Goal: Task Accomplishment & Management: Manage account settings

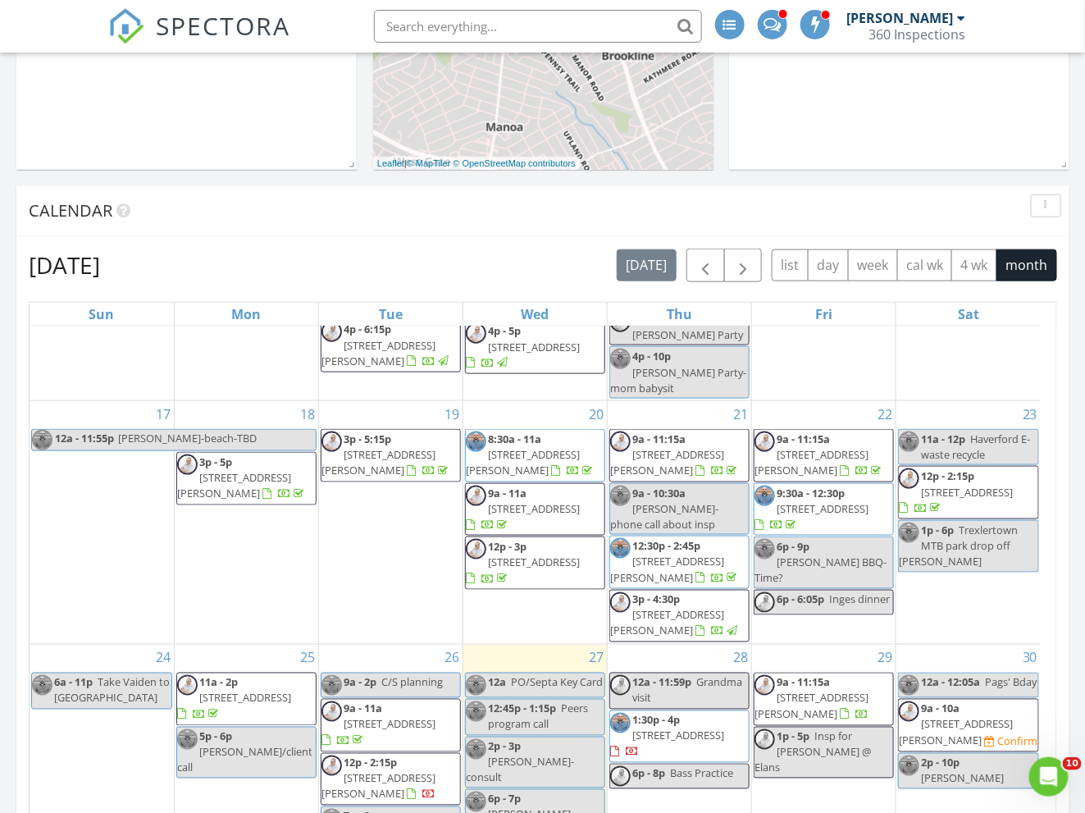
scroll to position [664, 0]
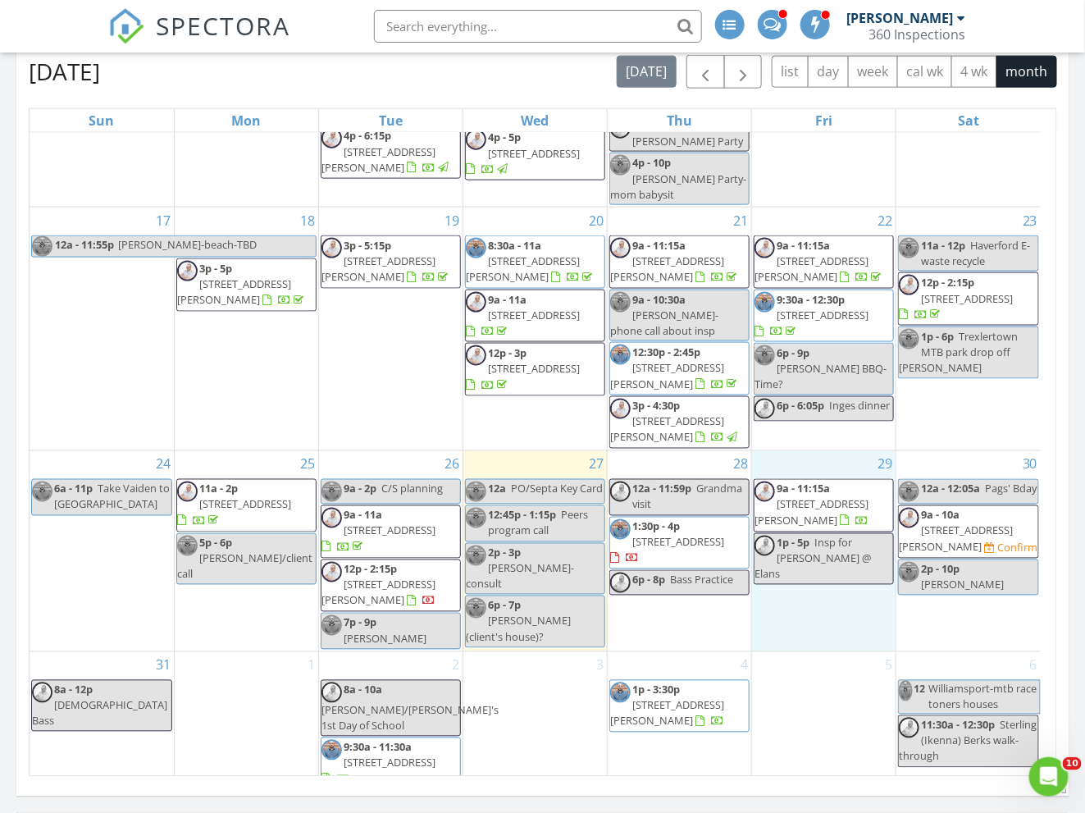
click at [865, 616] on div "29 9a - 11:15a 802 E Phil Ellena St, Philadelphia 19119 1p - 5p Insp for David …" at bounding box center [824, 550] width 144 height 199
click at [828, 550] on link "Inspection" at bounding box center [823, 548] width 84 height 26
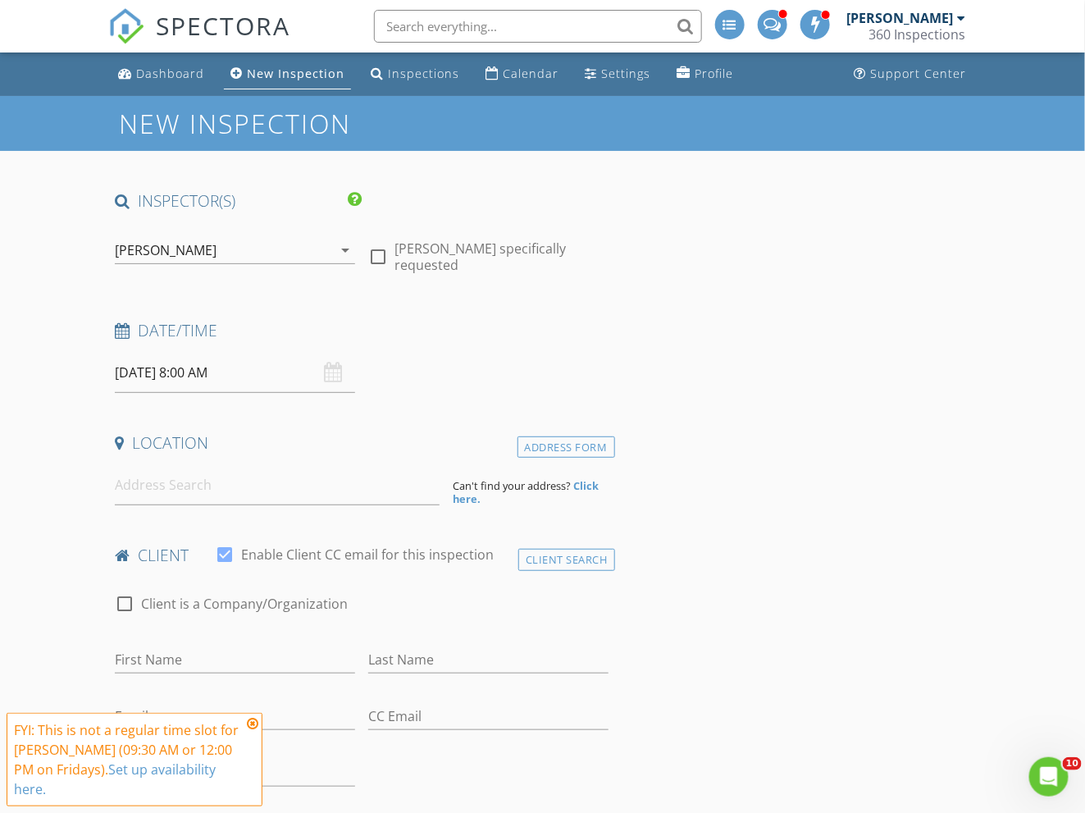
click at [221, 249] on div "[PERSON_NAME]" at bounding box center [223, 250] width 217 height 26
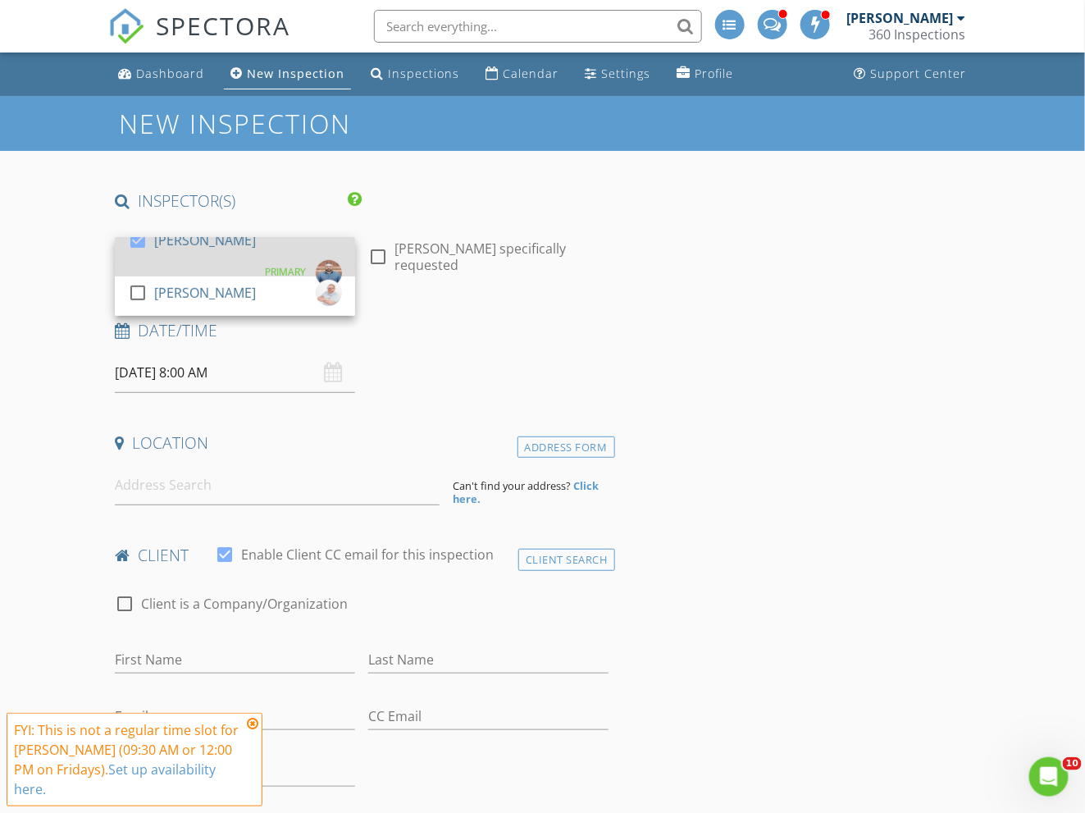
click at [217, 253] on div "check_box Steve Inge PRIMARY" at bounding box center [235, 256] width 214 height 59
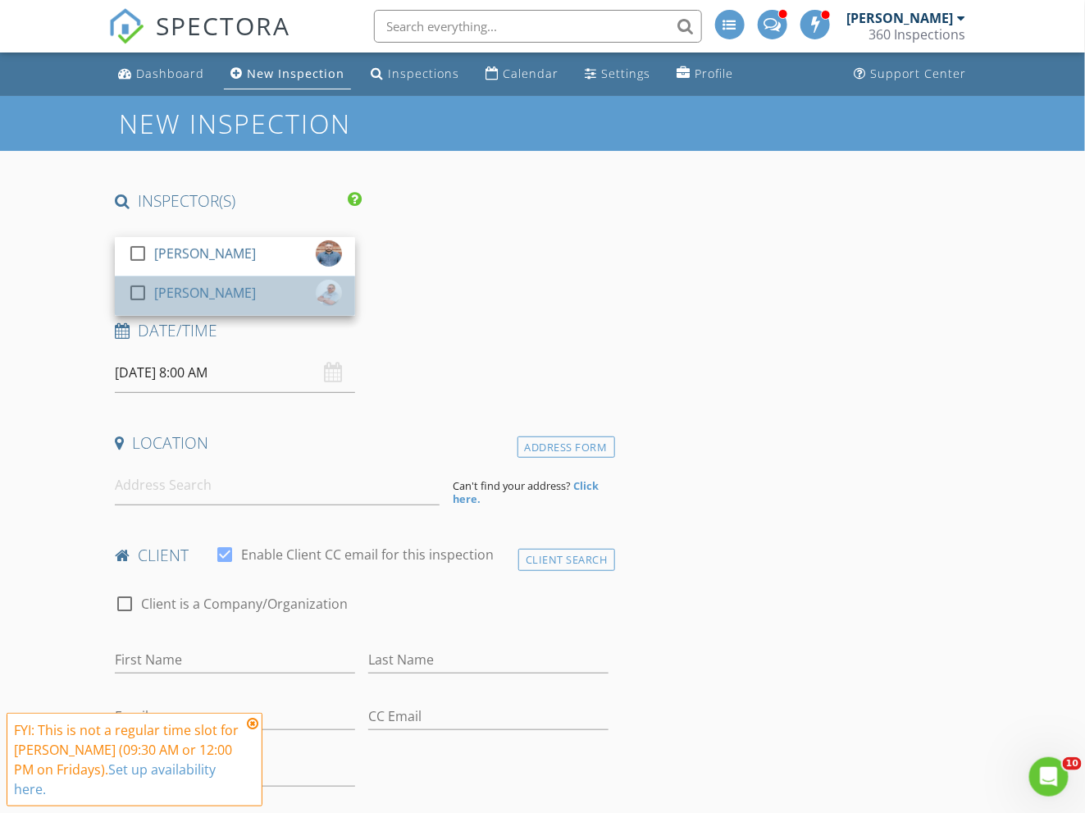
click at [200, 296] on div "[PERSON_NAME]" at bounding box center [205, 293] width 102 height 26
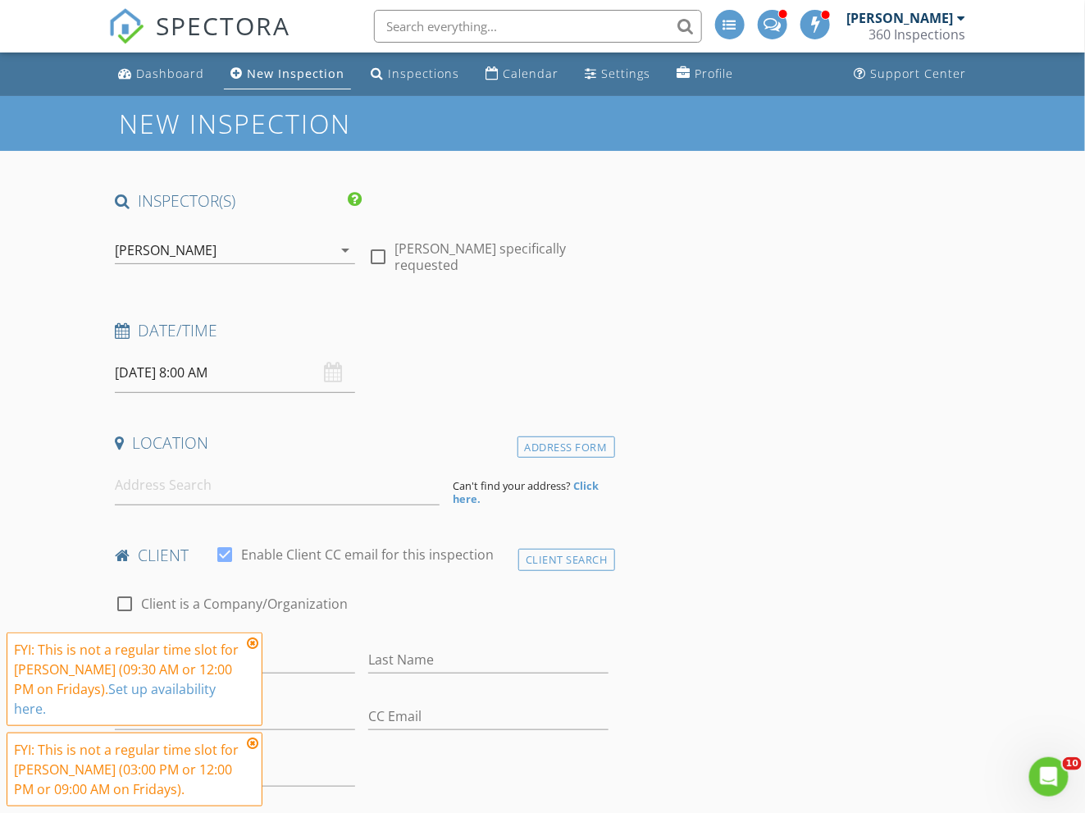
drag, startPoint x: 458, startPoint y: 250, endPoint x: 435, endPoint y: 275, distance: 33.7
click at [458, 250] on label "Thomas Hartman specifically requested" at bounding box center [502, 256] width 214 height 33
checkbox input "true"
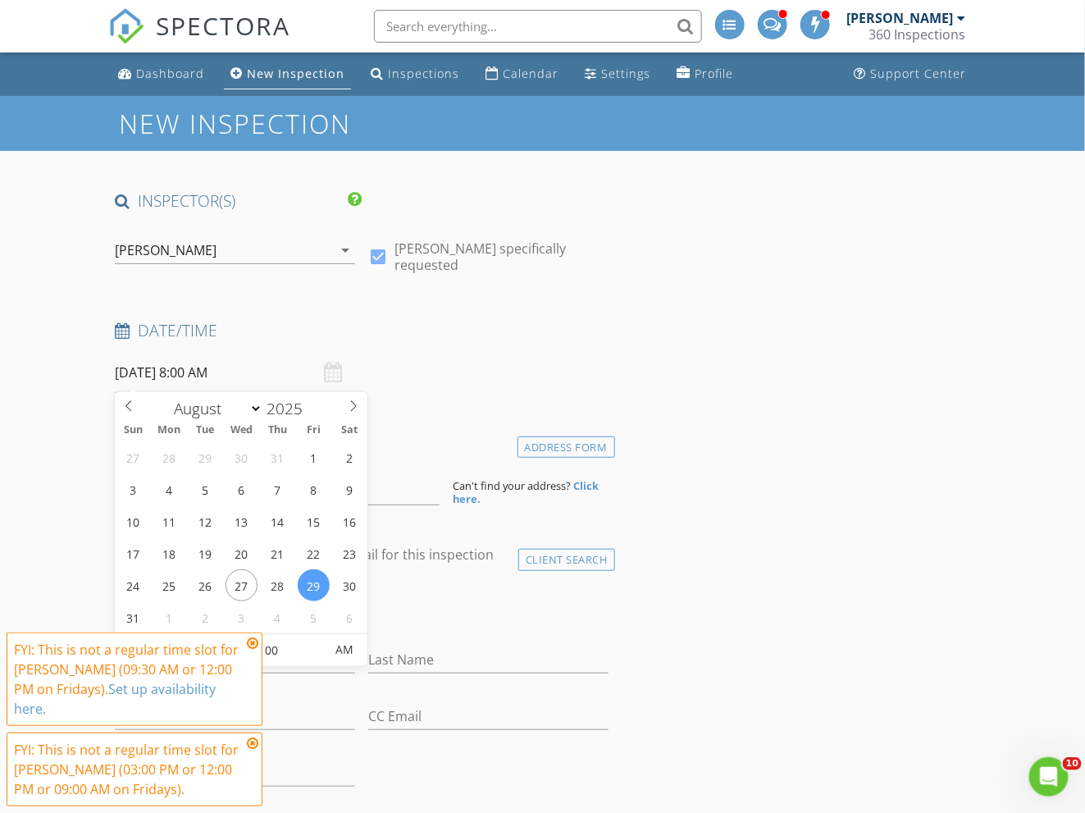
click at [283, 370] on input "08/29/2025 8:00 AM" at bounding box center [235, 373] width 240 height 40
type input "08/29/2025 9:00 AM"
type input "09"
click at [209, 639] on span at bounding box center [210, 642] width 11 height 16
type input "08/29/2025 10:00 AM"
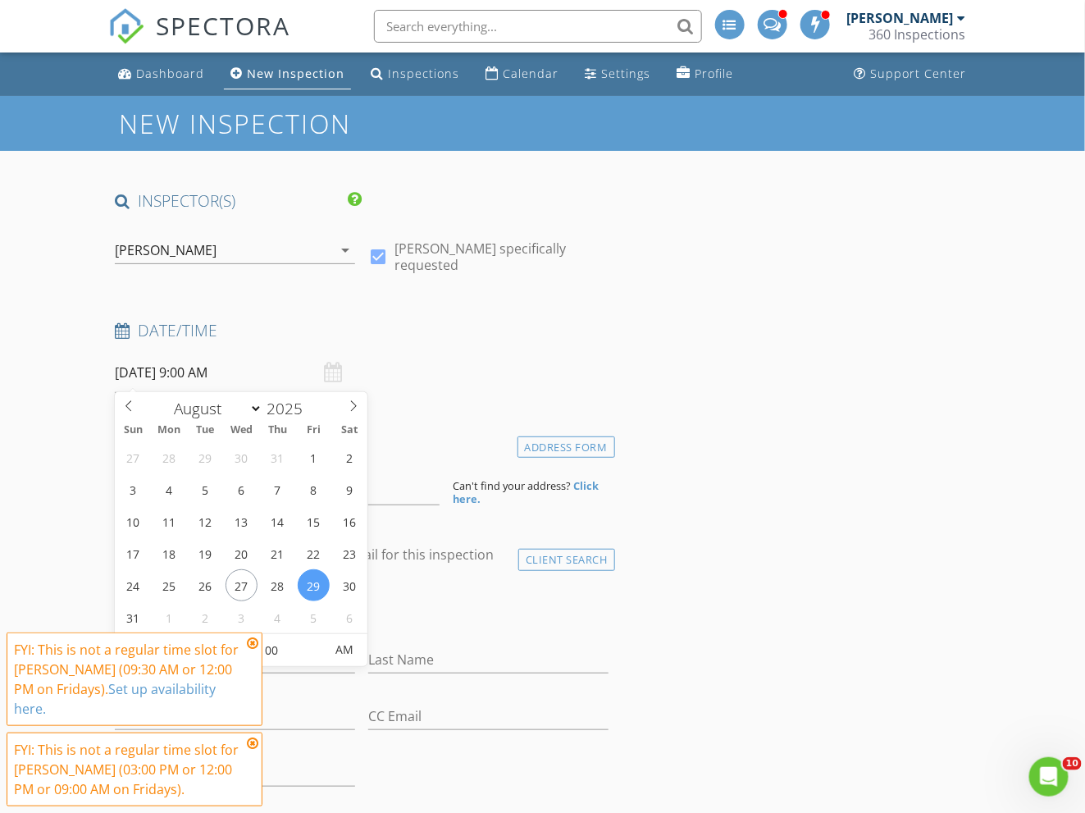
type input "10"
click at [209, 639] on span at bounding box center [210, 642] width 11 height 16
type input "08/29/2025 11:00 AM"
type input "11"
click at [209, 639] on span at bounding box center [210, 642] width 11 height 16
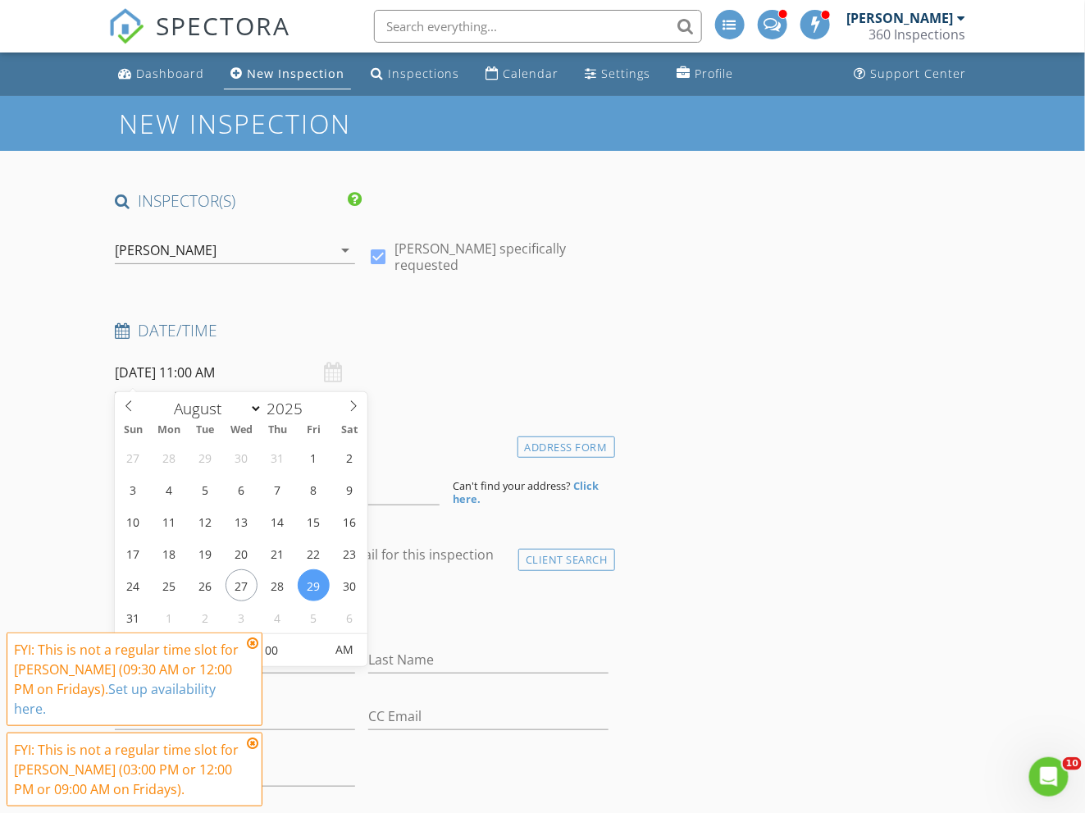
type input "08/29/2025 12:00 PM"
type input "12"
click at [209, 639] on span at bounding box center [210, 642] width 11 height 16
type input "[DATE] 1:00 PM"
type input "01"
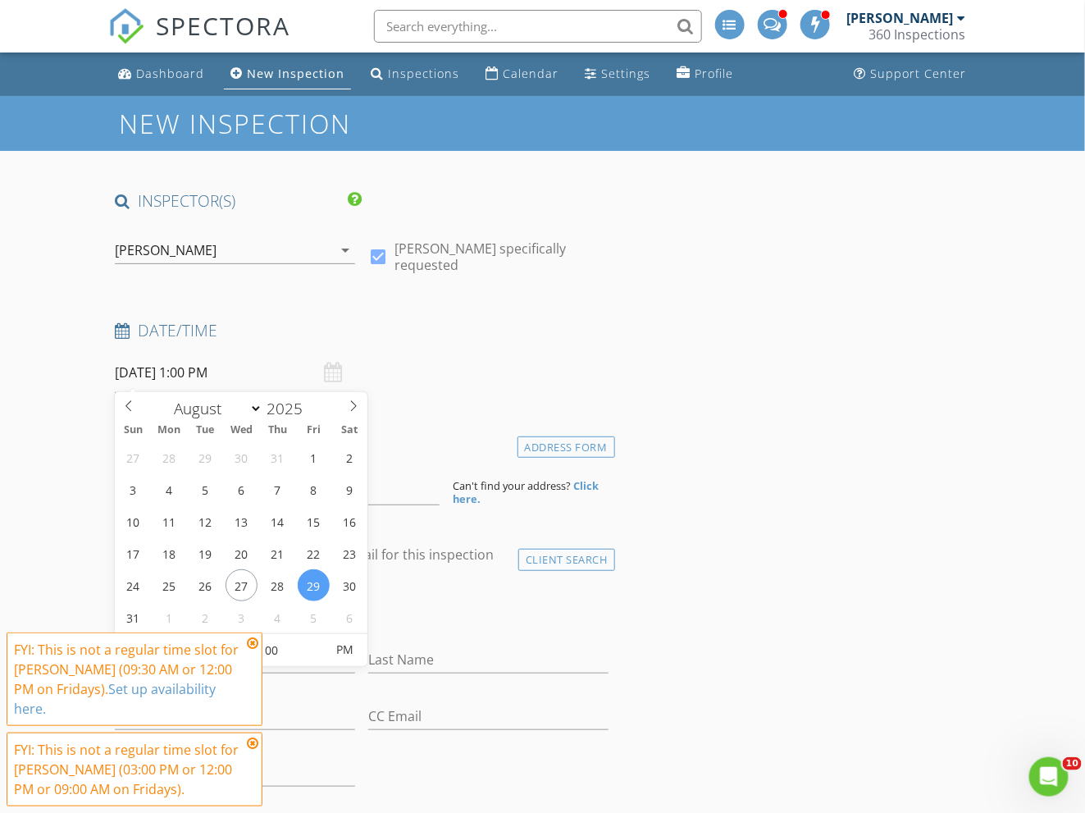
click at [209, 639] on span at bounding box center [210, 642] width 11 height 16
click at [500, 345] on div "Date/Time" at bounding box center [361, 336] width 506 height 33
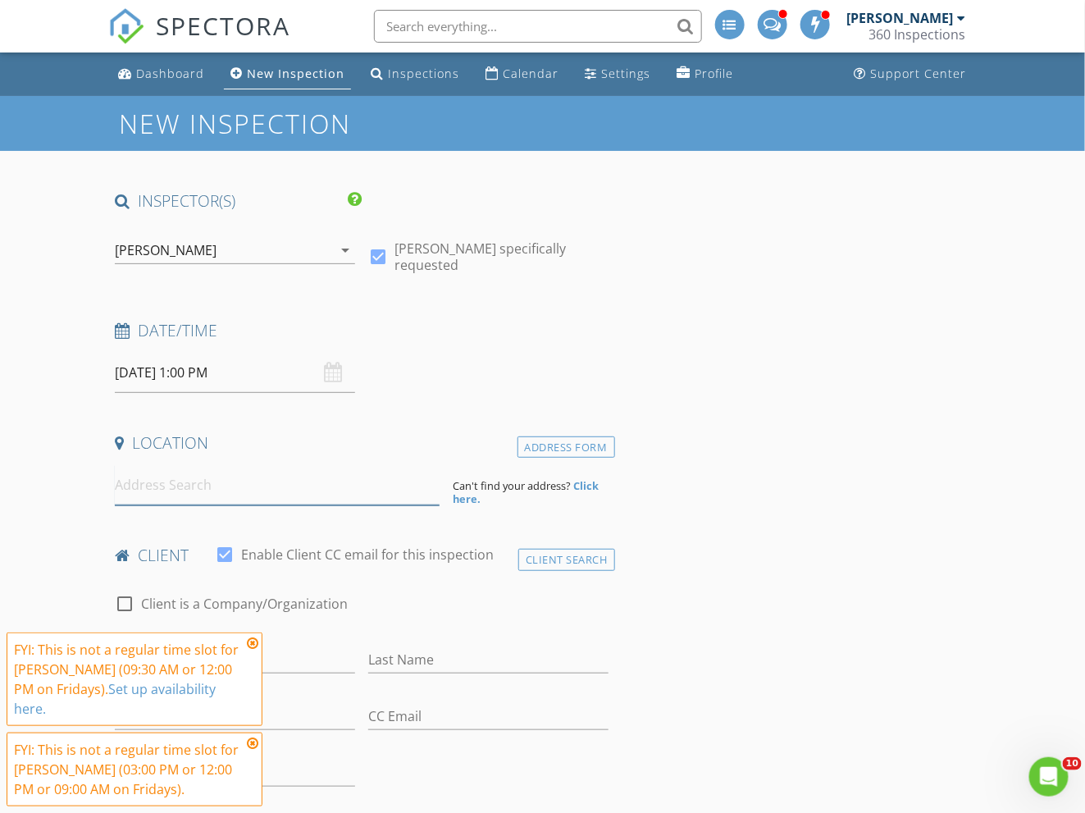
click at [199, 482] on input at bounding box center [277, 485] width 325 height 40
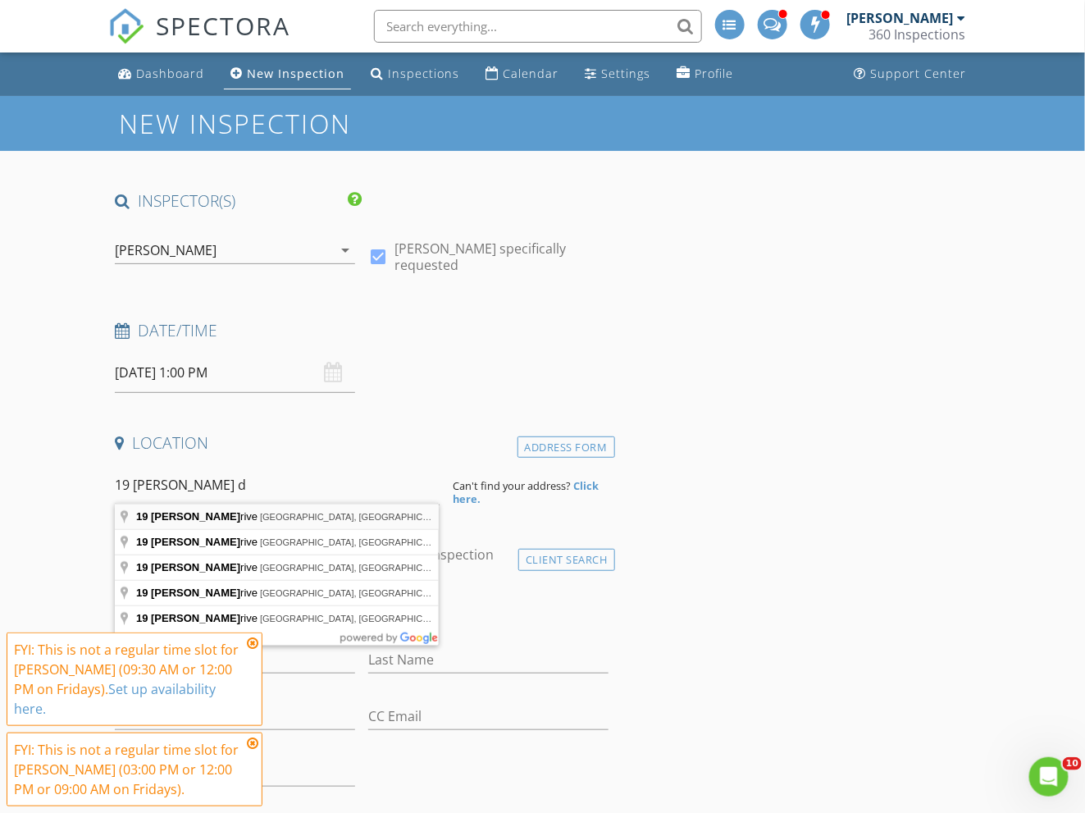
type input "19 Angelica Drive, Avondale, PA, USA"
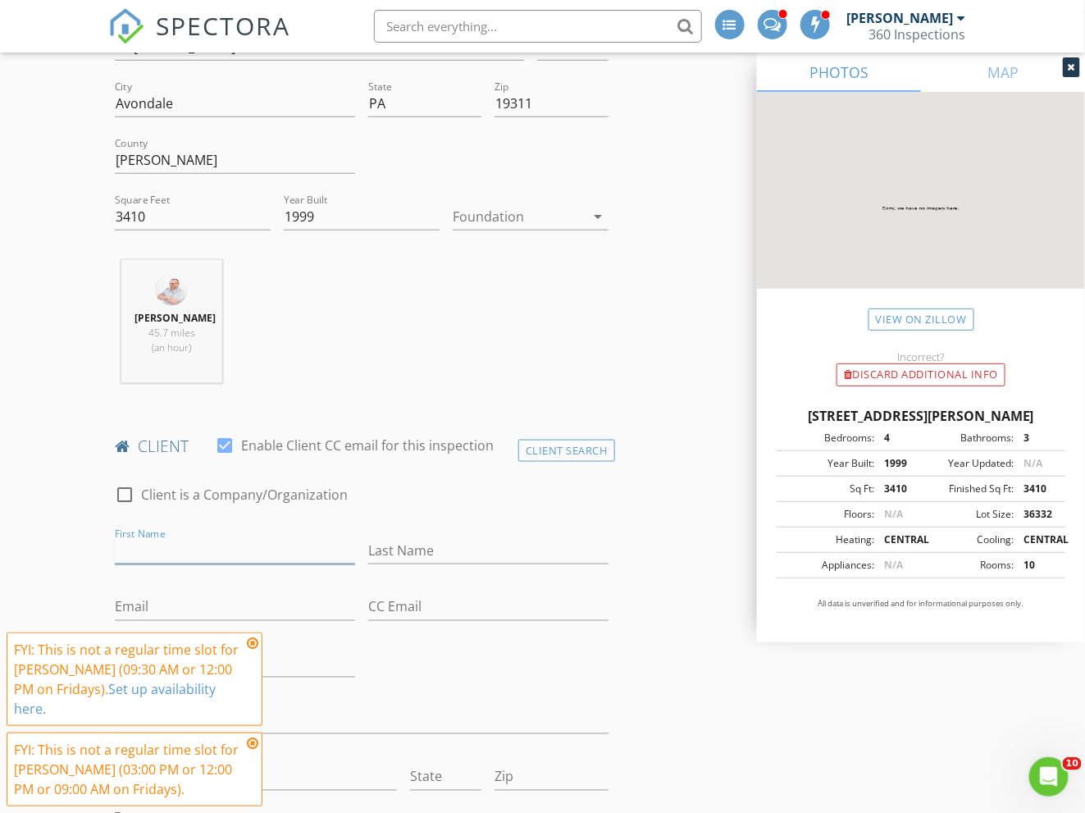
scroll to position [620, 0]
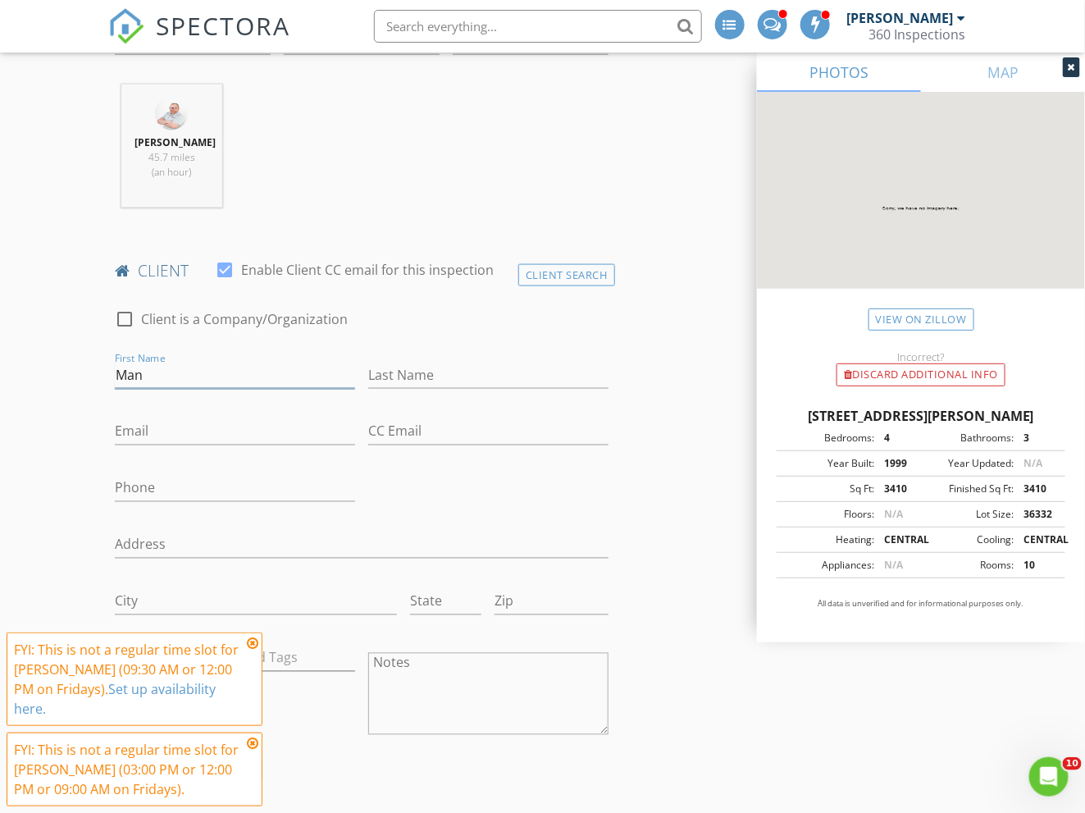
type input "Man"
type input "[PERSON_NAME]"
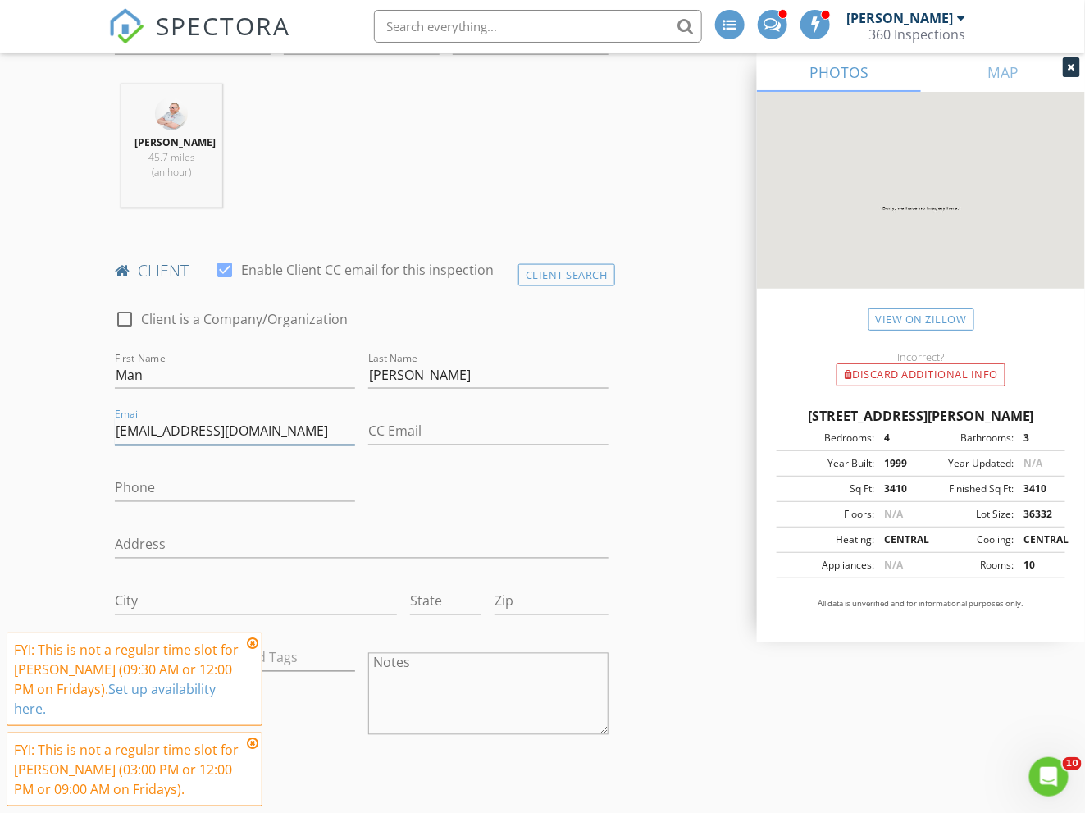
type input "[EMAIL_ADDRESS][DOMAIN_NAME]"
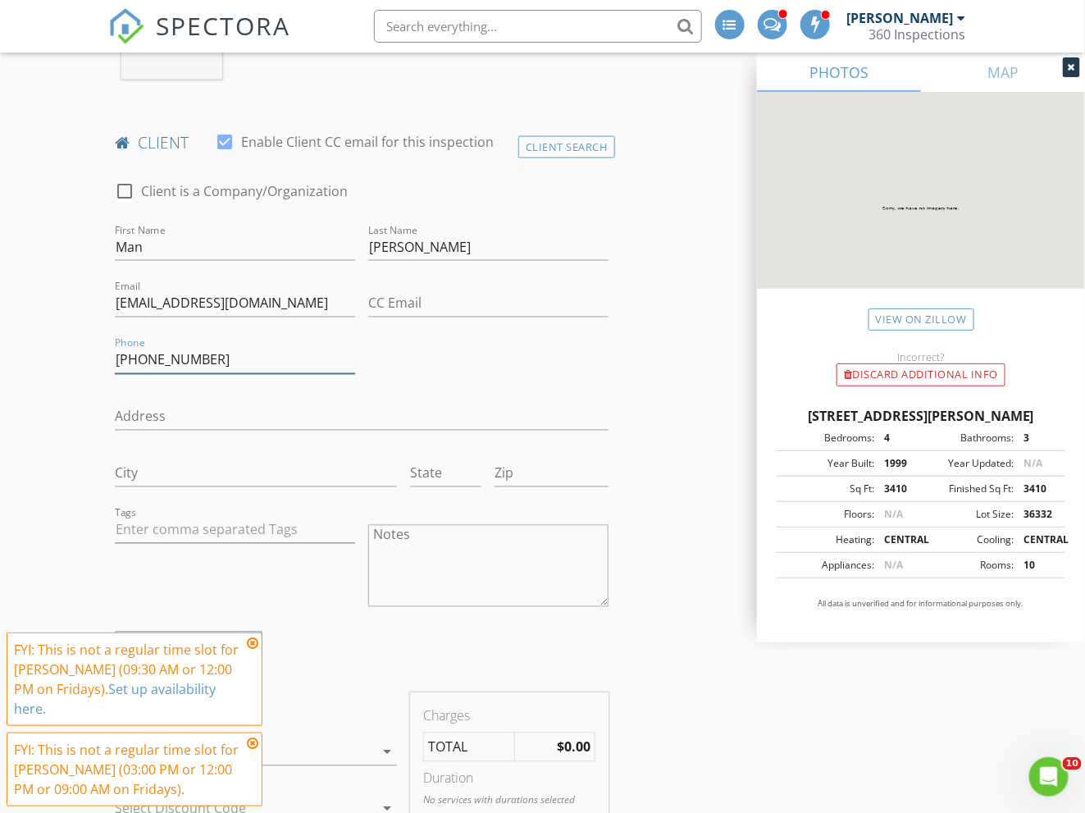
scroll to position [933, 0]
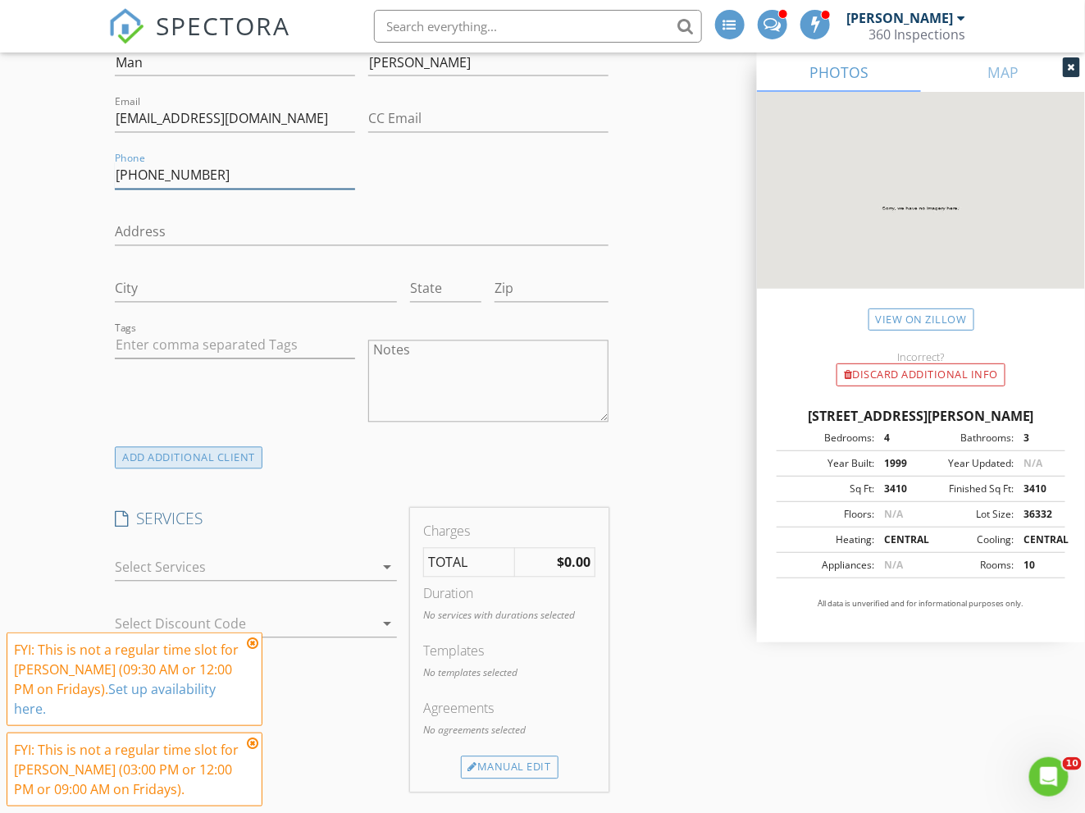
type input "[PHONE_NUMBER]"
click at [184, 469] on div "ADD ADDITIONAL client" at bounding box center [189, 458] width 148 height 22
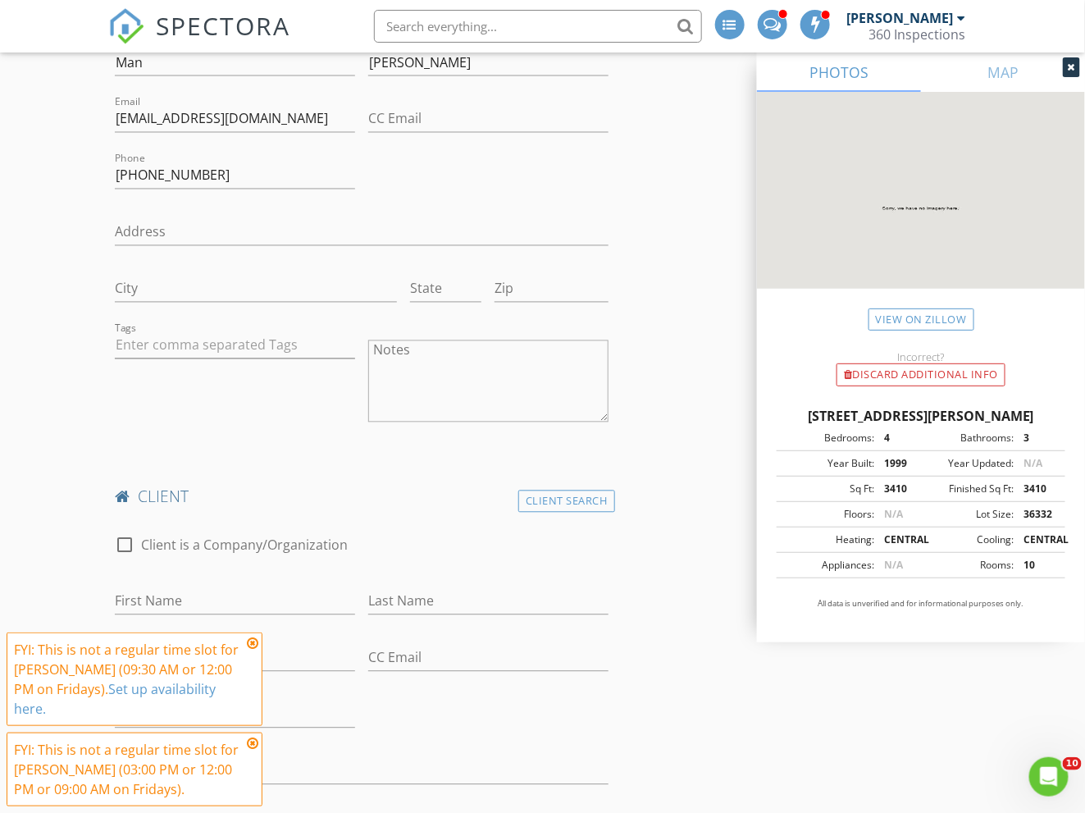
scroll to position [1145, 0]
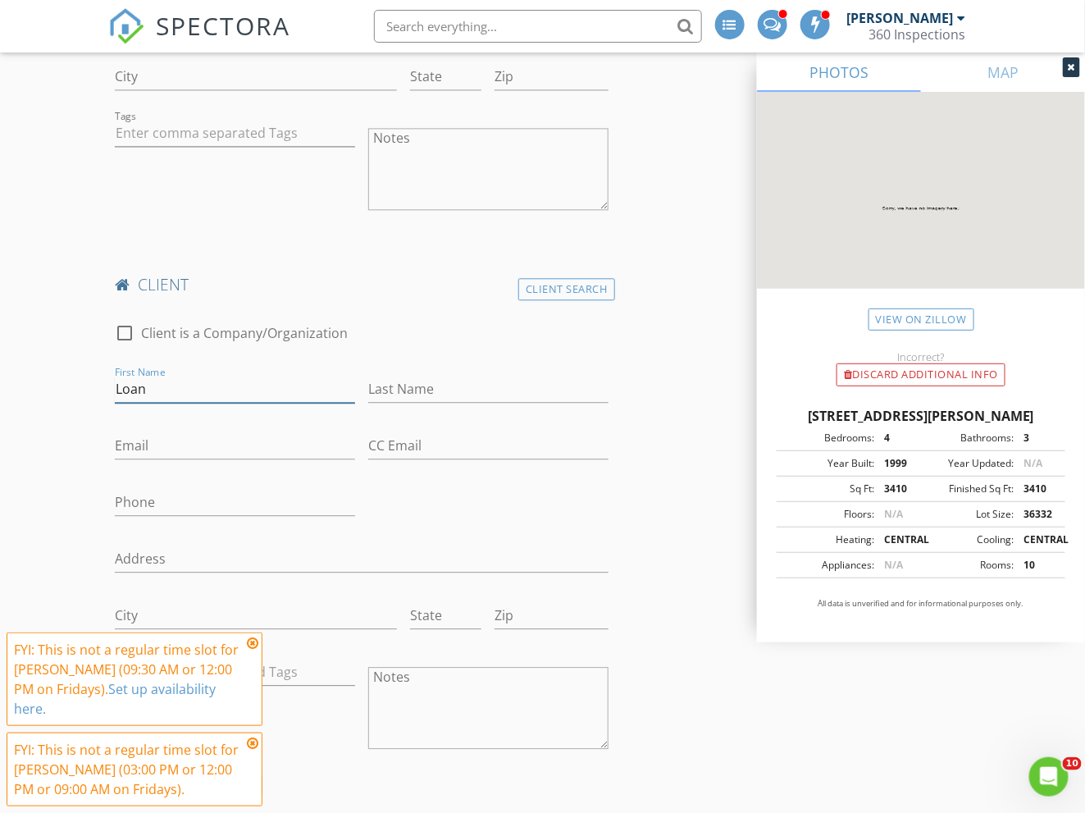
type input "Loan"
type input "[PERSON_NAME]"
type input "[EMAIL_ADDRESS][DOMAIN_NAME]"
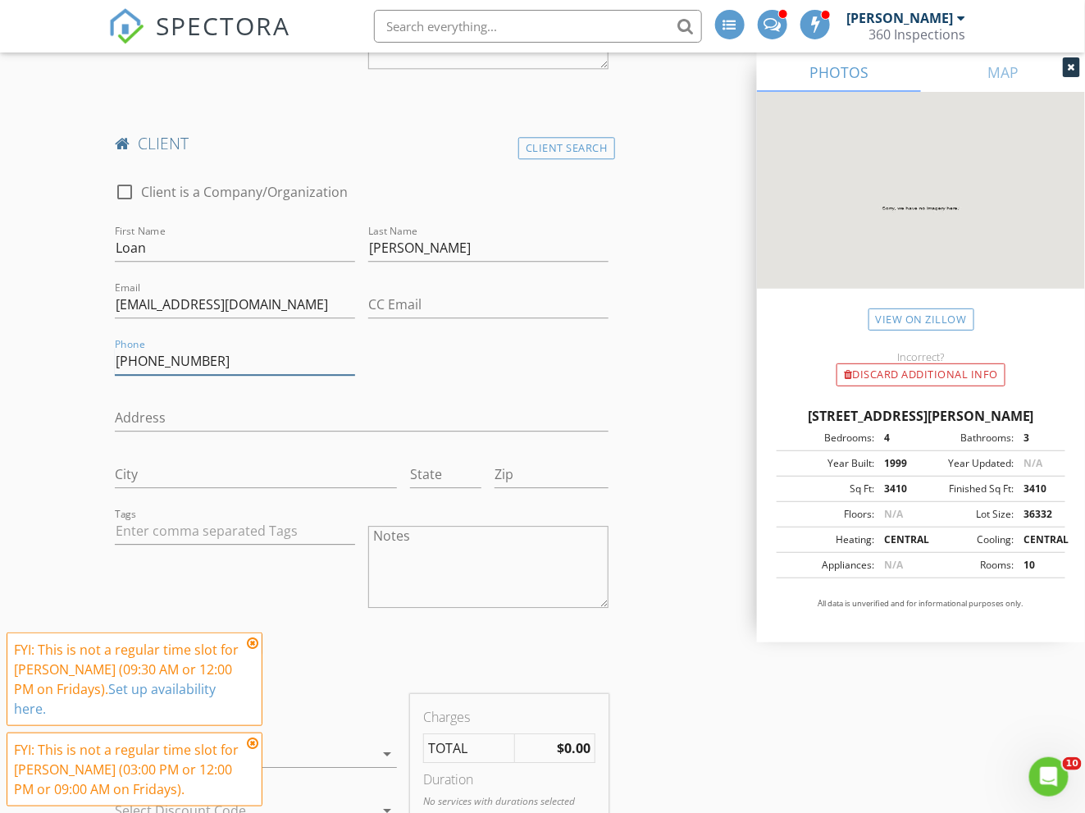
scroll to position [1535, 0]
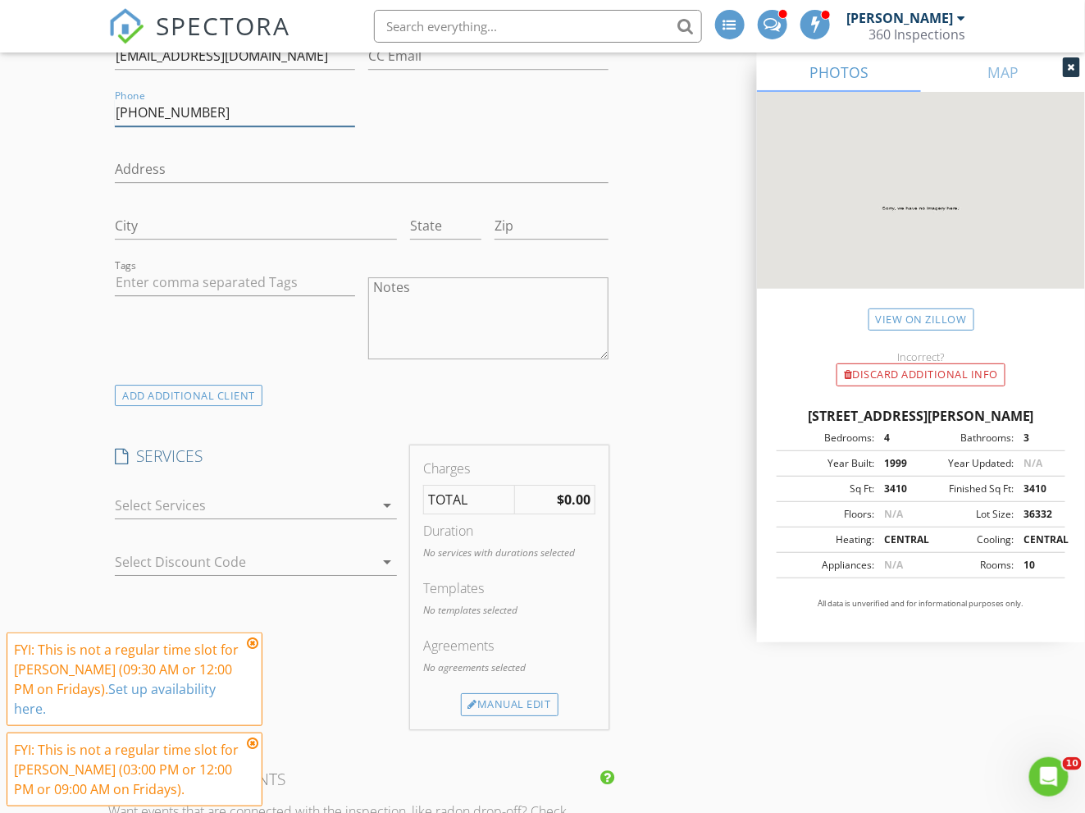
type input "[PHONE_NUMBER]"
click at [229, 514] on div at bounding box center [244, 505] width 259 height 26
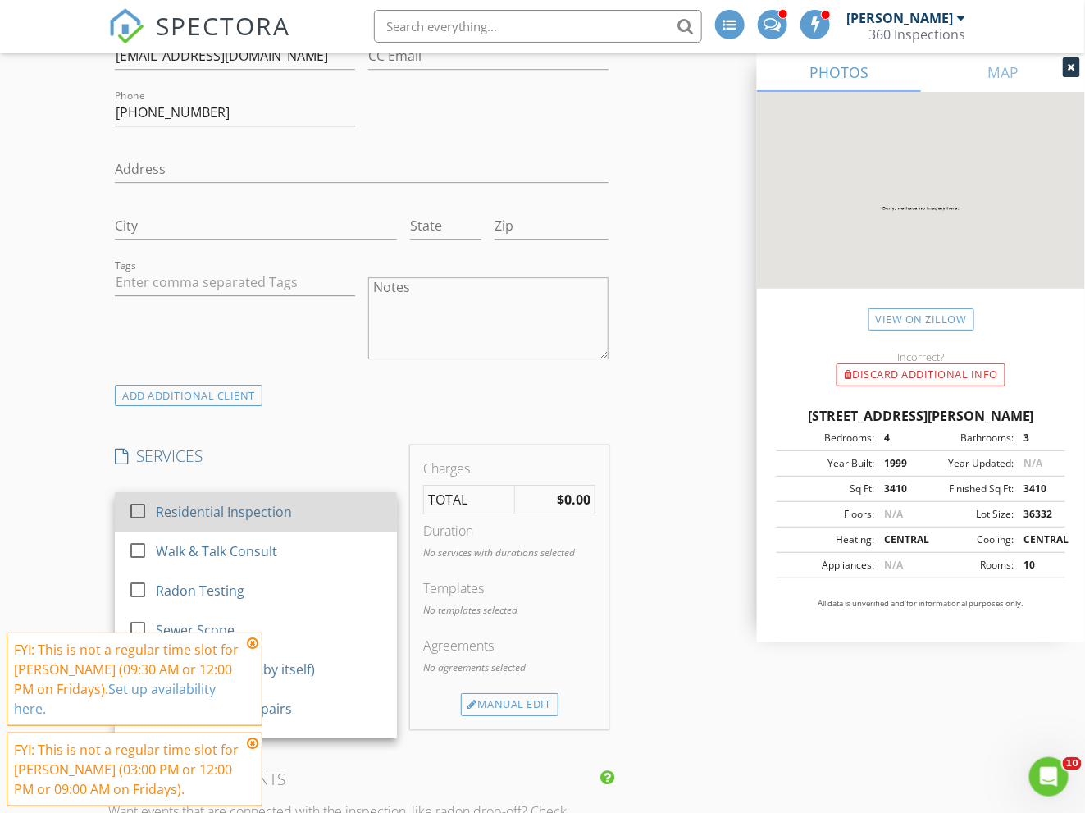
click at [250, 515] on div "Residential Inspection" at bounding box center [224, 512] width 136 height 20
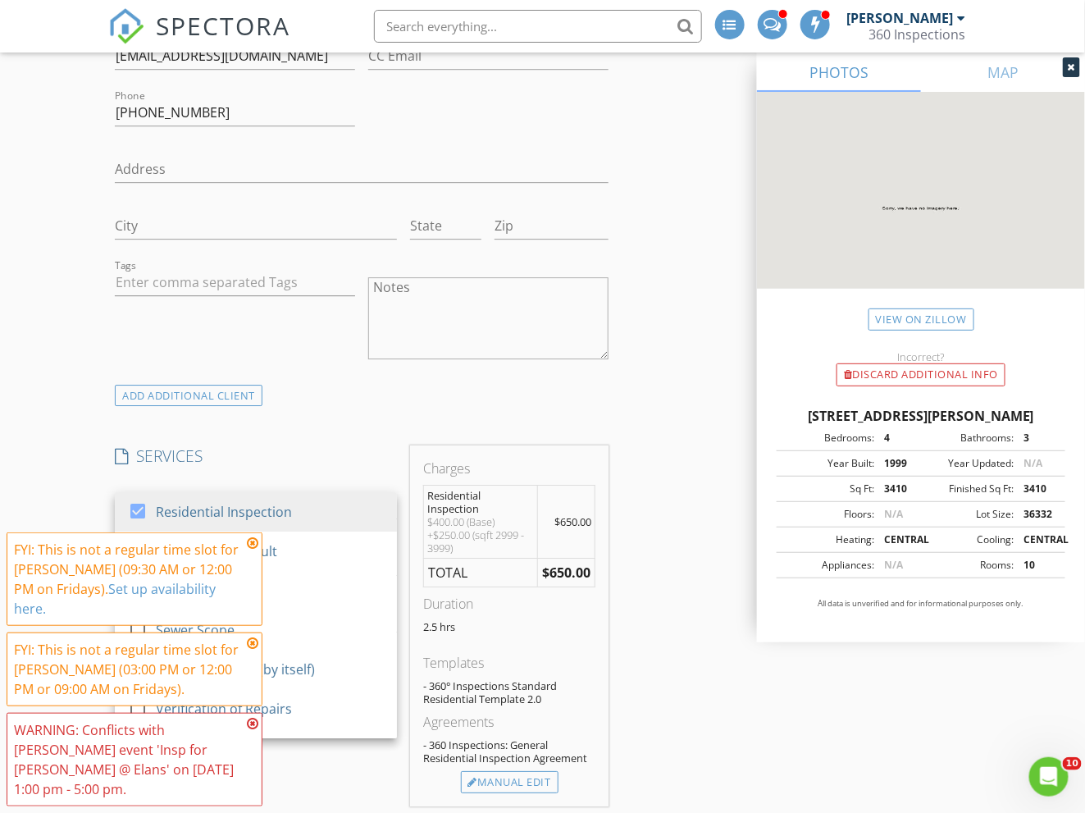
click at [253, 550] on icon at bounding box center [252, 542] width 11 height 13
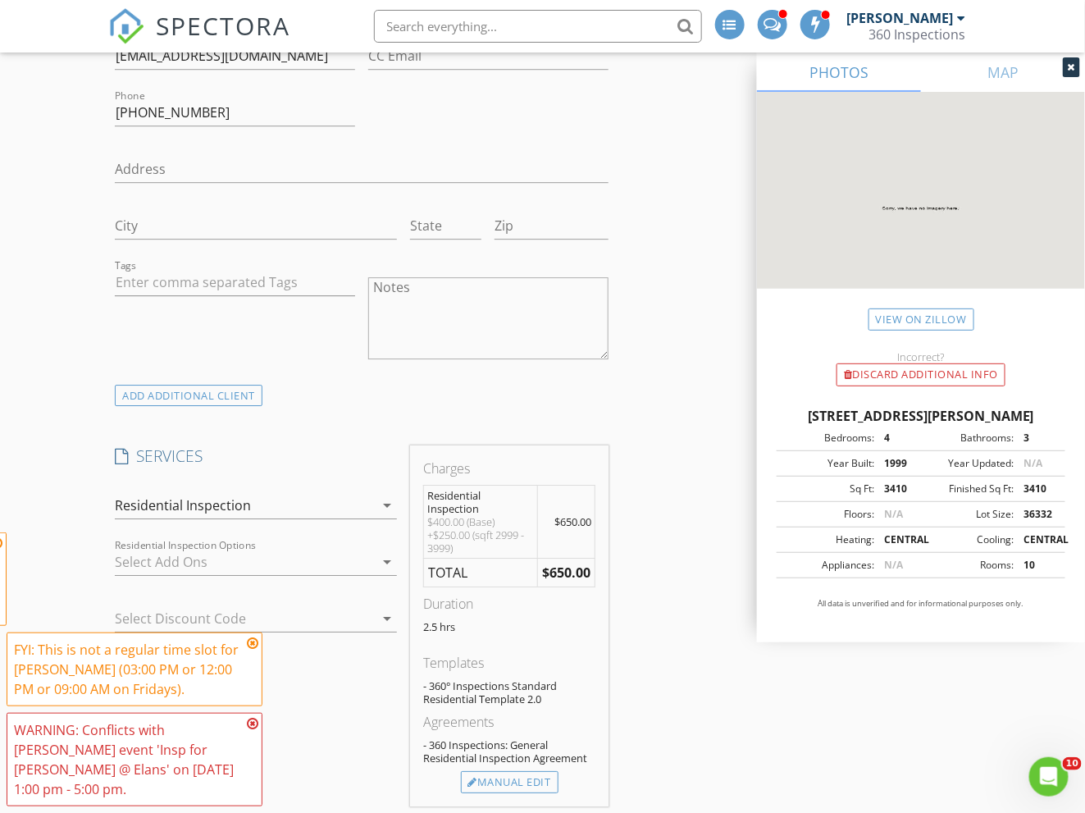
click at [254, 644] on icon at bounding box center [252, 643] width 11 height 13
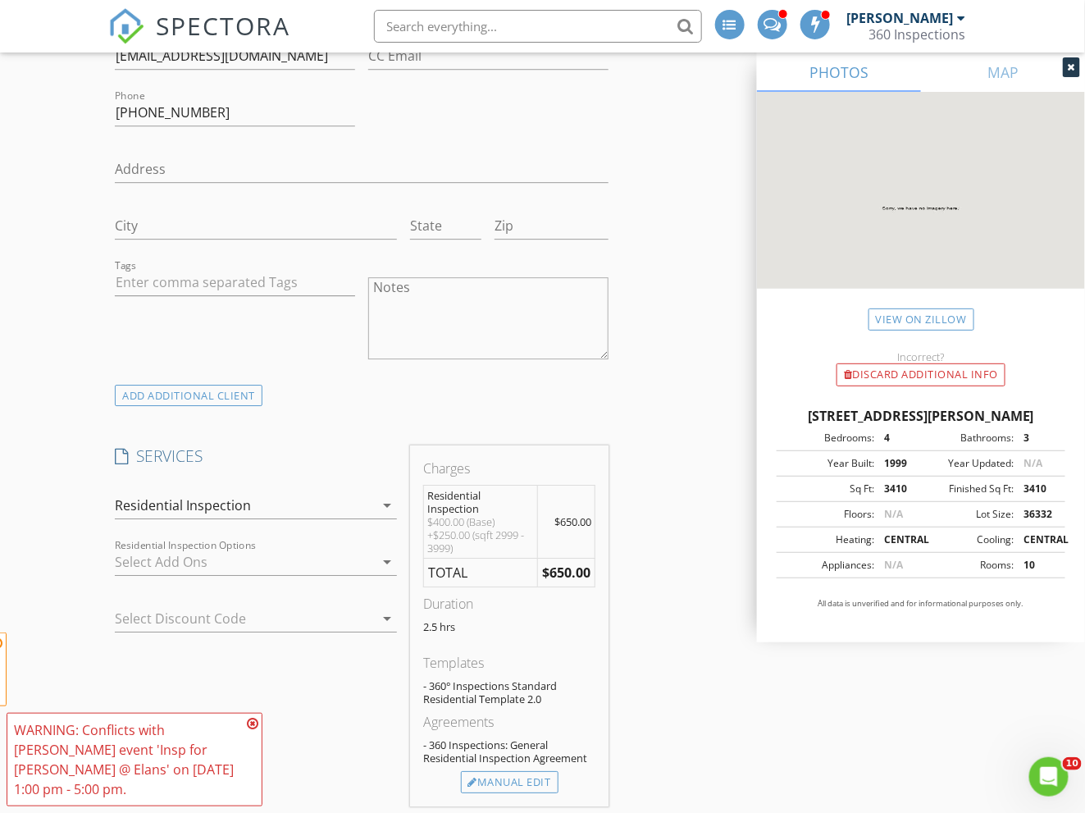
click at [247, 721] on icon at bounding box center [252, 723] width 11 height 13
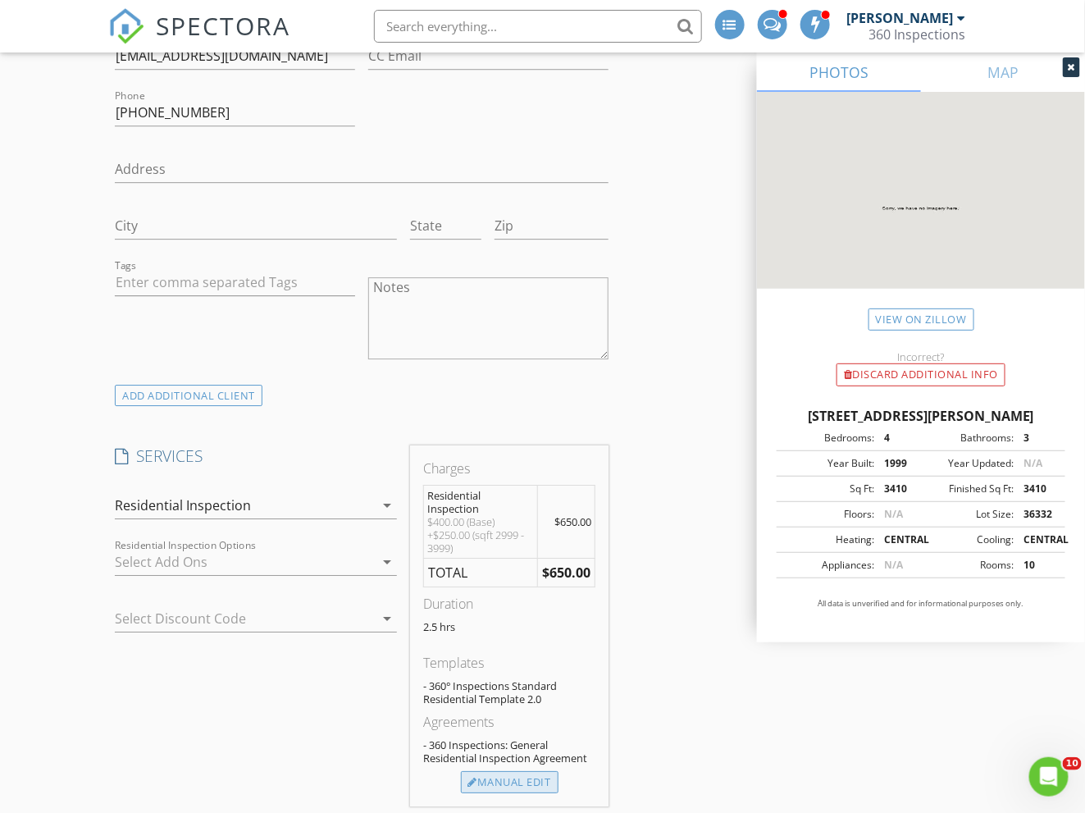
click at [515, 779] on div "Manual Edit" at bounding box center [510, 782] width 98 height 23
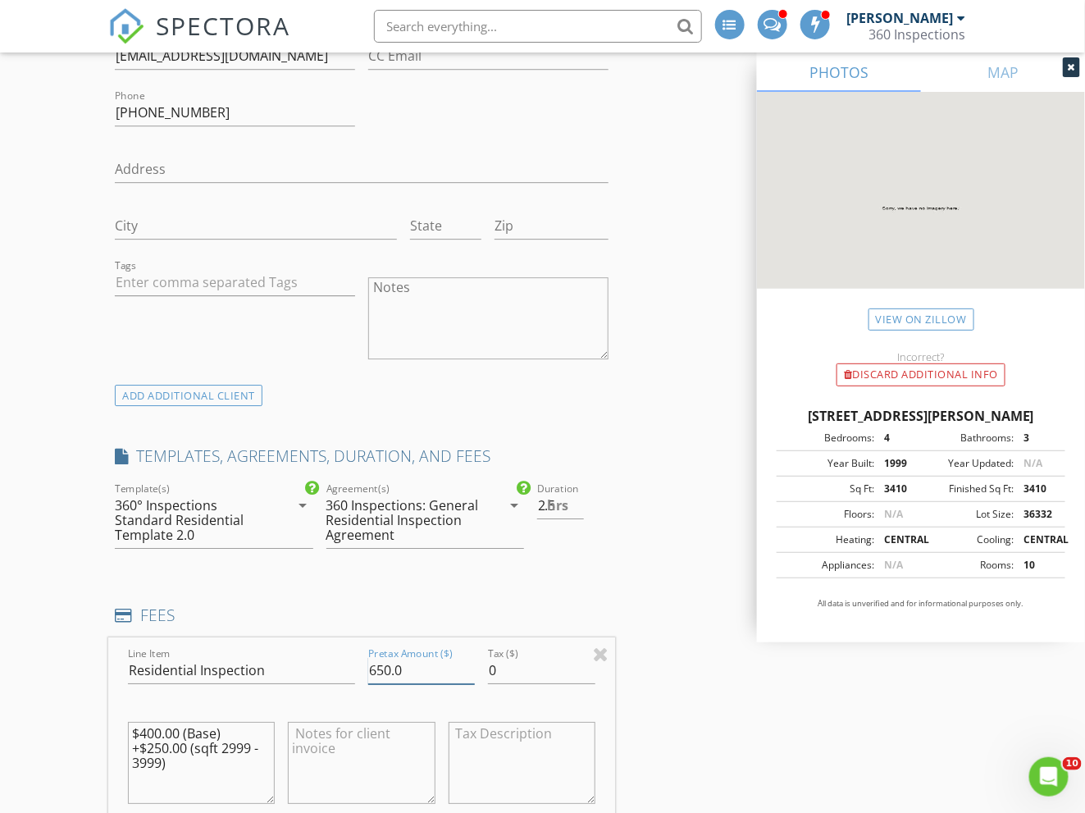
drag, startPoint x: 422, startPoint y: 676, endPoint x: 345, endPoint y: 676, distance: 77.1
click at [345, 676] on div "Line Item Residential Inspection Pretax Amount ($) 650.0 Tax ($) 0 $400.00 (Bas…" at bounding box center [361, 736] width 506 height 198
type input "645"
click at [621, 523] on div "INSPECTOR(S) check_box_outline_blank Steve Inge check_box Thomas Hartman PRIMAR…" at bounding box center [542, 726] width 868 height 4140
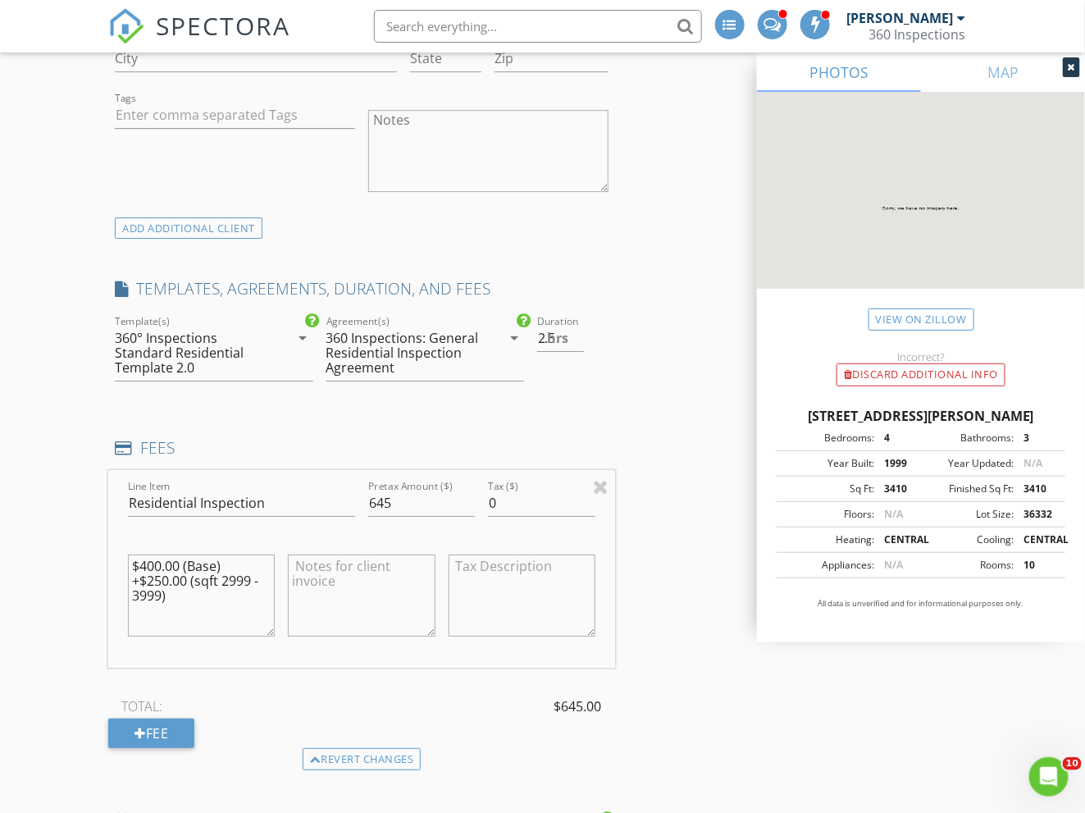
scroll to position [1878, 0]
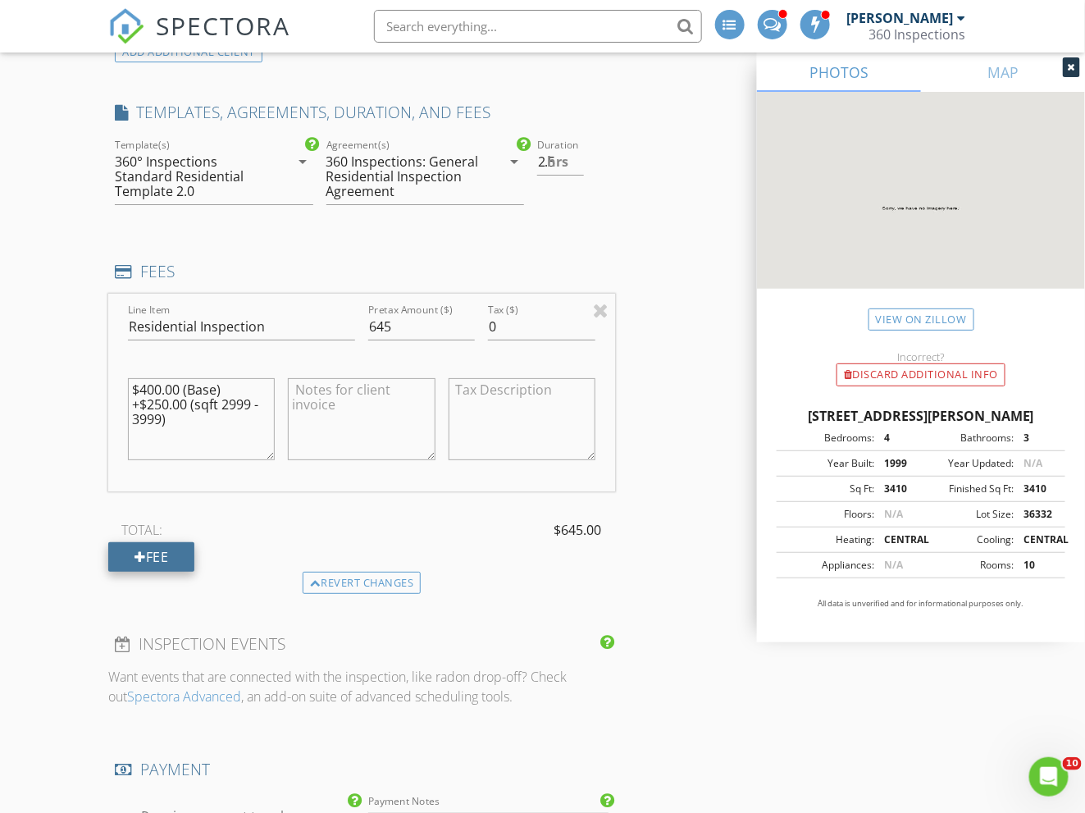
click at [183, 561] on div "Fee" at bounding box center [151, 557] width 86 height 30
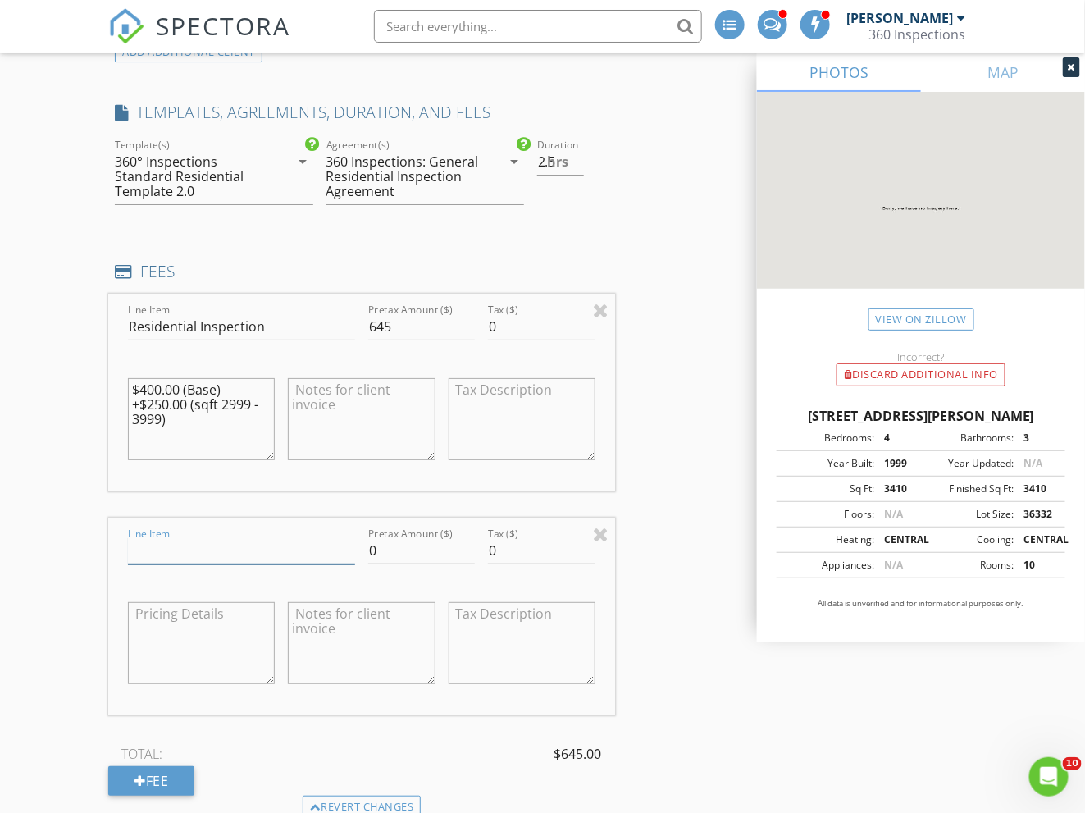
click at [340, 553] on input "Line Item" at bounding box center [241, 550] width 227 height 27
click at [225, 557] on input "Line Item" at bounding box center [241, 550] width 227 height 27
type input "m"
click at [658, 436] on div "INSPECTOR(S) check_box_outline_blank Steve Inge check_box Thomas Hartman PRIMAR…" at bounding box center [542, 494] width 868 height 4364
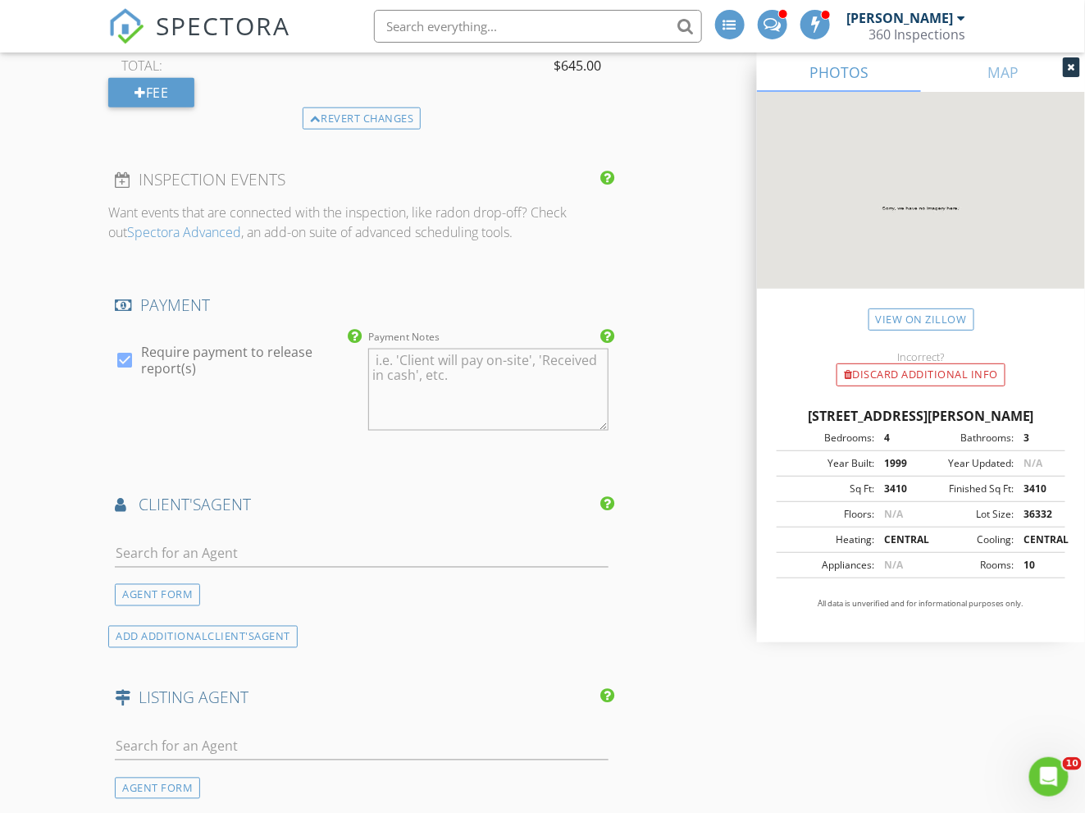
scroll to position [2800, 0]
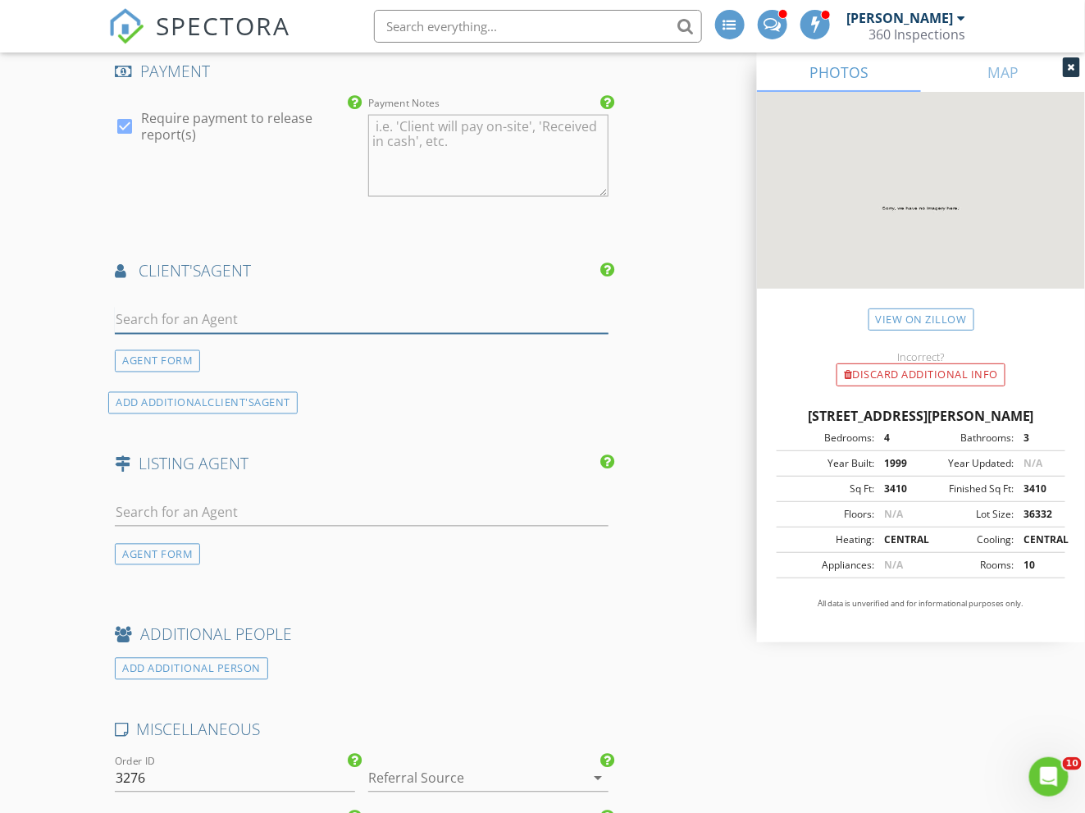
click at [199, 319] on input "text" at bounding box center [361, 320] width 493 height 27
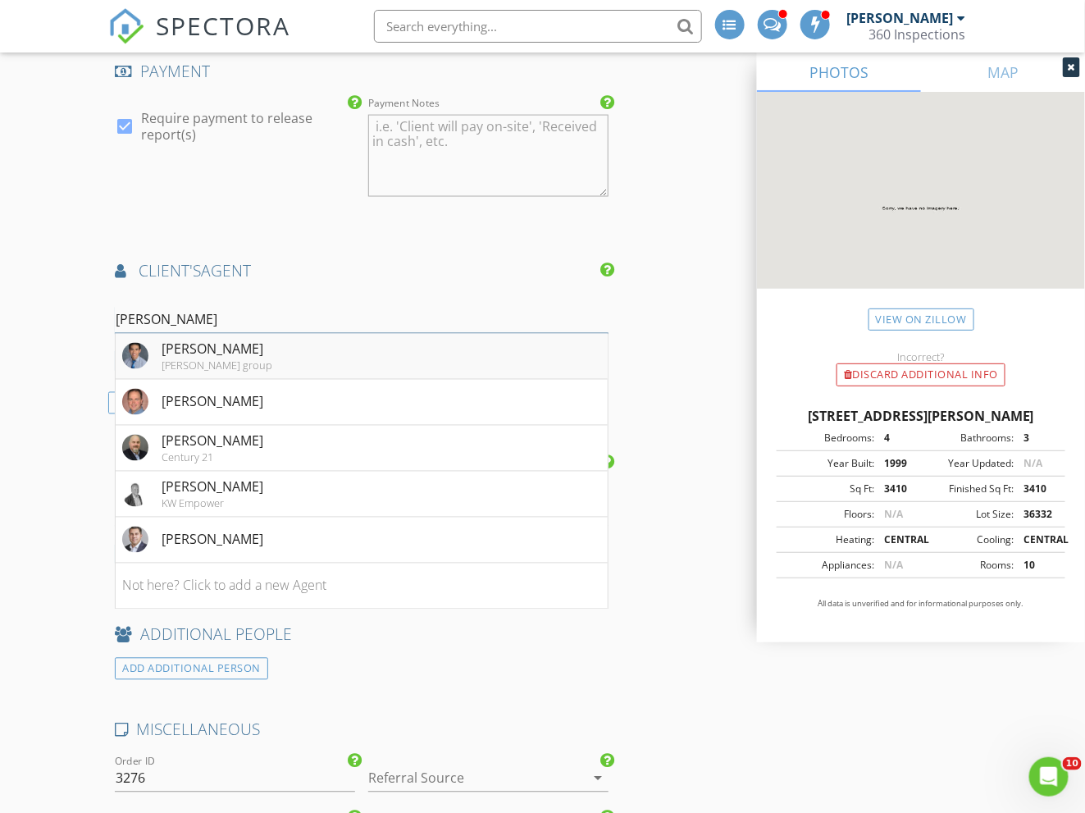
type input "[PERSON_NAME]"
click at [204, 358] on div "[PERSON_NAME]" at bounding box center [217, 350] width 111 height 20
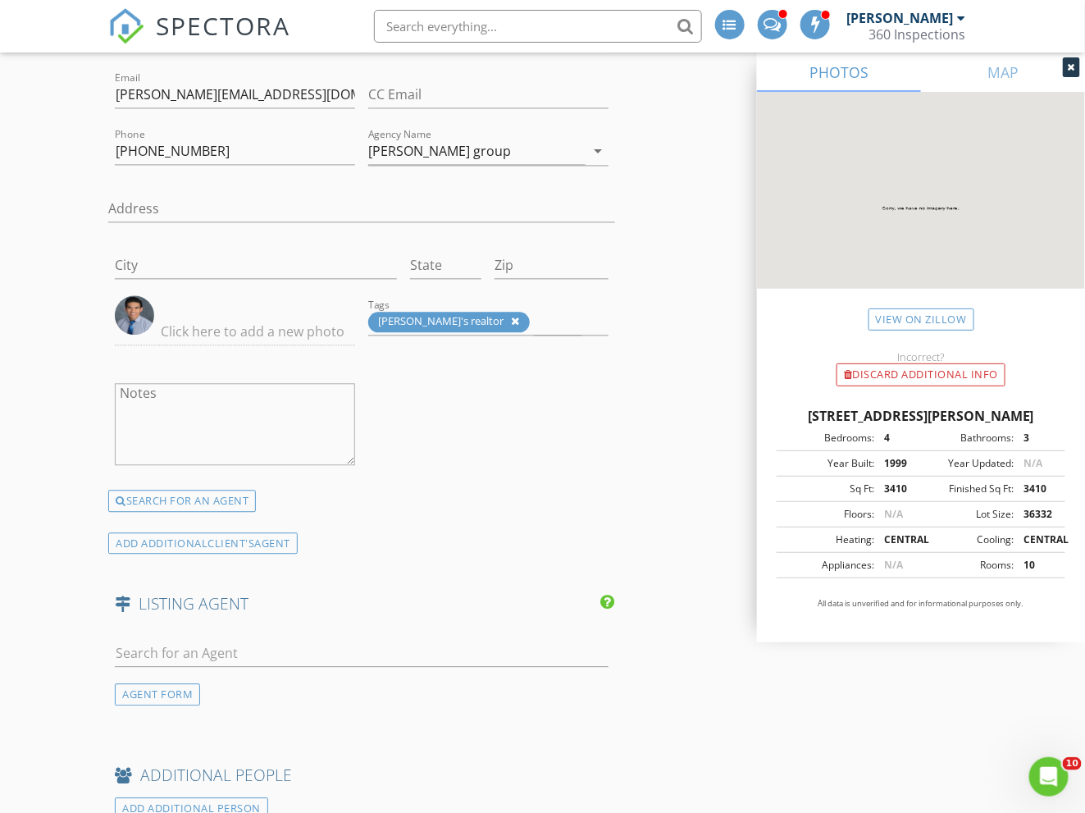
scroll to position [3272, 0]
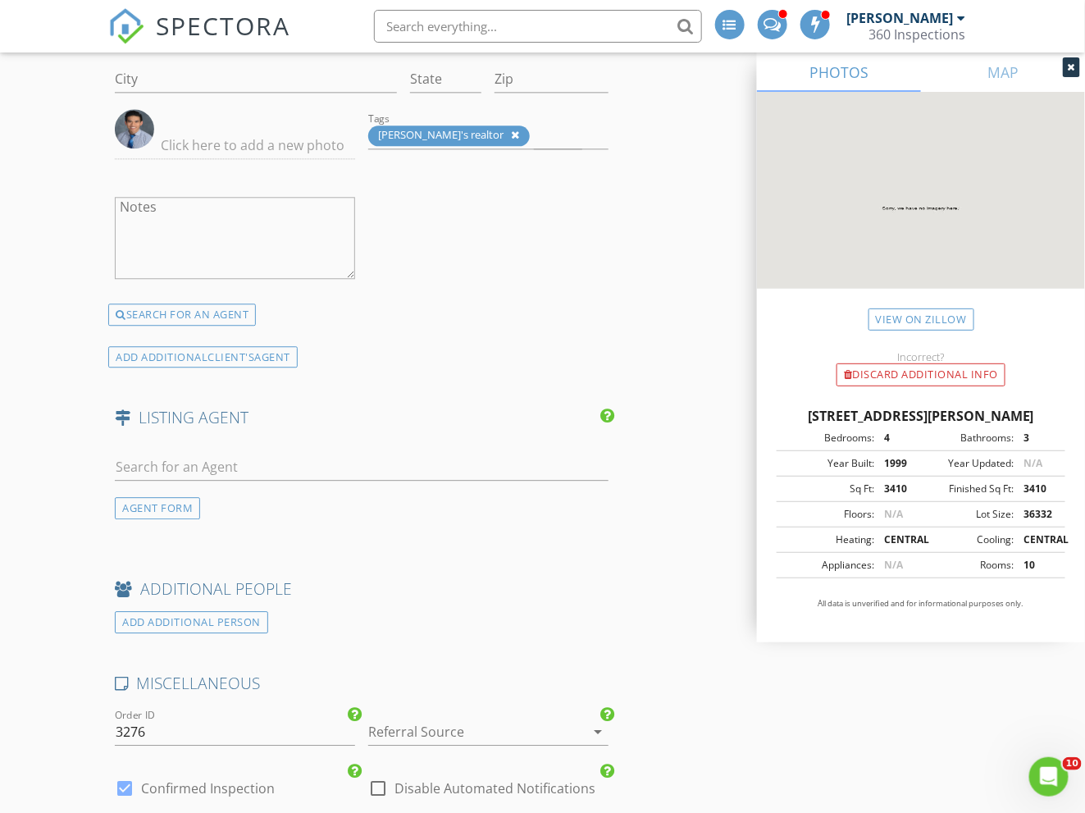
click at [269, 482] on div at bounding box center [361, 475] width 493 height 43
click at [274, 468] on input "text" at bounding box center [361, 467] width 493 height 27
type input "Arthur"
drag, startPoint x: 244, startPoint y: 508, endPoint x: 291, endPoint y: 554, distance: 65.5
click at [291, 554] on li "Not here? Click to add a new Agent" at bounding box center [361, 550] width 491 height 46
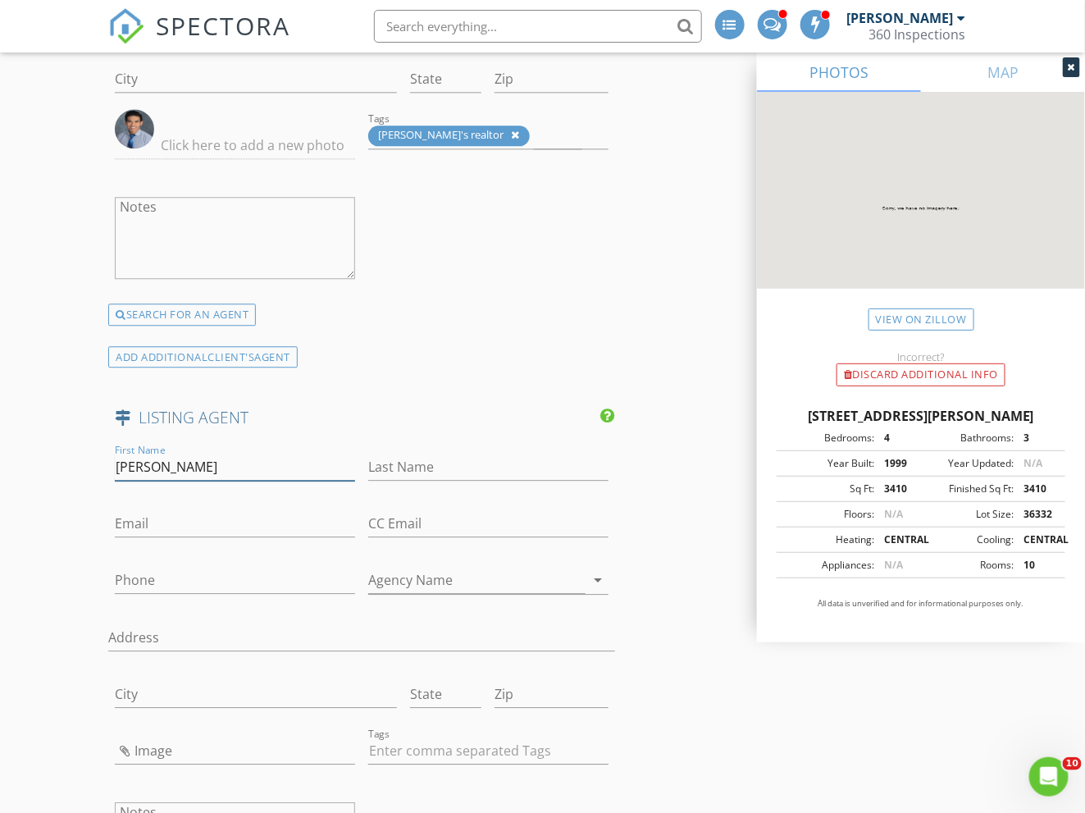
type input "Arthur"
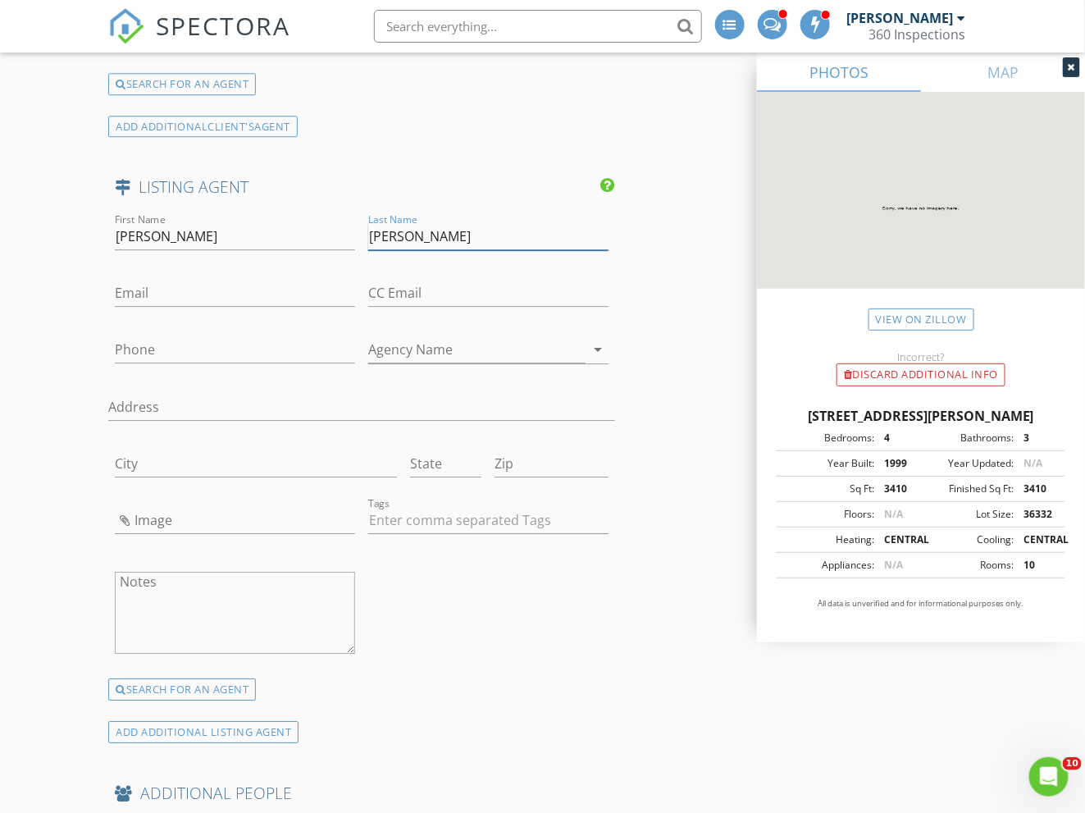
scroll to position [3470, 0]
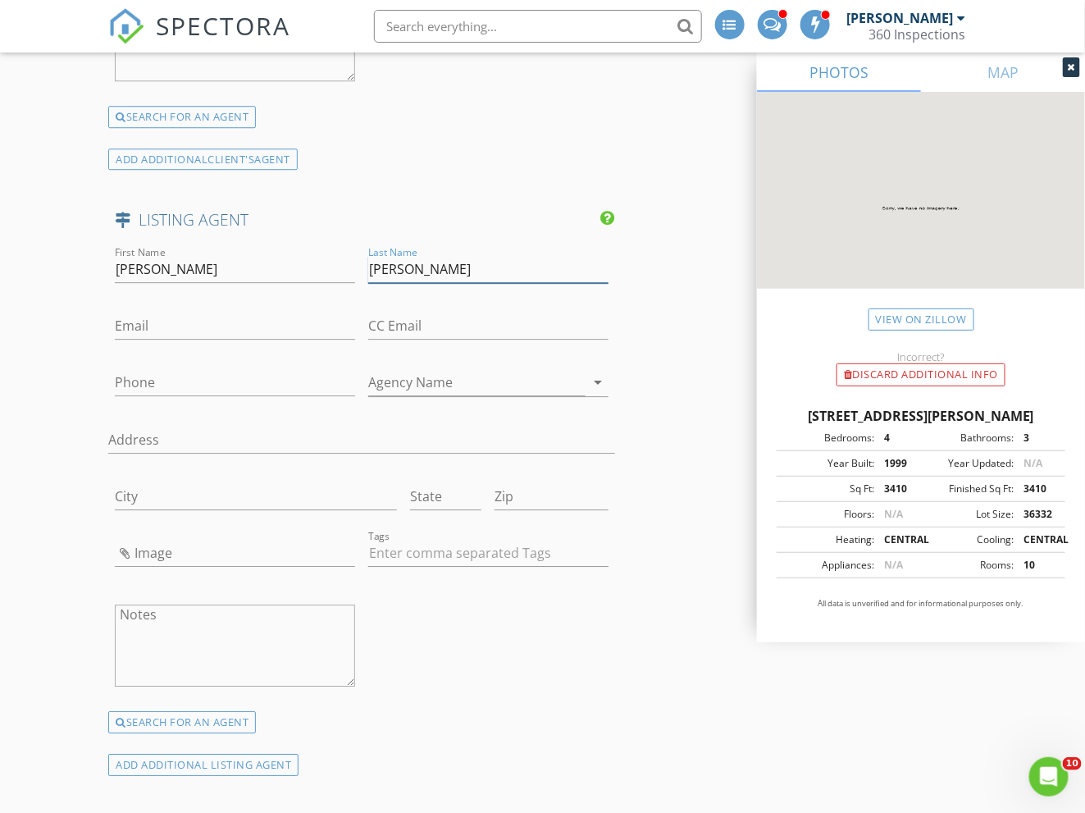
type input "Herling"
paste input "art@lnf.com"
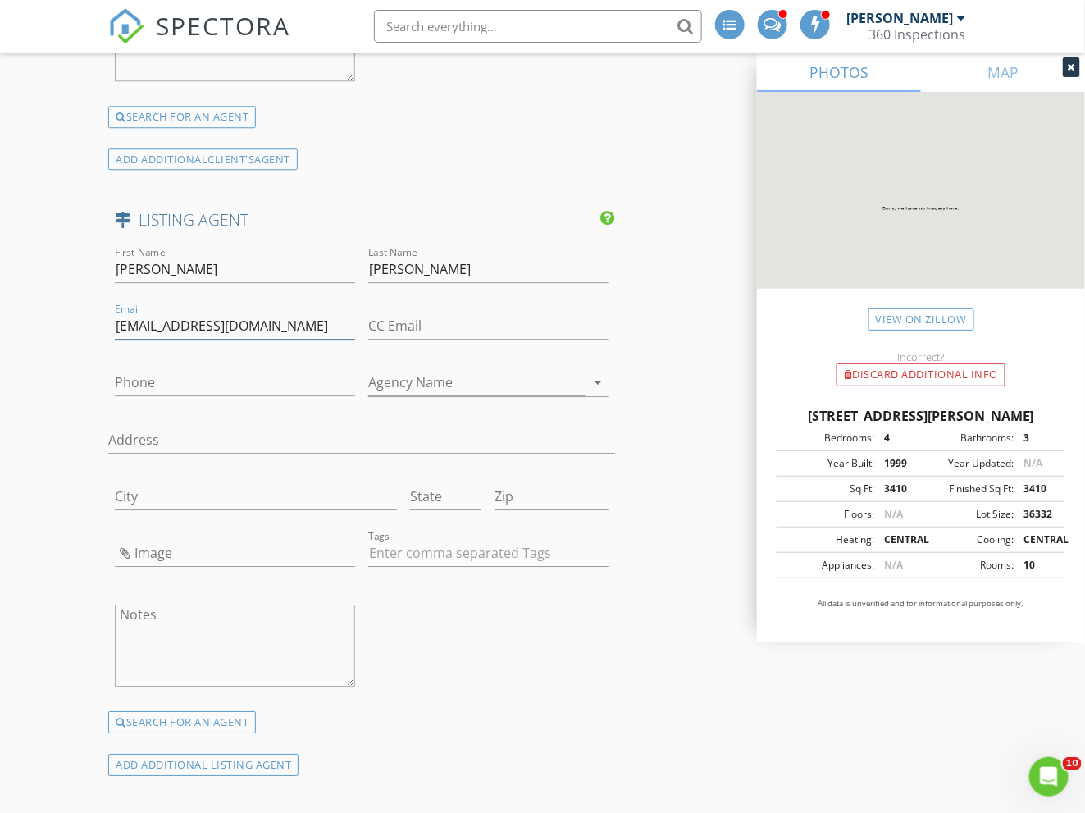
type input "art@lnf.com"
paste input "215-431-3944"
type input "215-431-3944"
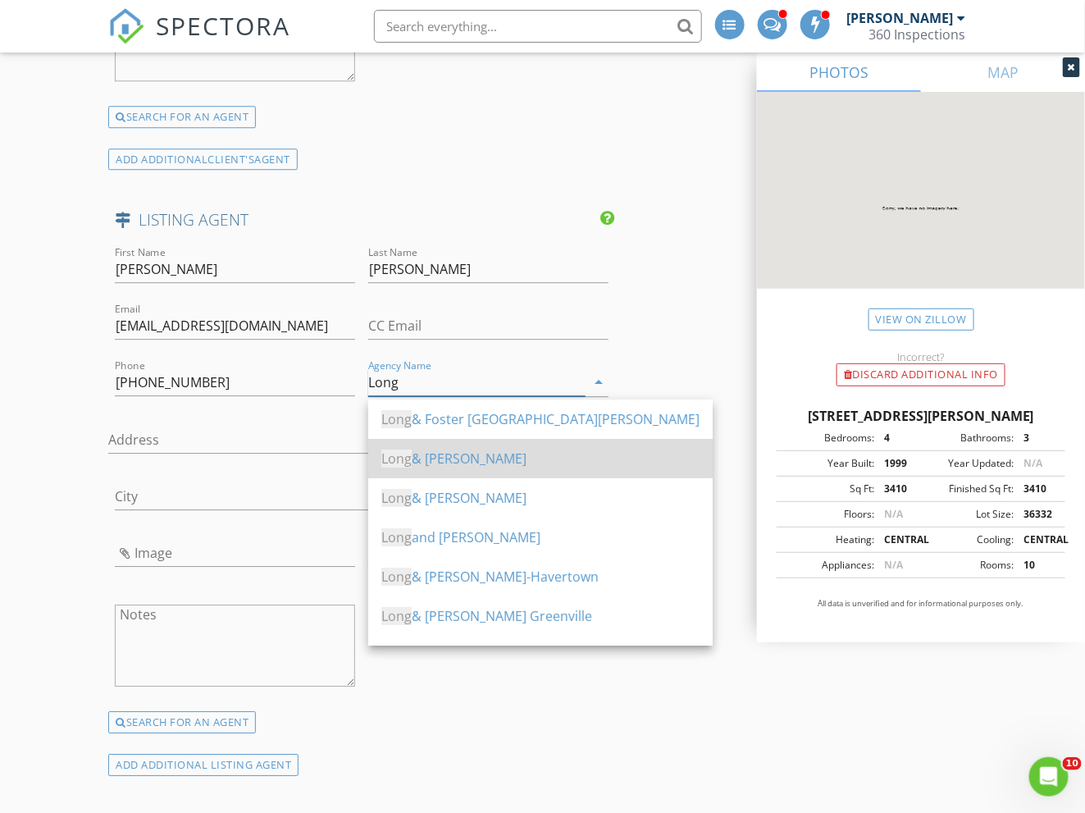
click at [486, 455] on div "Long & Foster" at bounding box center [540, 459] width 318 height 20
type input "Long & Foster"
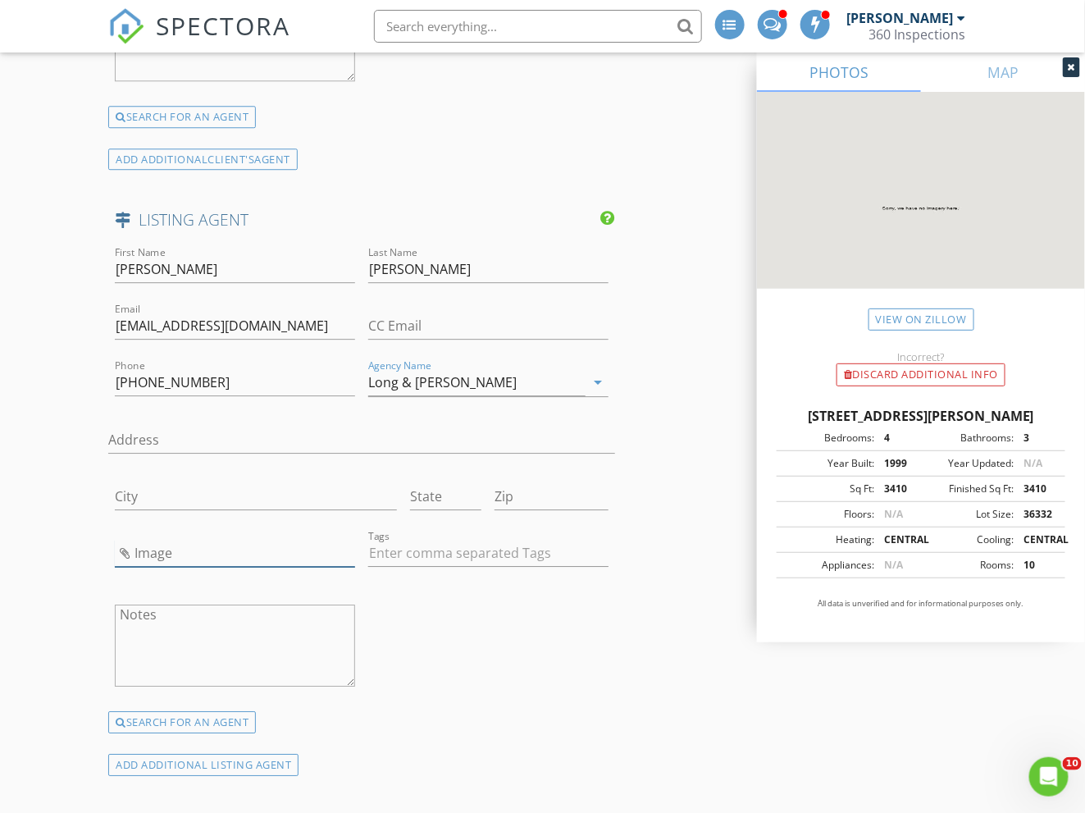
click at [171, 551] on input "Image" at bounding box center [235, 553] width 240 height 27
type input "10541702.jpg"
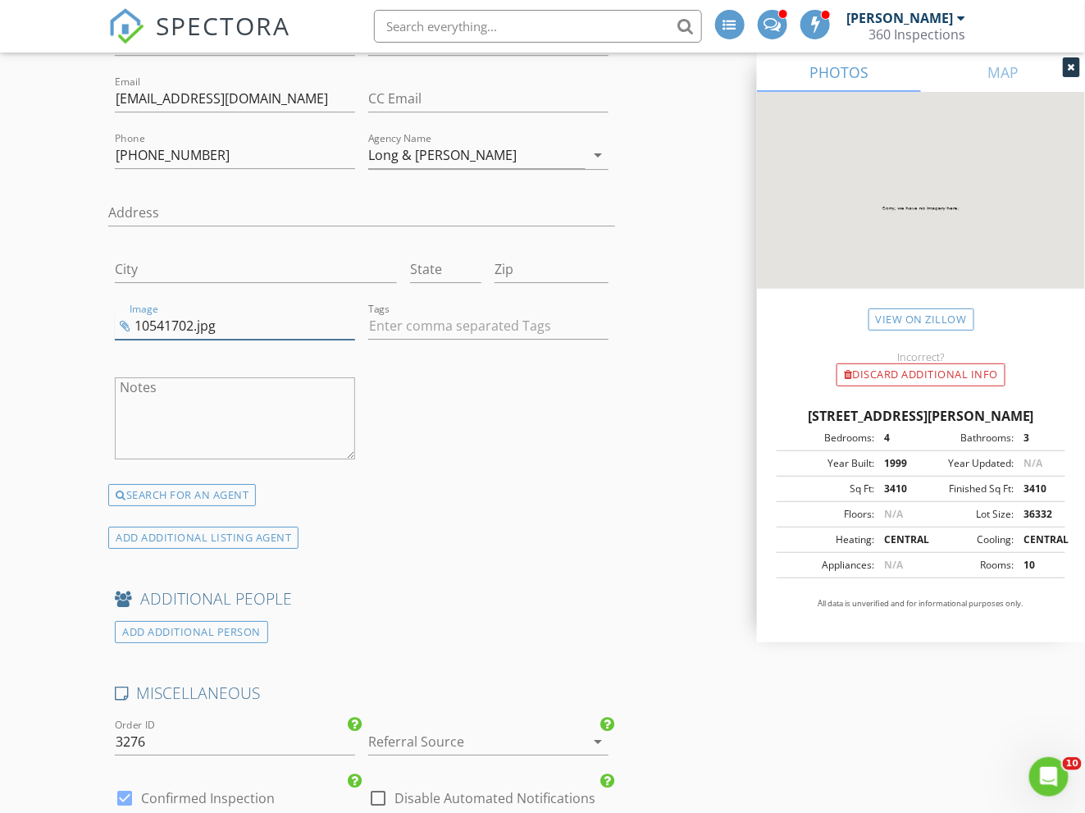
scroll to position [3918, 0]
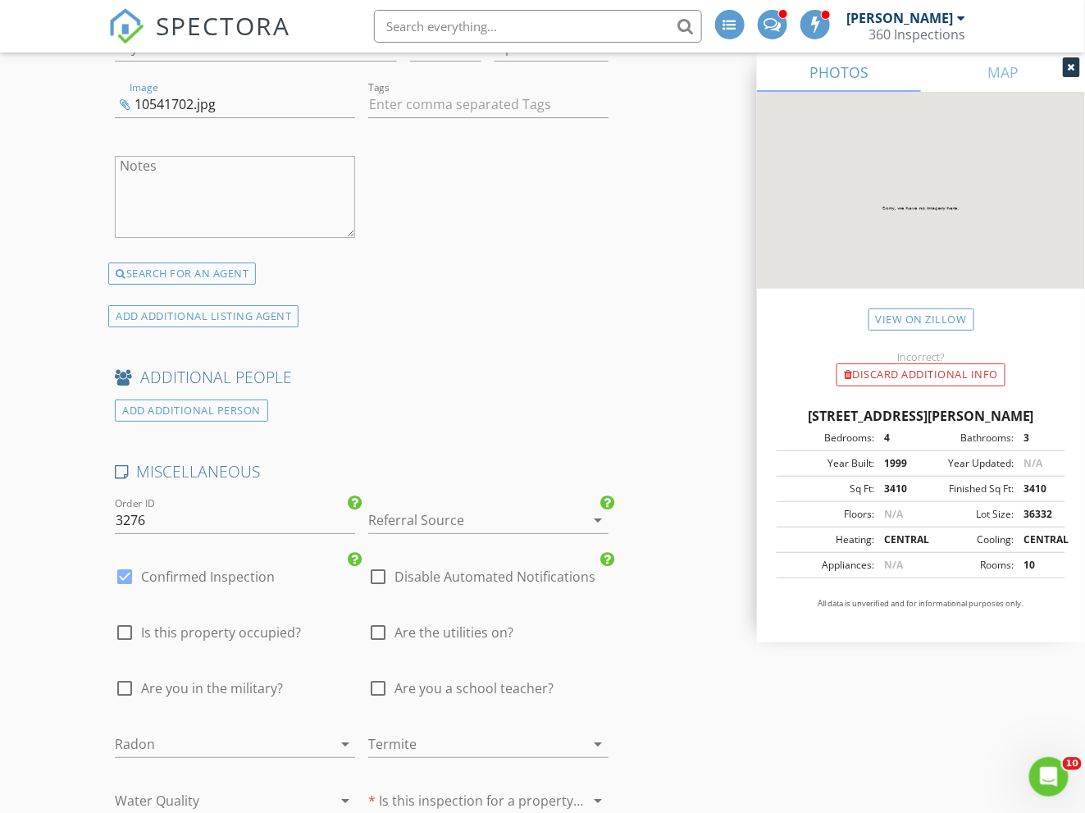
click at [424, 518] on div at bounding box center [465, 520] width 194 height 26
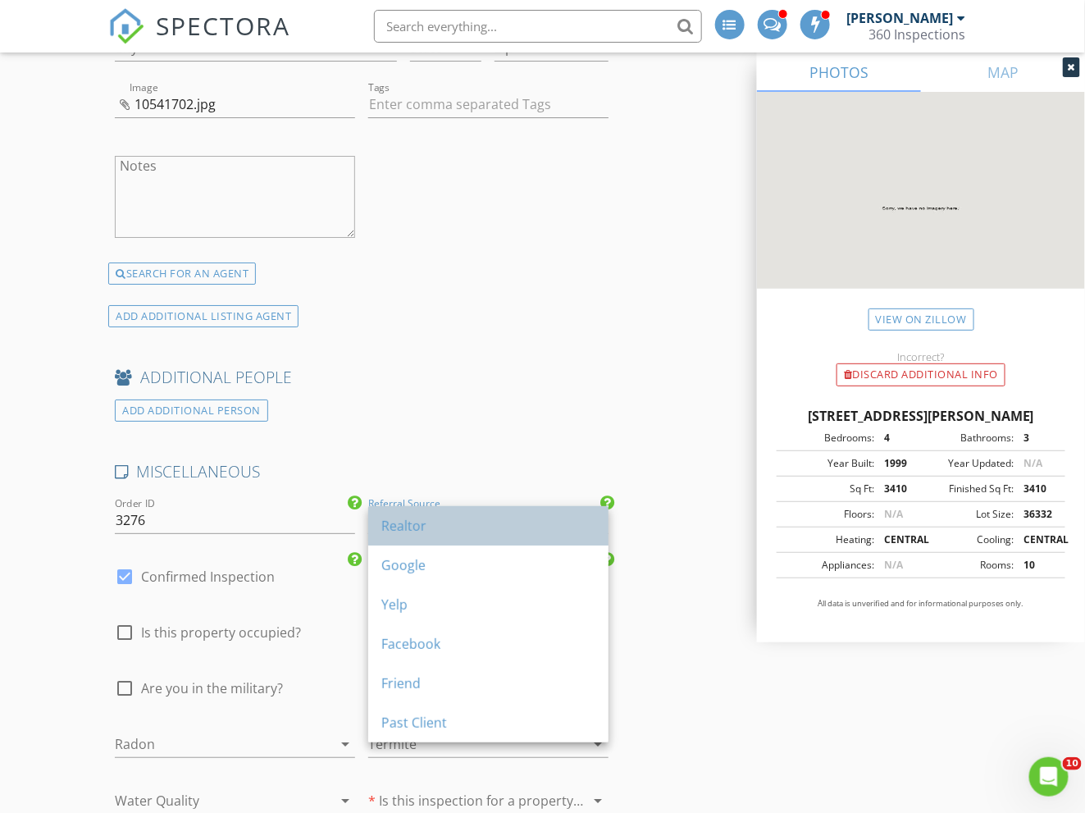
click at [414, 523] on div "Realtor" at bounding box center [488, 526] width 214 height 20
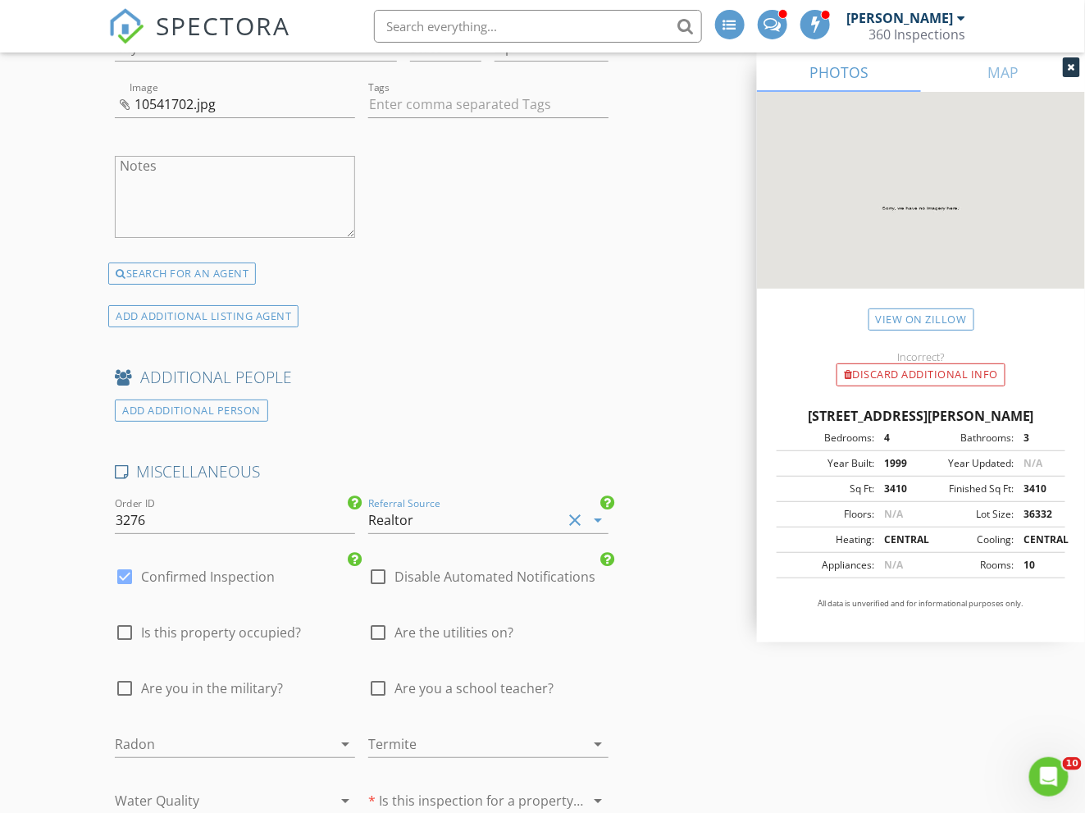
scroll to position [4122, 0]
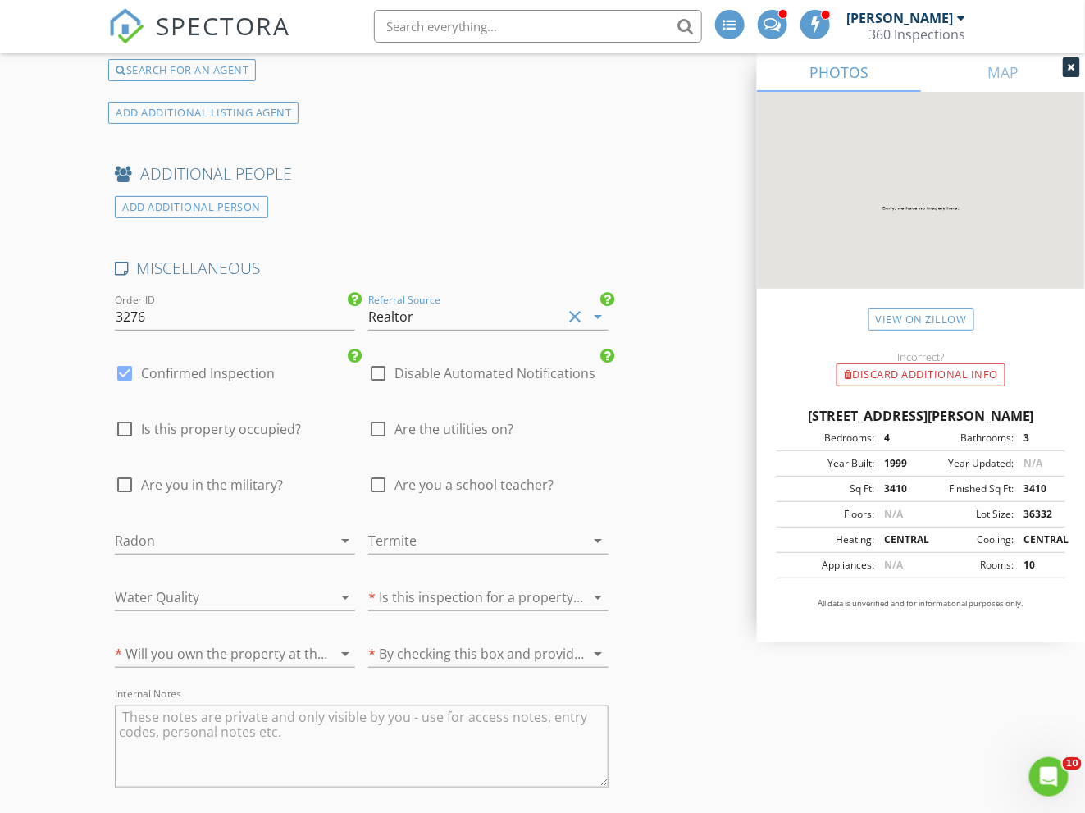
click at [440, 422] on span "Are the utilities on?" at bounding box center [454, 429] width 119 height 16
checkbox input "true"
click at [206, 535] on div at bounding box center [212, 540] width 194 height 26
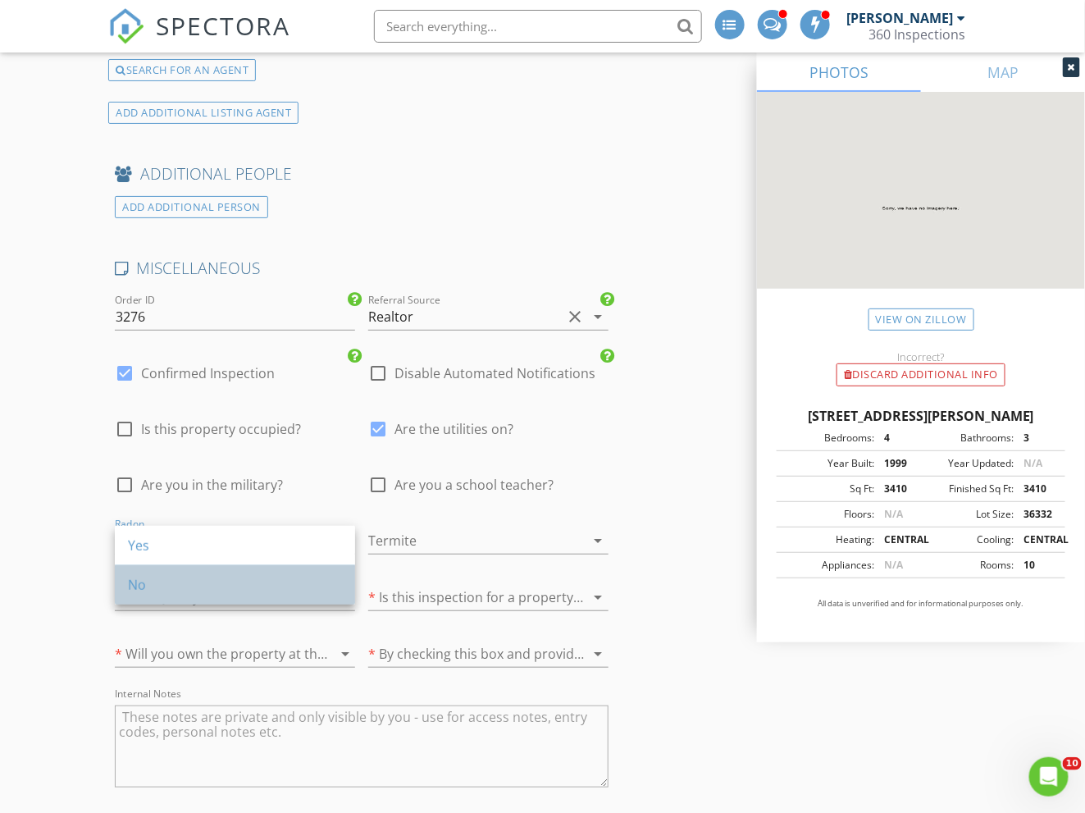
click at [183, 578] on div "No" at bounding box center [235, 585] width 214 height 20
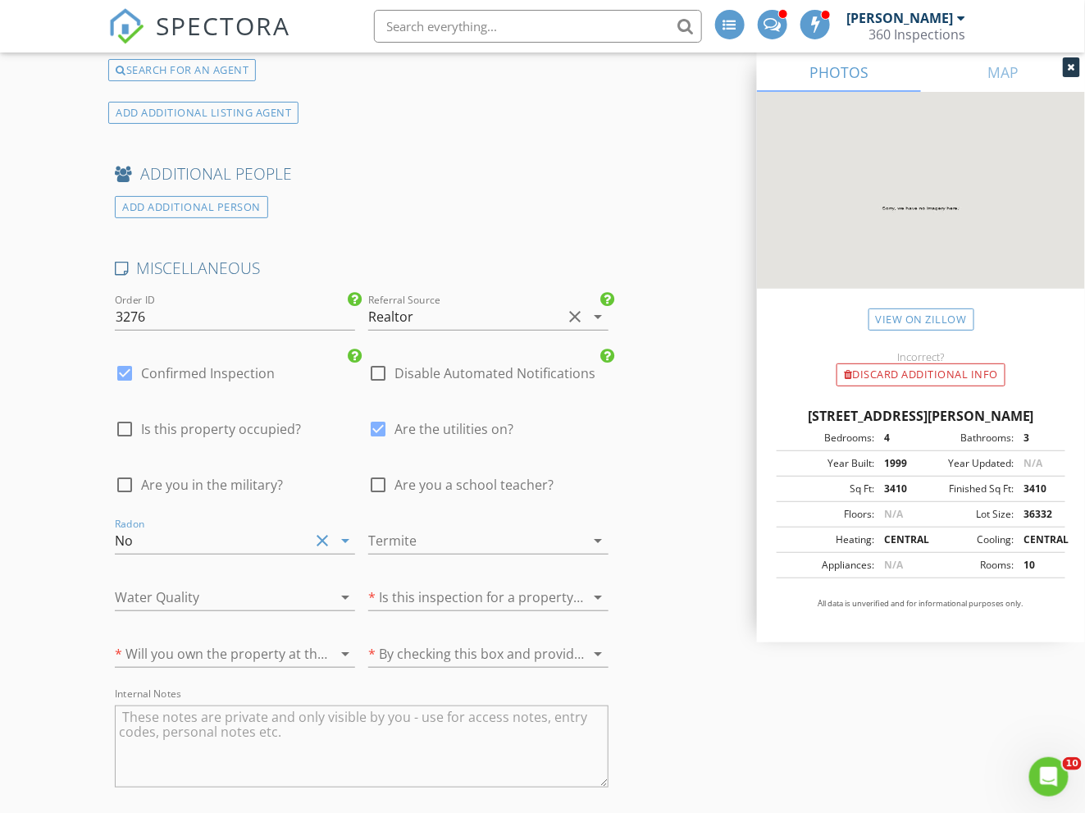
click at [434, 545] on div at bounding box center [465, 540] width 194 height 26
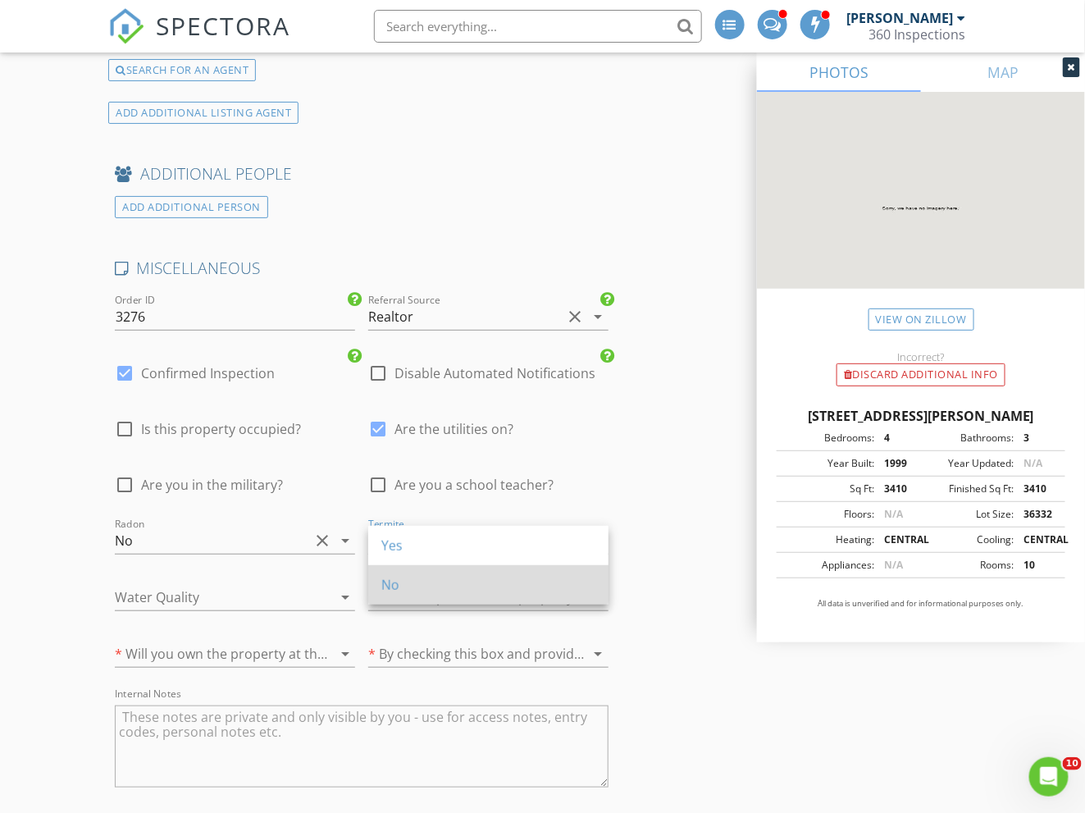
click at [423, 572] on div "No" at bounding box center [488, 584] width 214 height 39
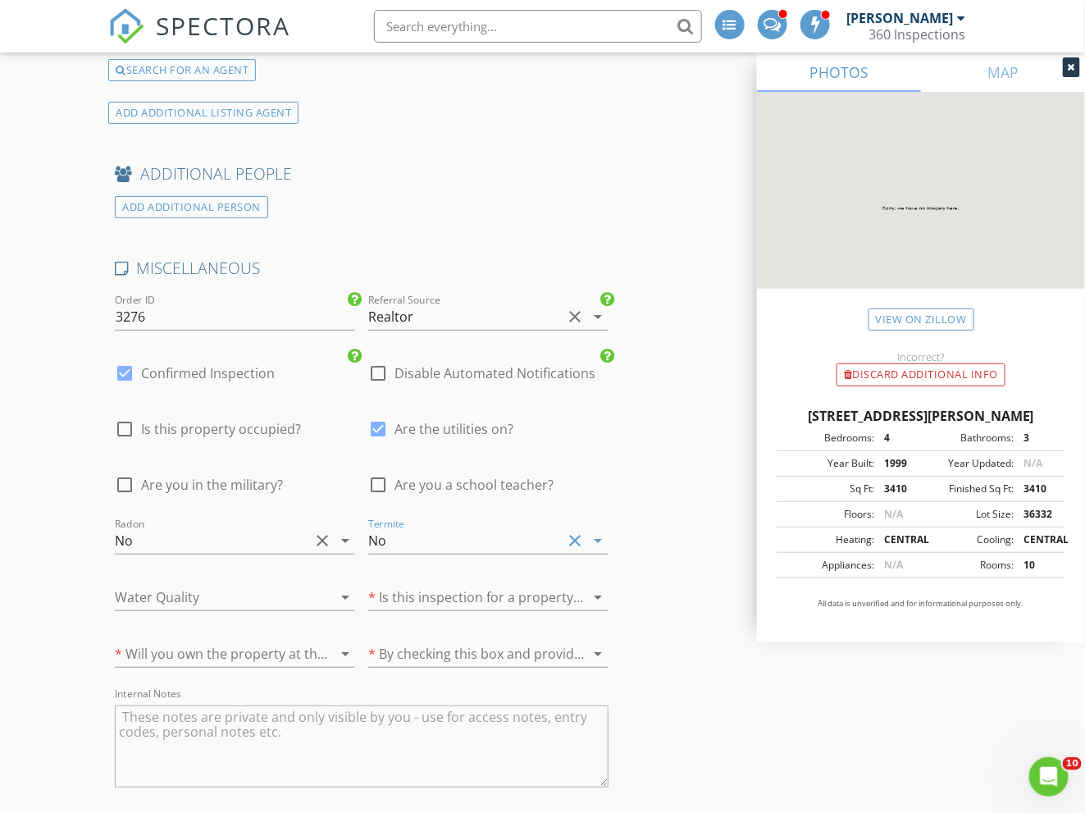
click at [157, 539] on div "No" at bounding box center [212, 540] width 194 height 26
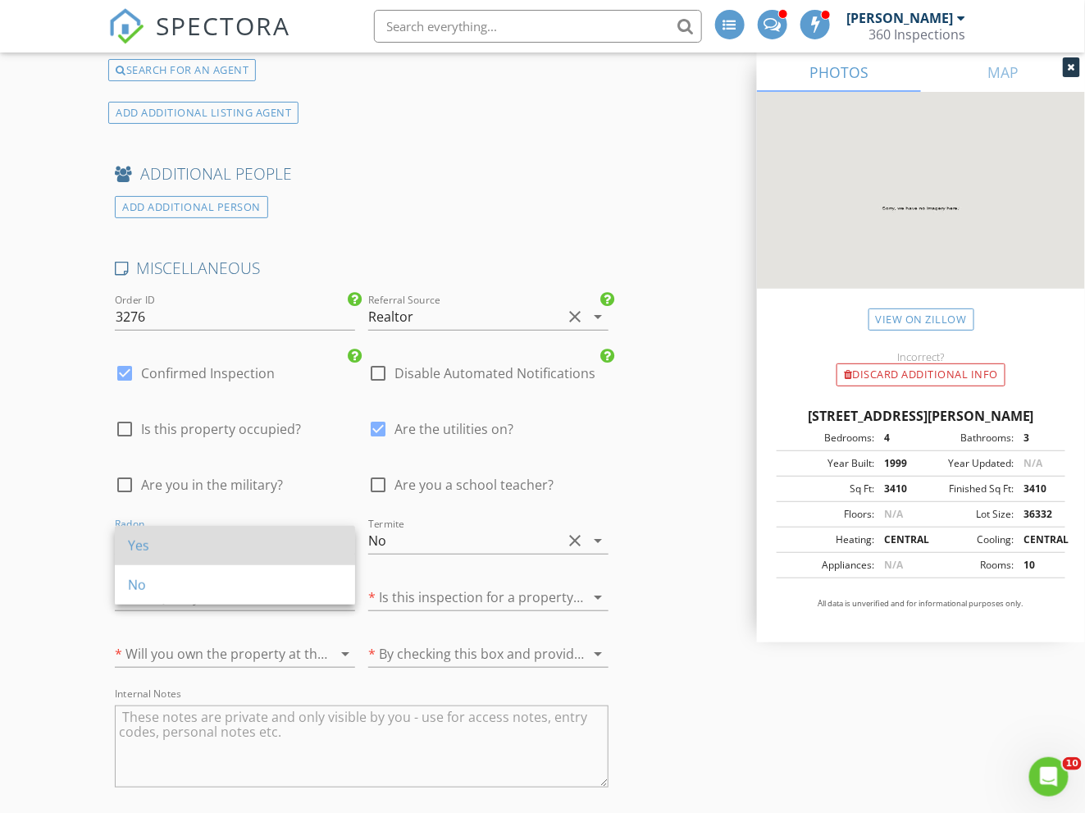
click at [155, 547] on div "Yes" at bounding box center [235, 546] width 214 height 20
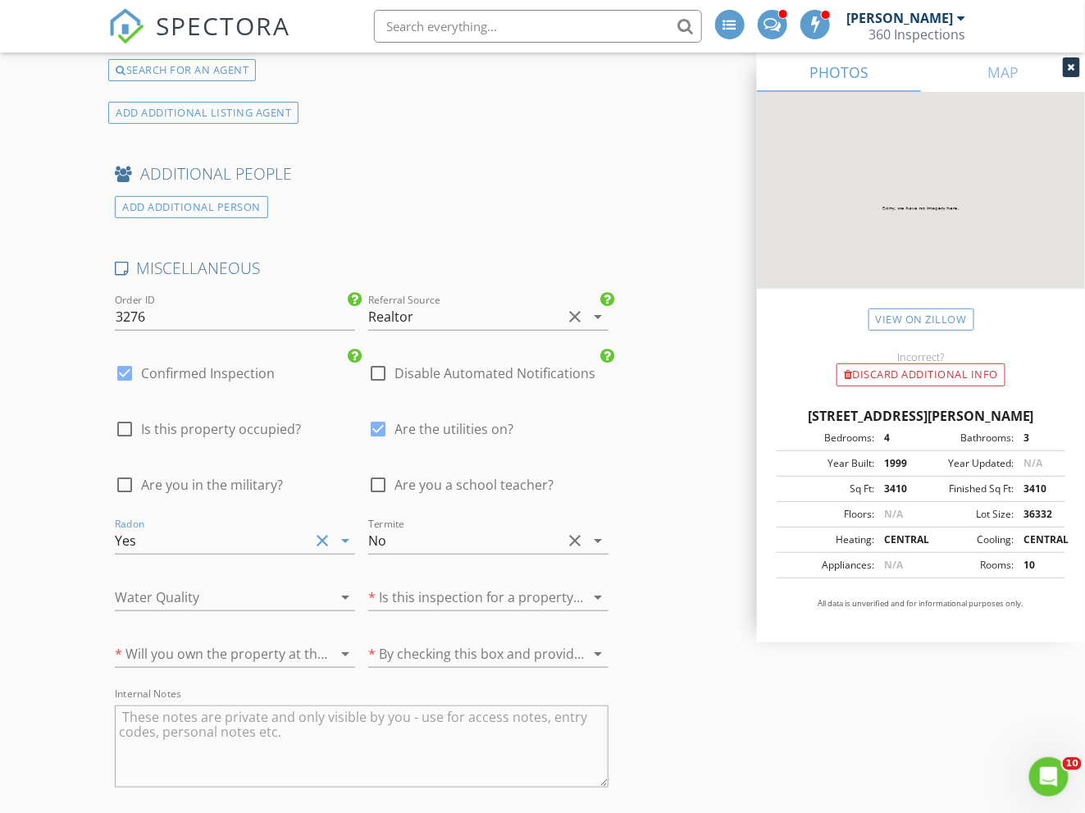
click at [186, 600] on div at bounding box center [212, 597] width 194 height 26
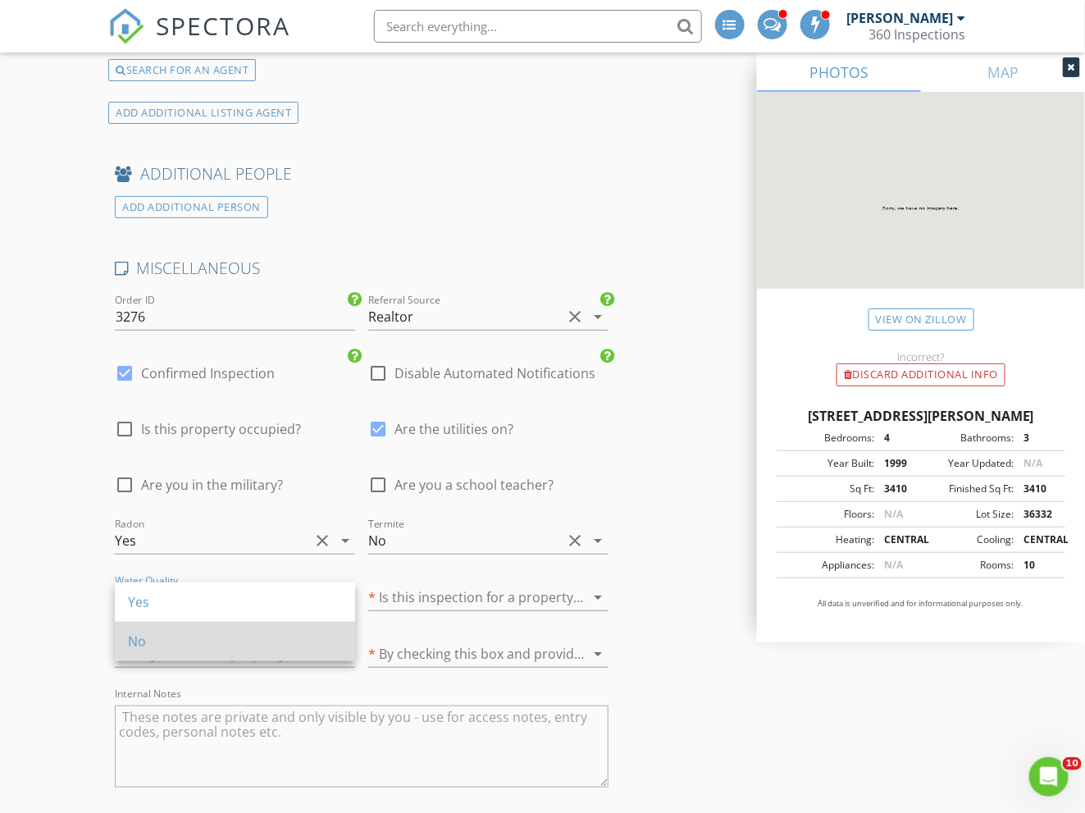
click at [170, 632] on div "No" at bounding box center [235, 642] width 214 height 20
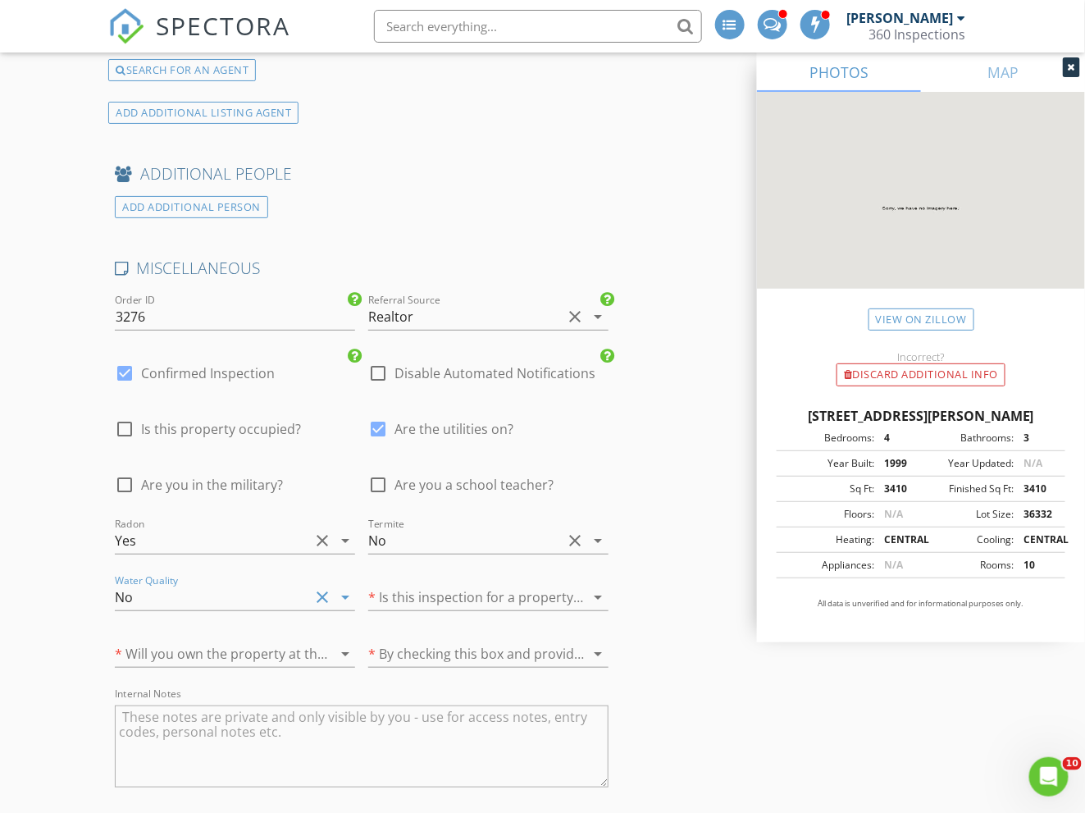
click at [418, 603] on div at bounding box center [465, 597] width 194 height 26
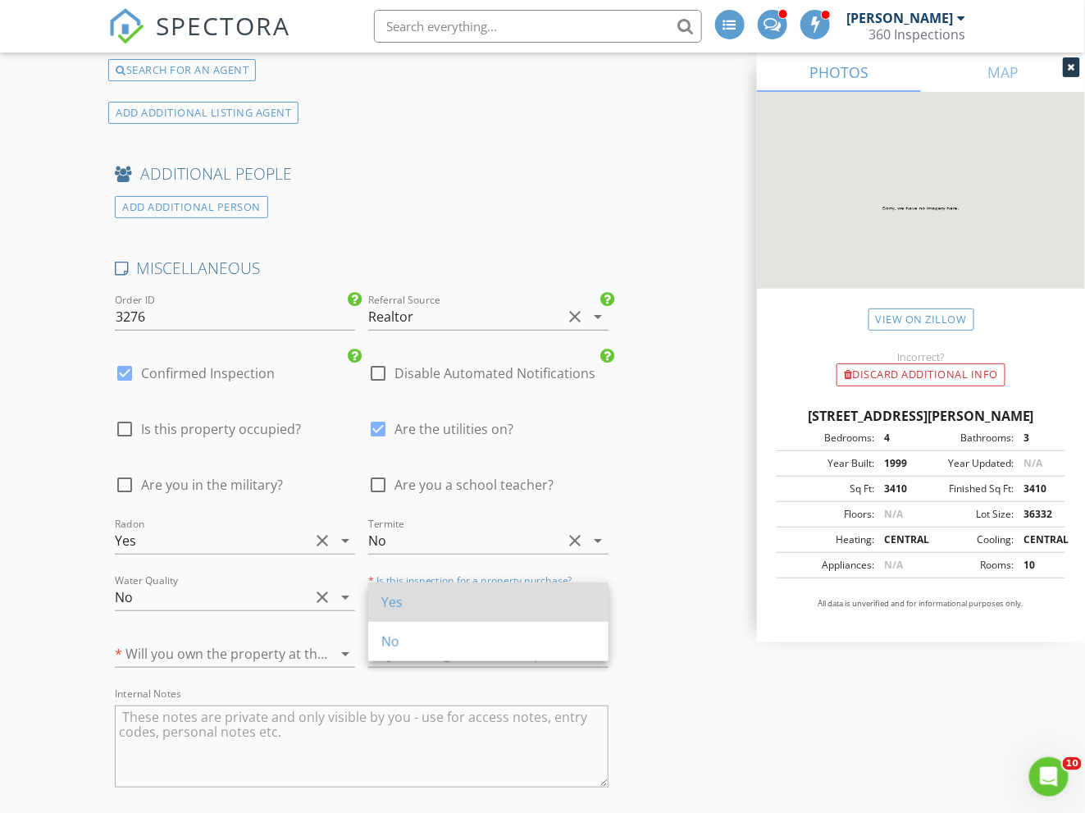
click at [422, 605] on div "Yes" at bounding box center [488, 602] width 214 height 20
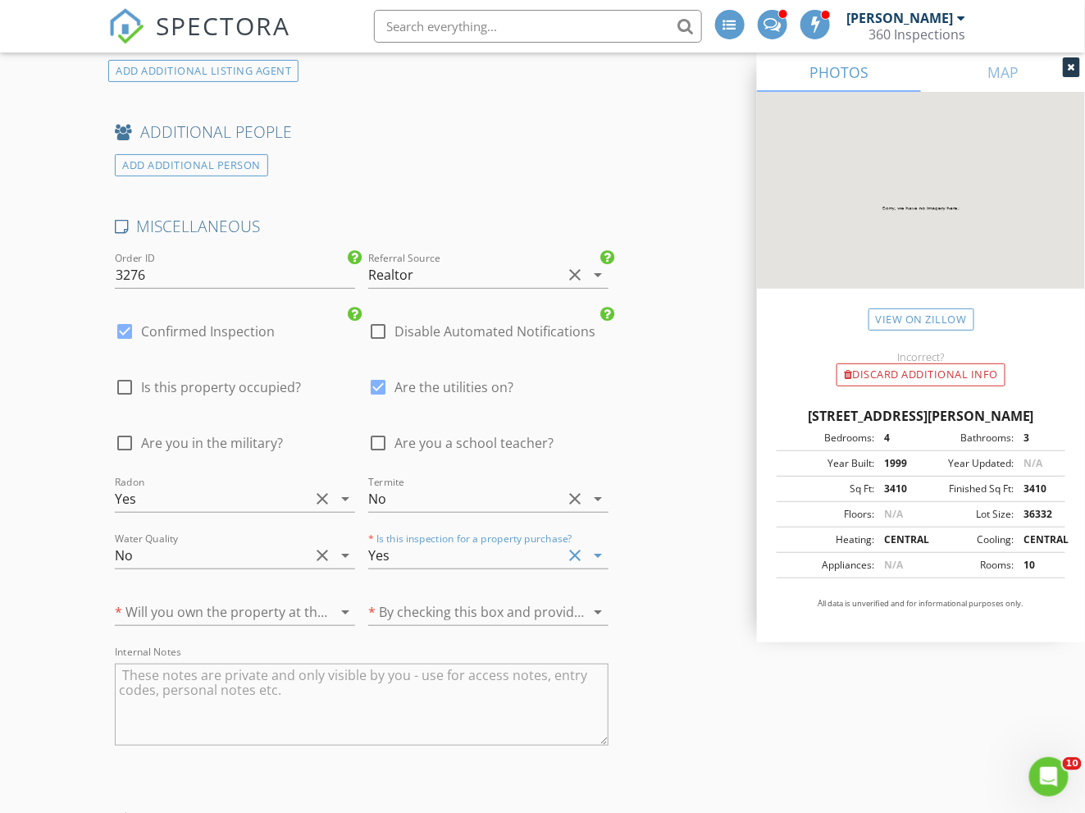
scroll to position [4242, 0]
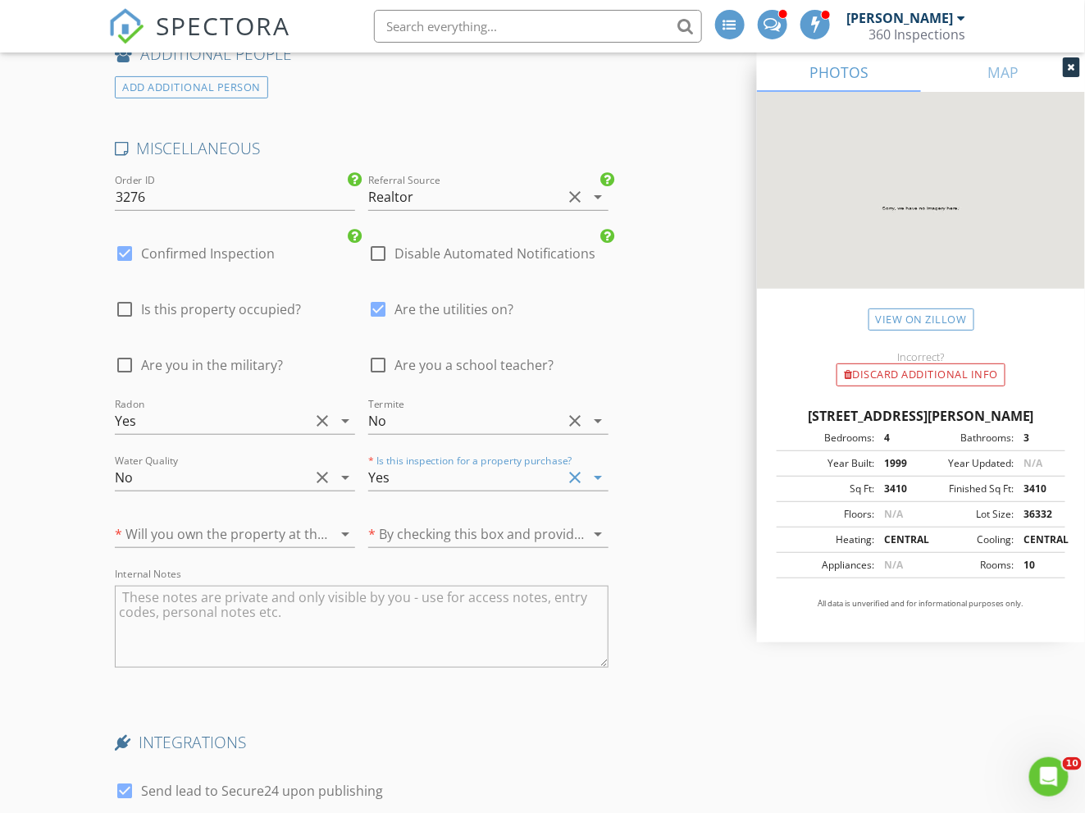
click at [272, 532] on div at bounding box center [212, 534] width 194 height 26
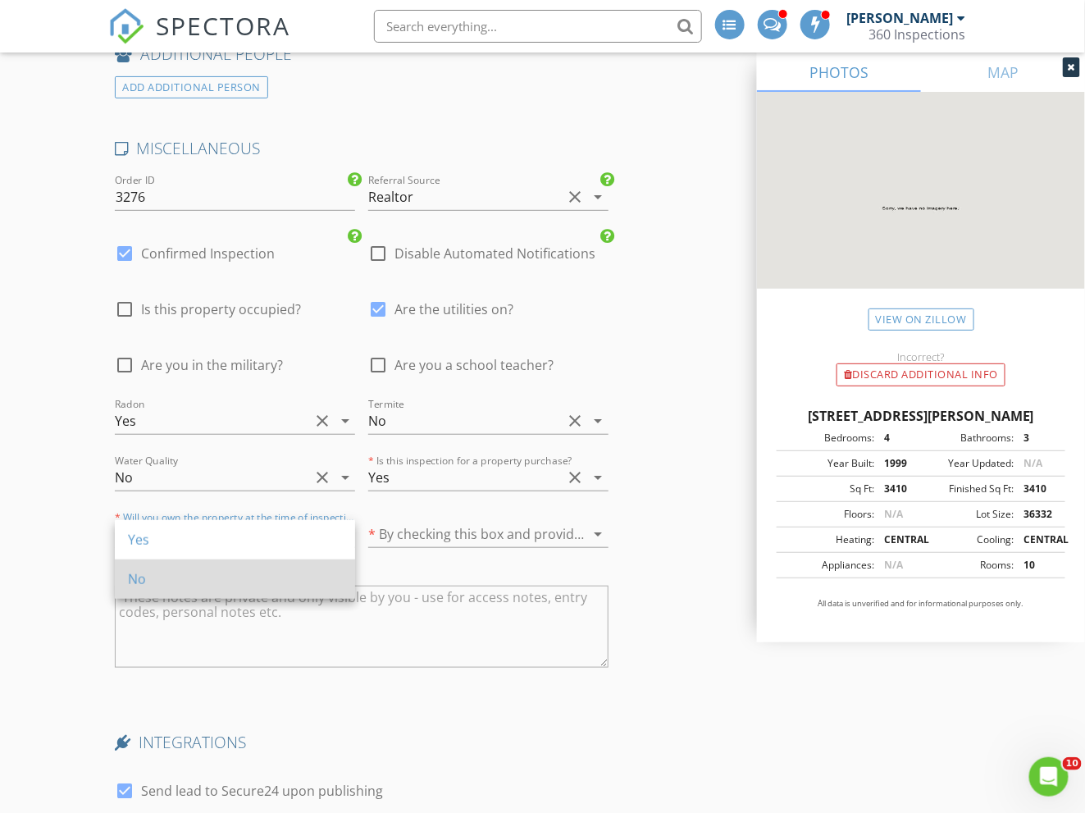
click at [221, 567] on div "No" at bounding box center [235, 578] width 214 height 39
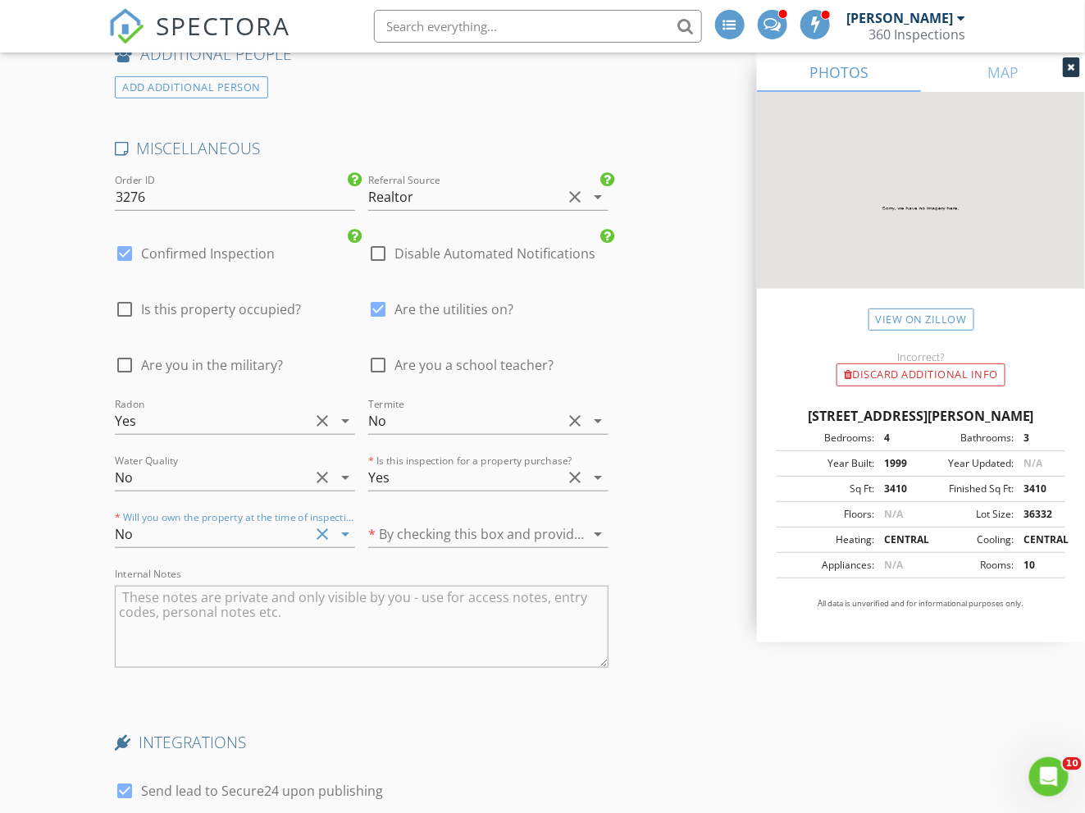
click at [480, 540] on div at bounding box center [465, 534] width 194 height 26
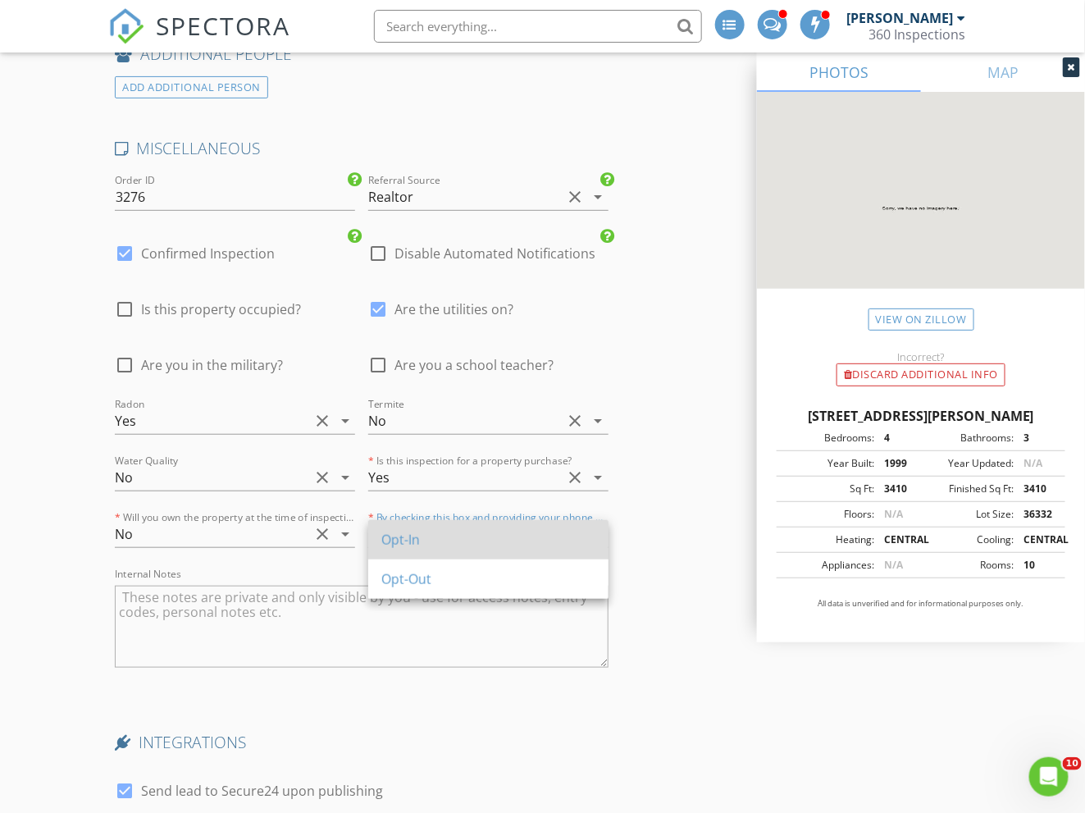
click at [473, 543] on div "Opt-In" at bounding box center [488, 540] width 214 height 20
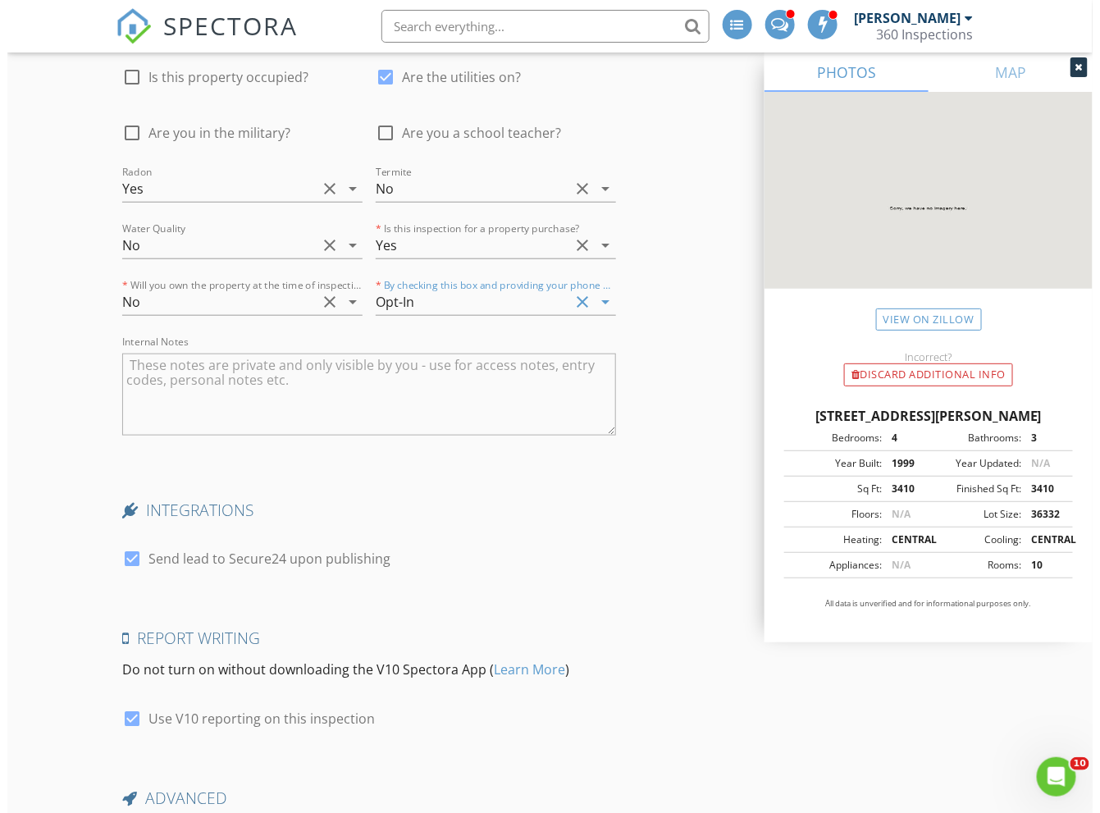
scroll to position [4636, 0]
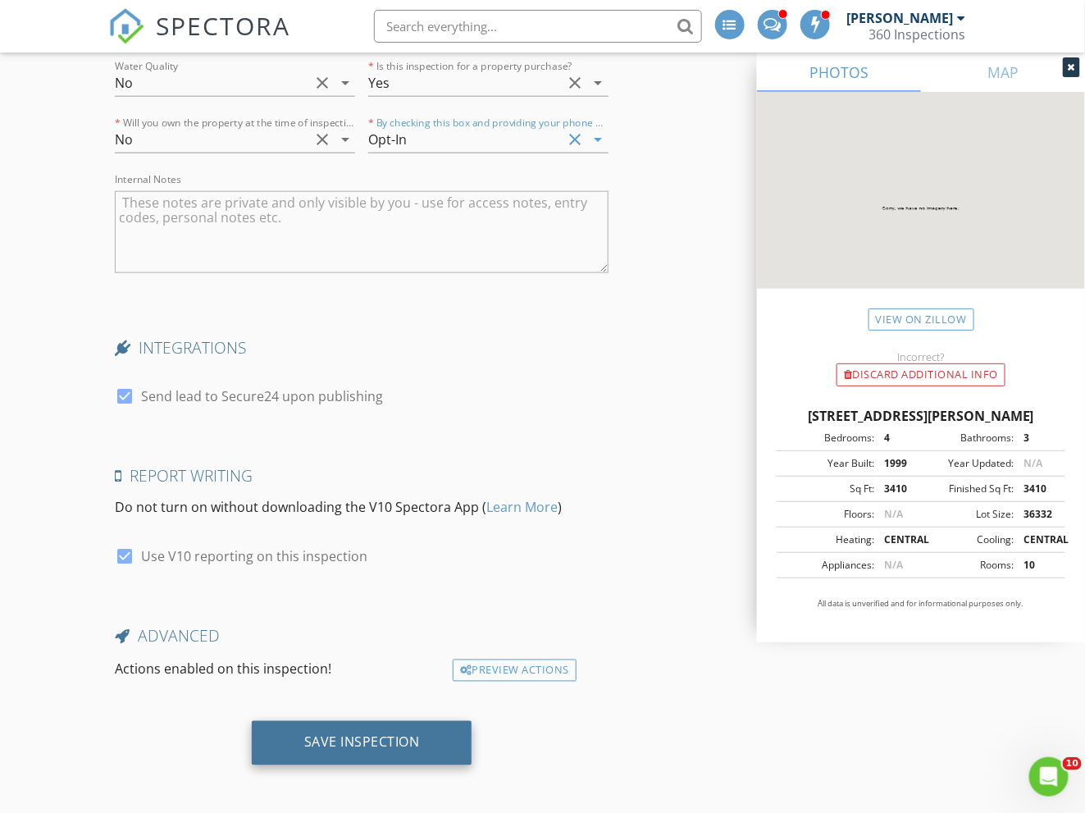
click at [341, 723] on div "Save Inspection" at bounding box center [362, 743] width 221 height 44
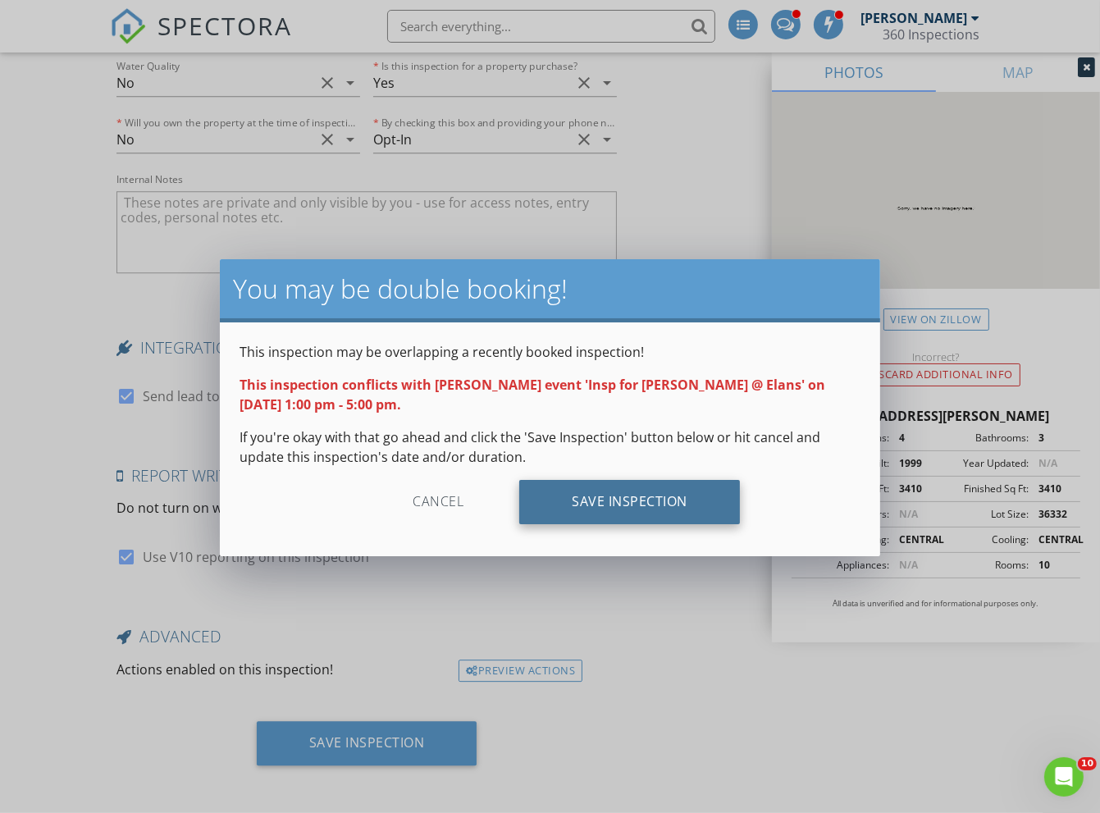
click at [609, 502] on div "Save Inspection" at bounding box center [629, 502] width 221 height 44
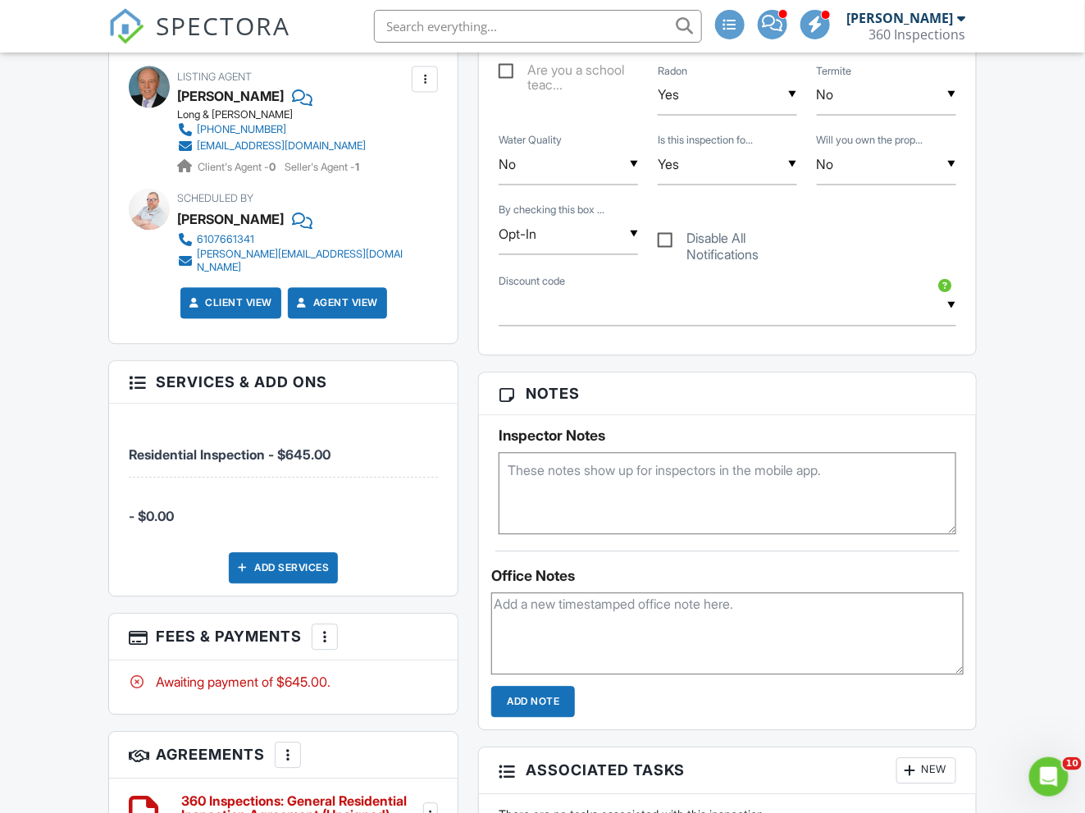
click at [294, 553] on div "Add Services" at bounding box center [283, 568] width 109 height 31
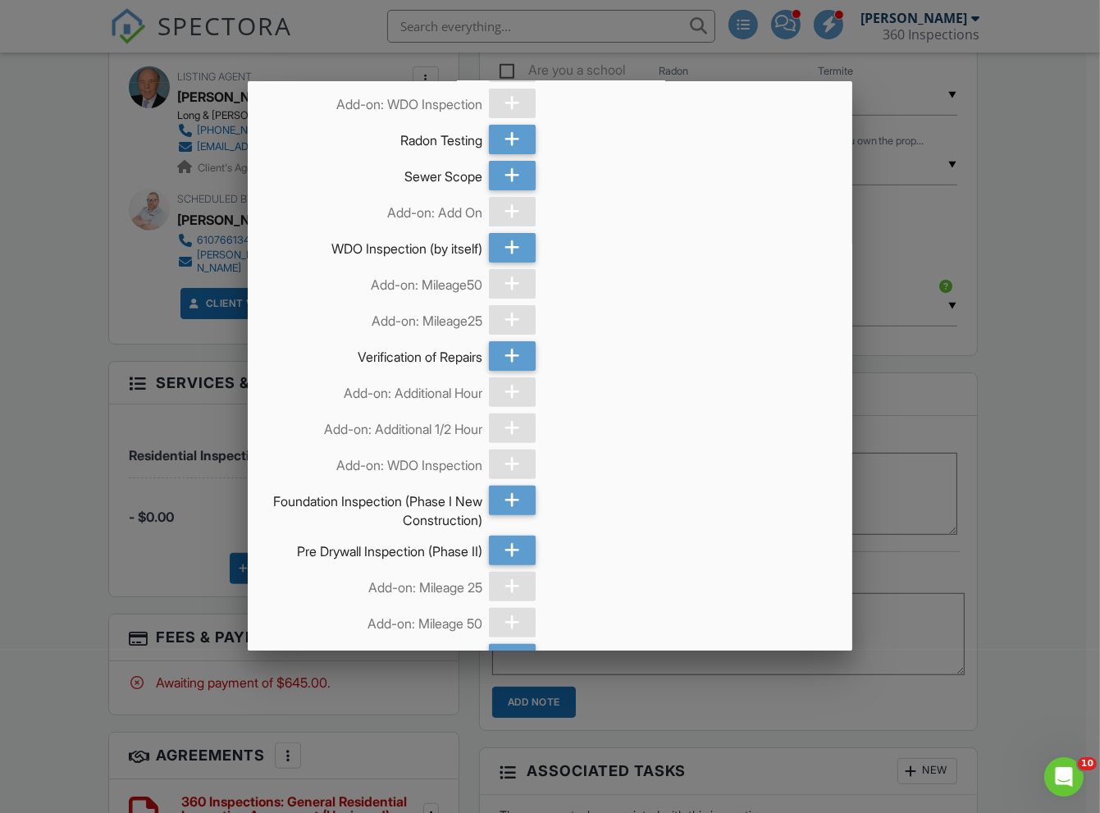
scroll to position [1005, 0]
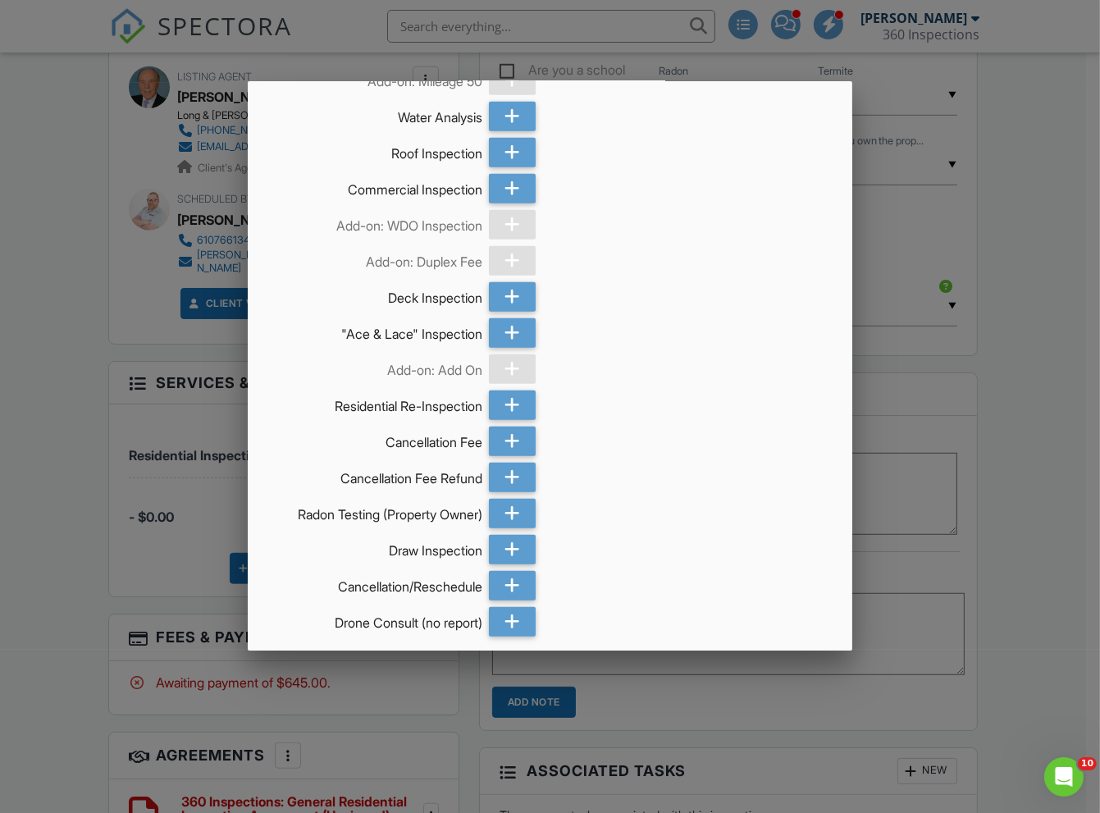
click at [65, 440] on div at bounding box center [550, 426] width 1100 height 1016
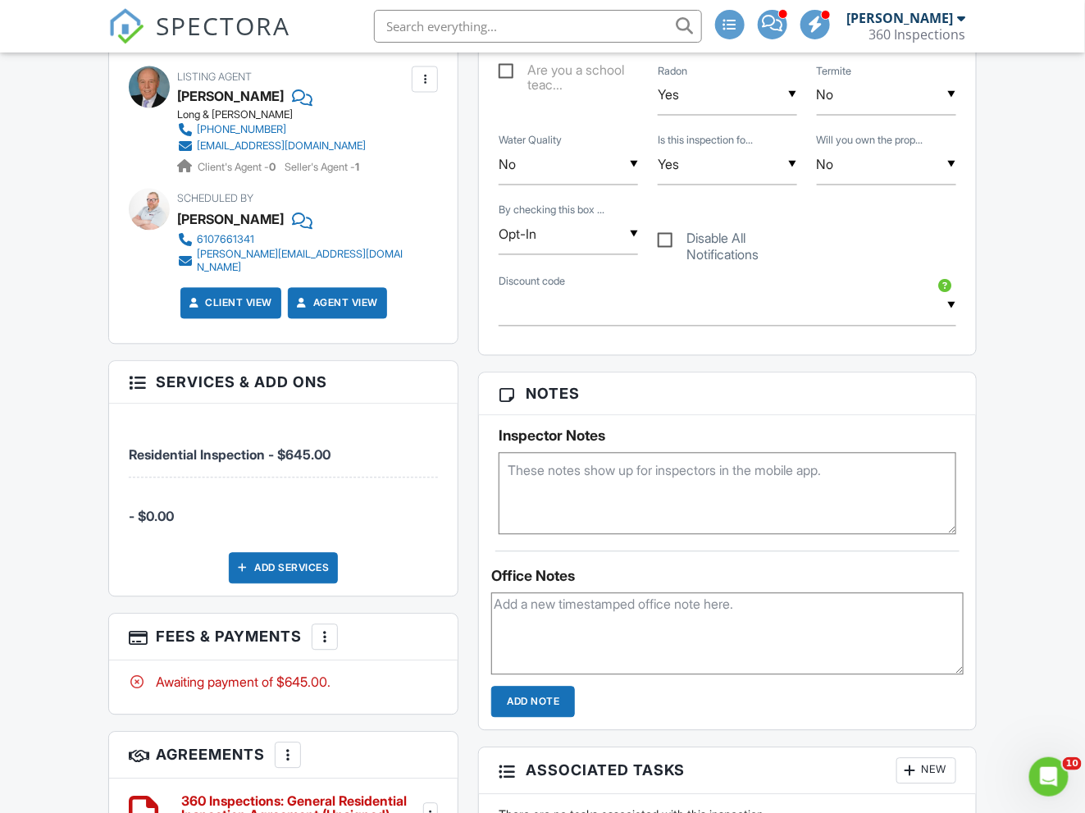
click at [160, 509] on span "- $0.00" at bounding box center [151, 517] width 45 height 16
click at [148, 509] on span "- $0.00" at bounding box center [151, 517] width 45 height 16
click at [139, 373] on div at bounding box center [137, 381] width 16 height 16
click at [292, 553] on div "Add Services" at bounding box center [283, 568] width 109 height 31
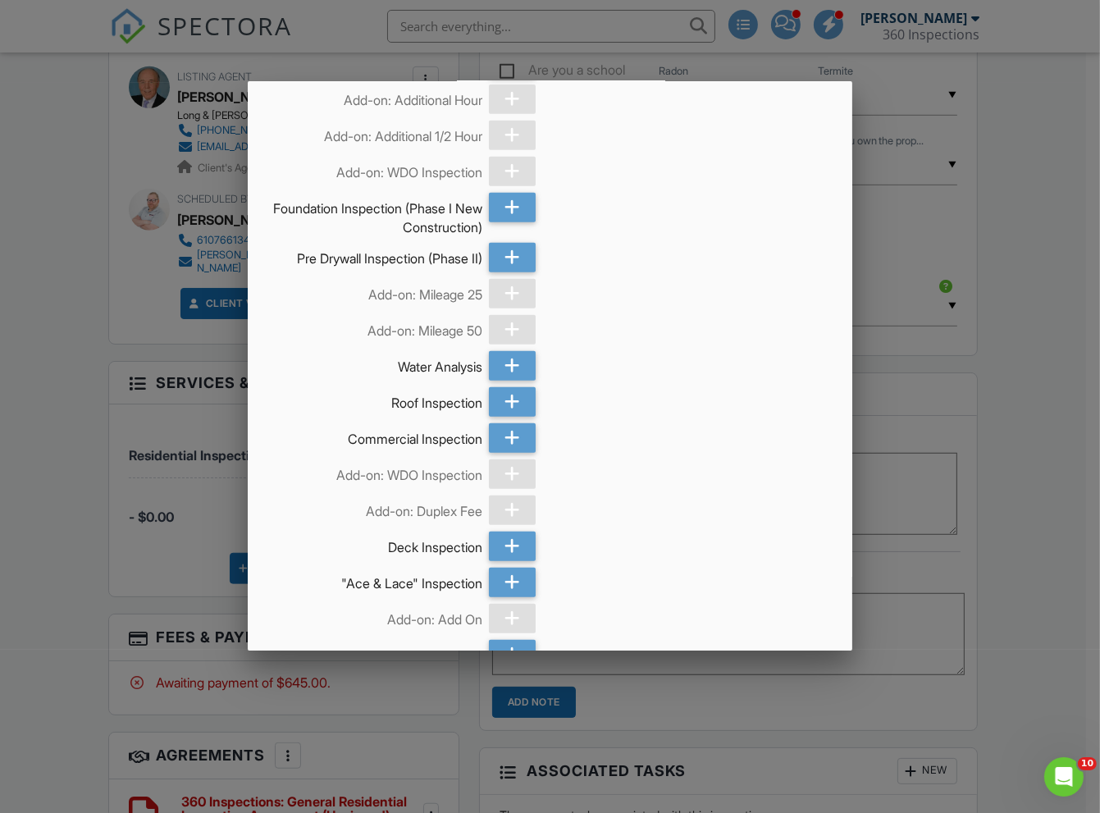
scroll to position [246, 0]
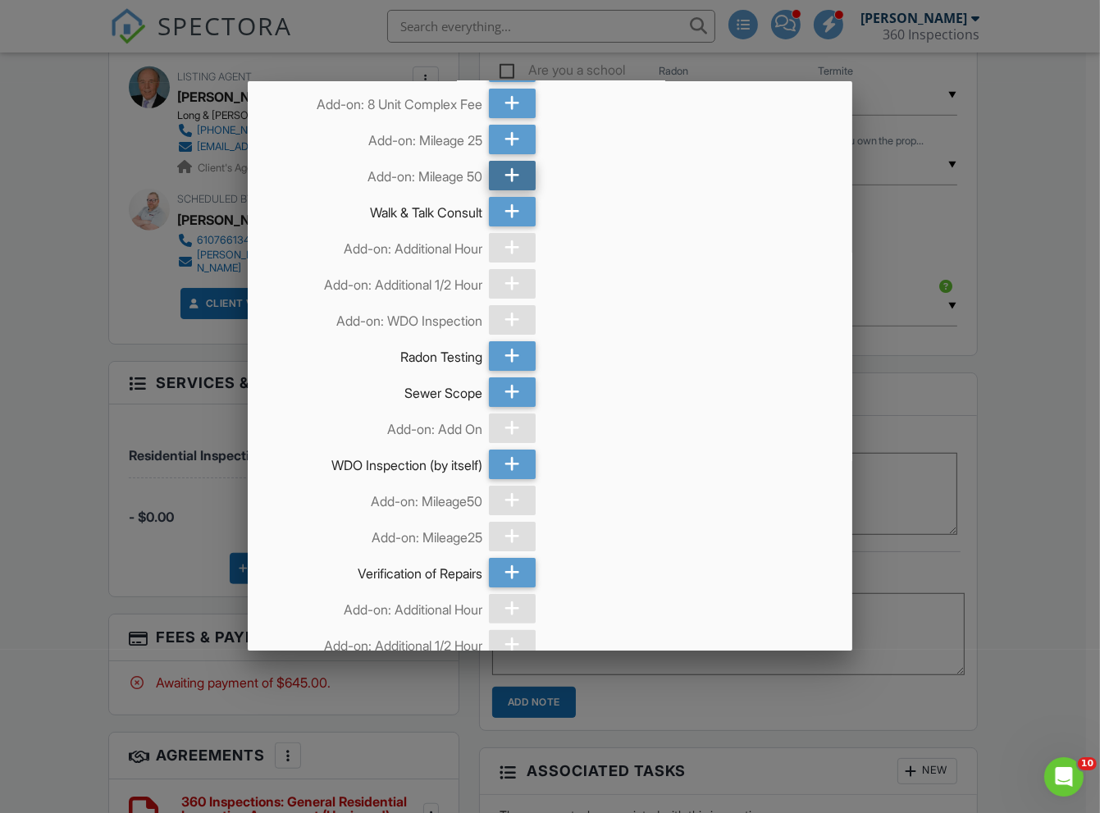
click at [504, 173] on icon at bounding box center [512, 176] width 16 height 30
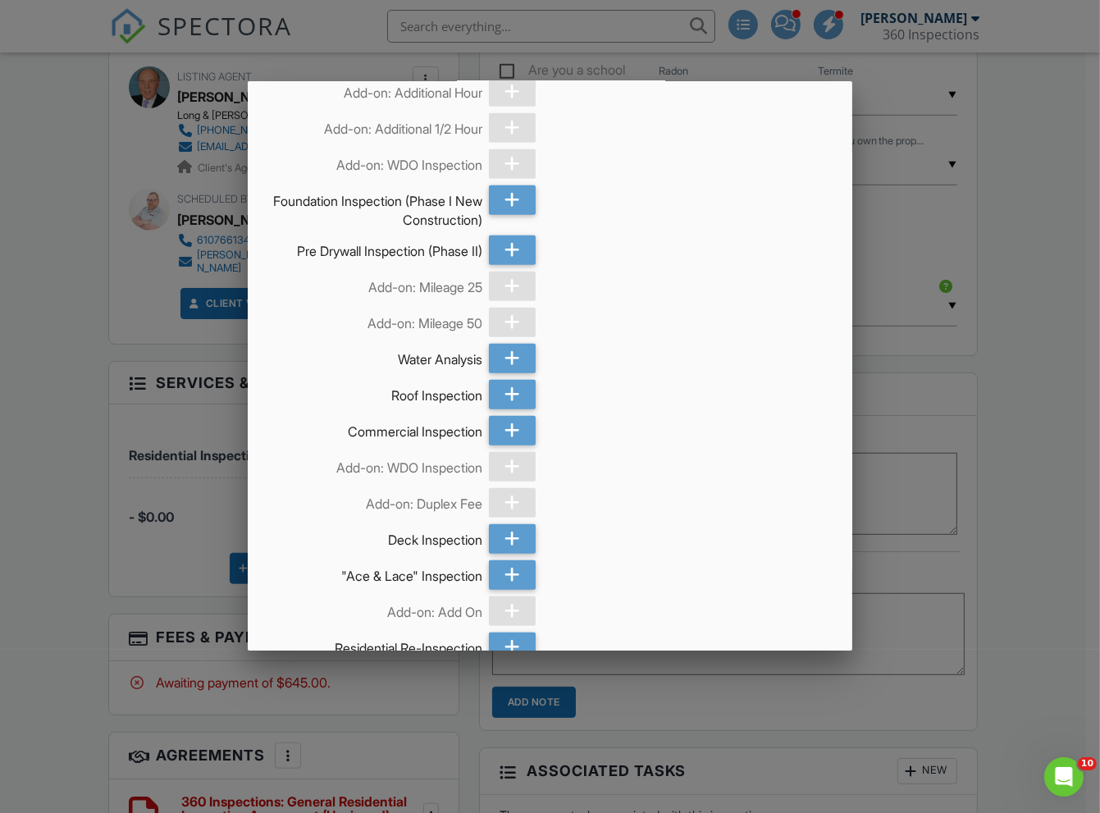
scroll to position [1122, 0]
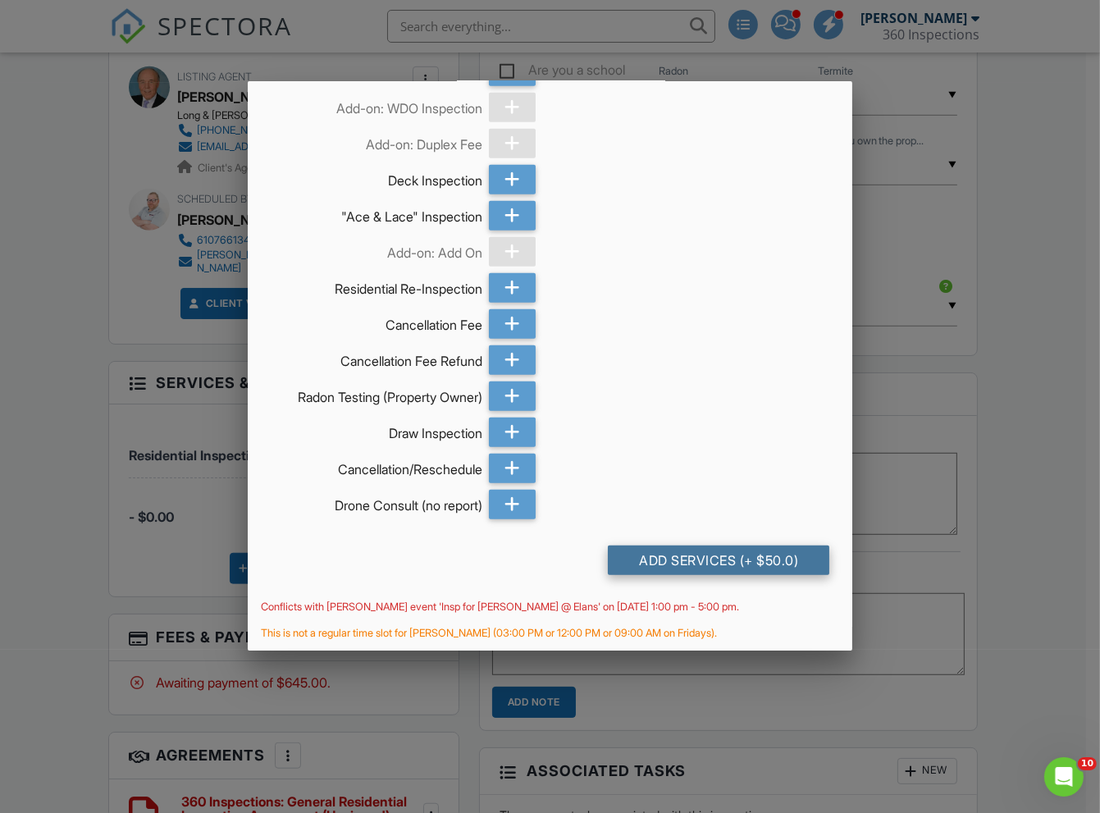
click at [714, 556] on div "Add Services (+ $50.0)" at bounding box center [718, 560] width 221 height 30
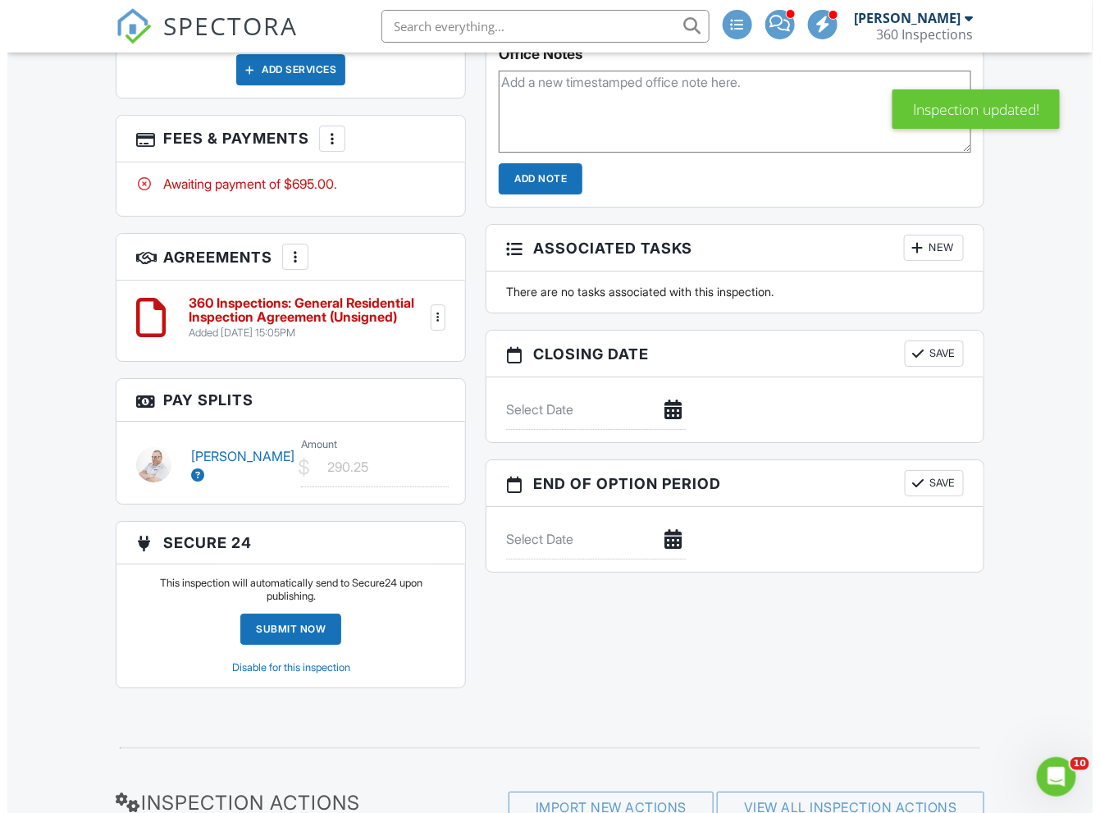
scroll to position [1116, 0]
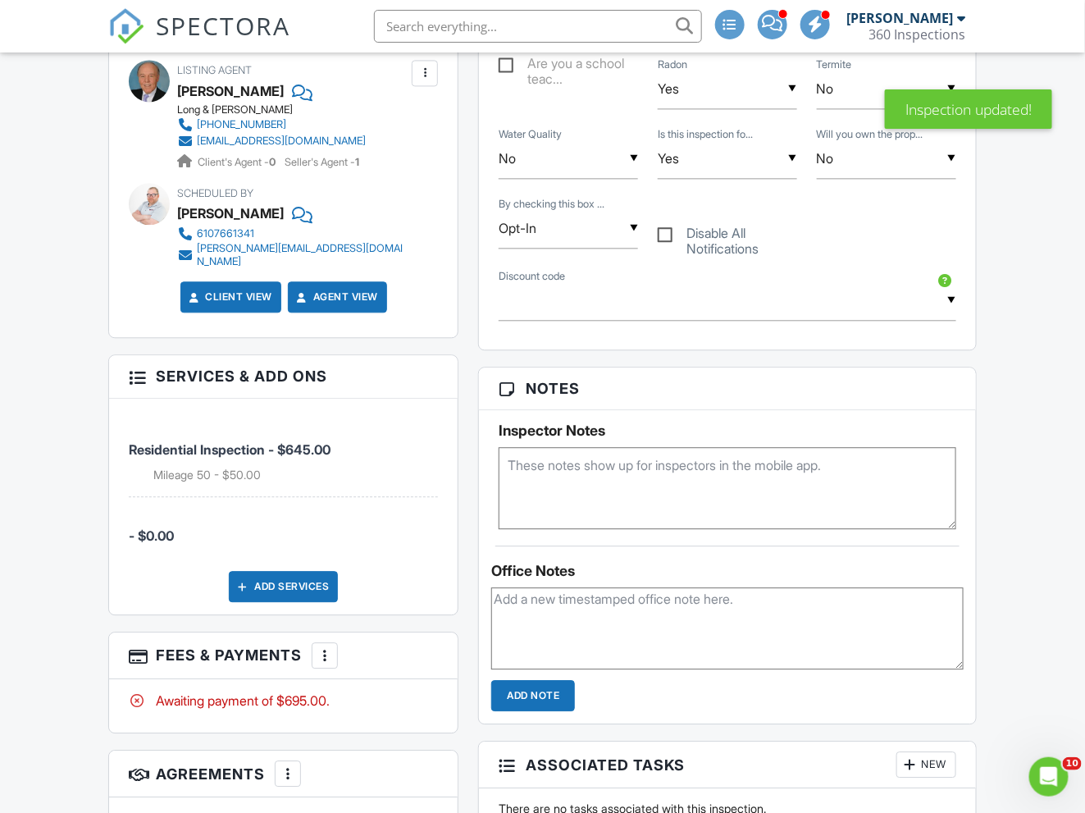
click at [302, 571] on div "Add Services" at bounding box center [283, 586] width 109 height 31
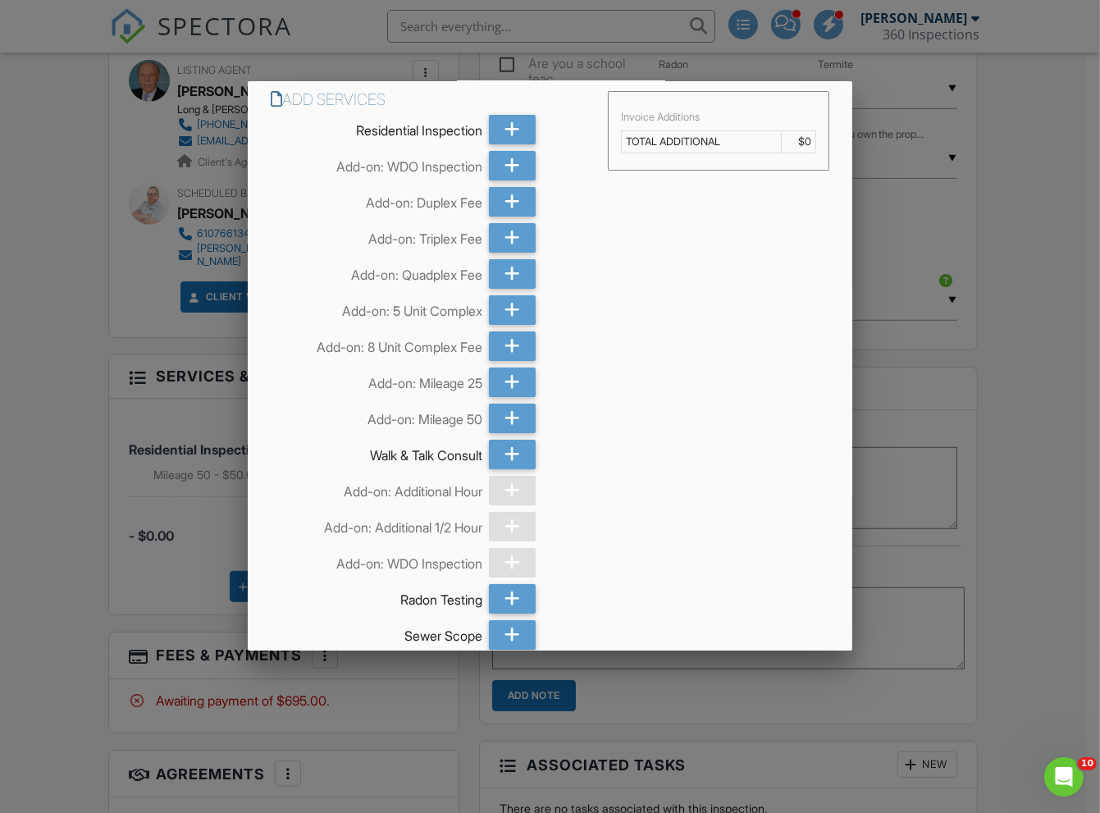
scroll to position [132, 0]
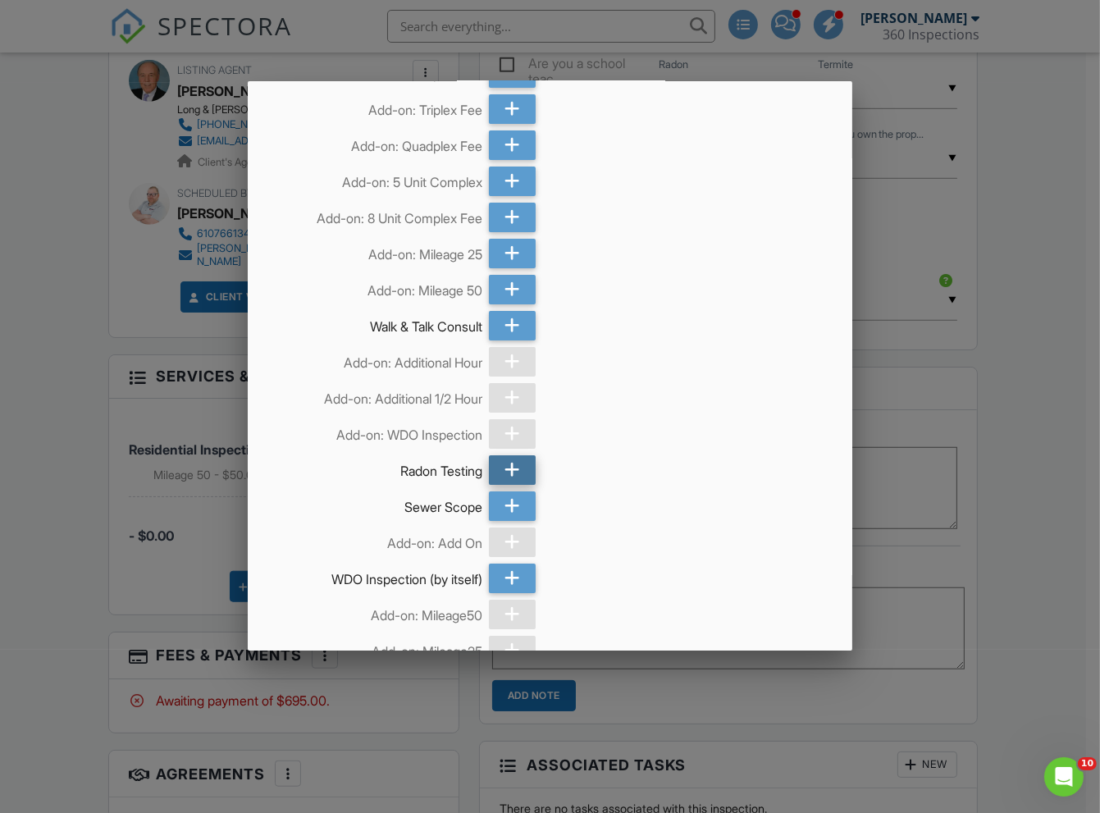
click at [493, 461] on div at bounding box center [512, 470] width 47 height 30
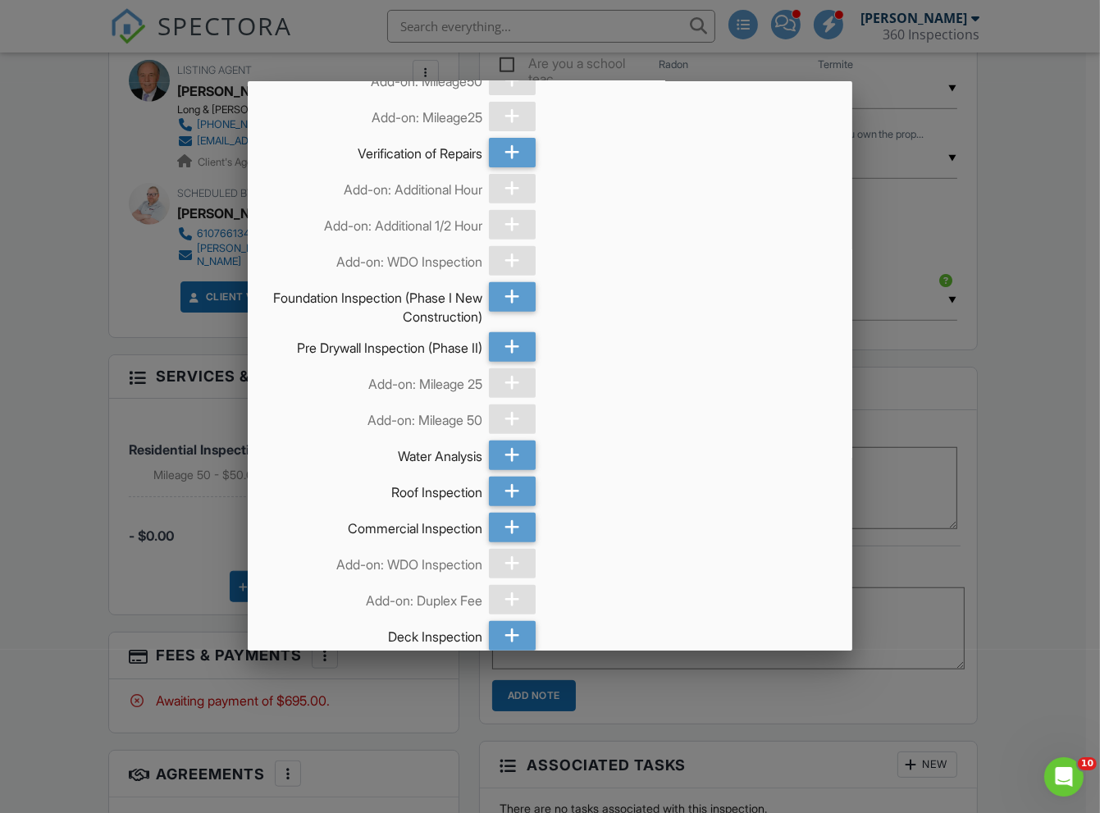
scroll to position [1122, 0]
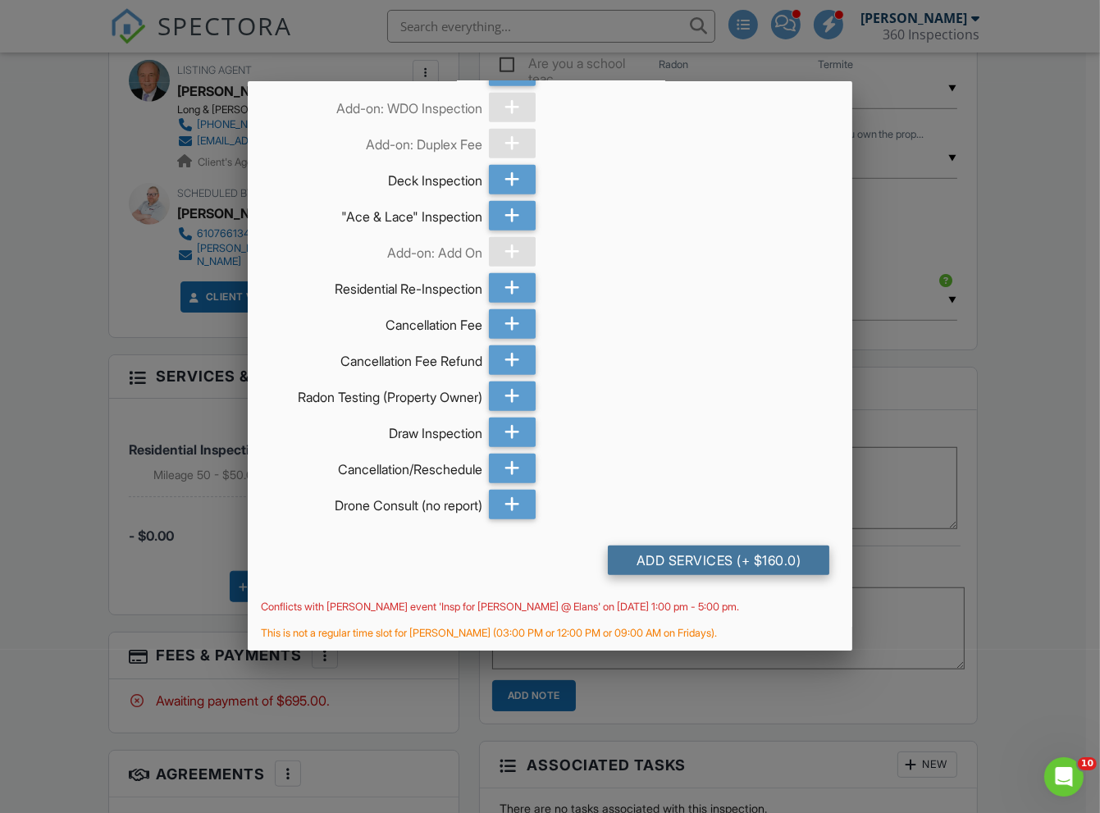
click at [706, 555] on div "Add Services (+ $160.0)" at bounding box center [718, 560] width 221 height 30
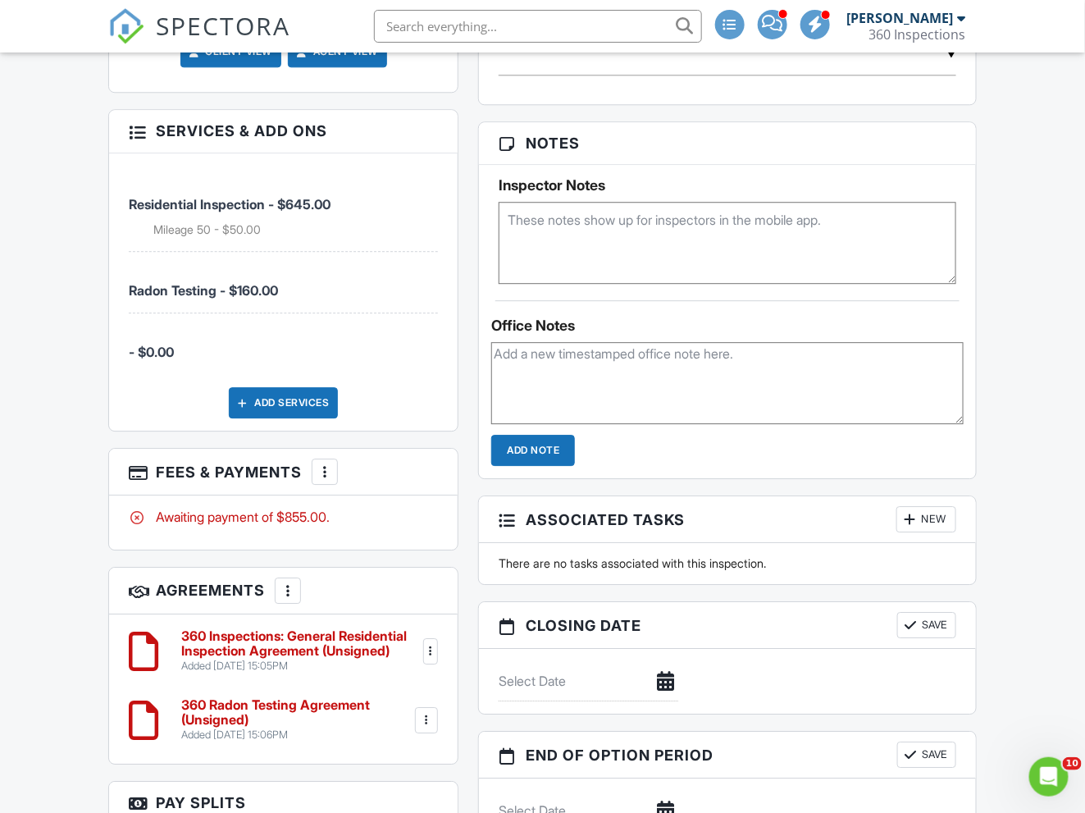
scroll to position [1485, 0]
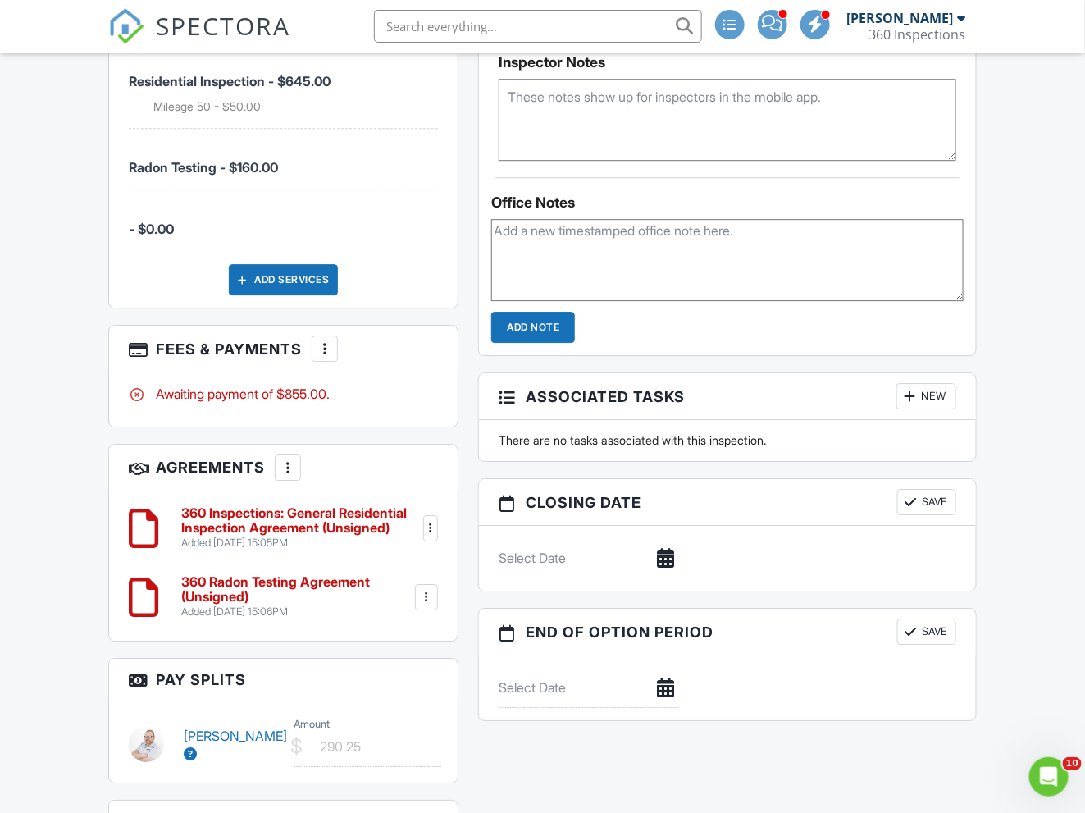
click at [586, 243] on textarea at bounding box center [727, 260] width 472 height 82
type textarea "Orig price $650."
click at [538, 331] on input "Add Note" at bounding box center [533, 327] width 84 height 31
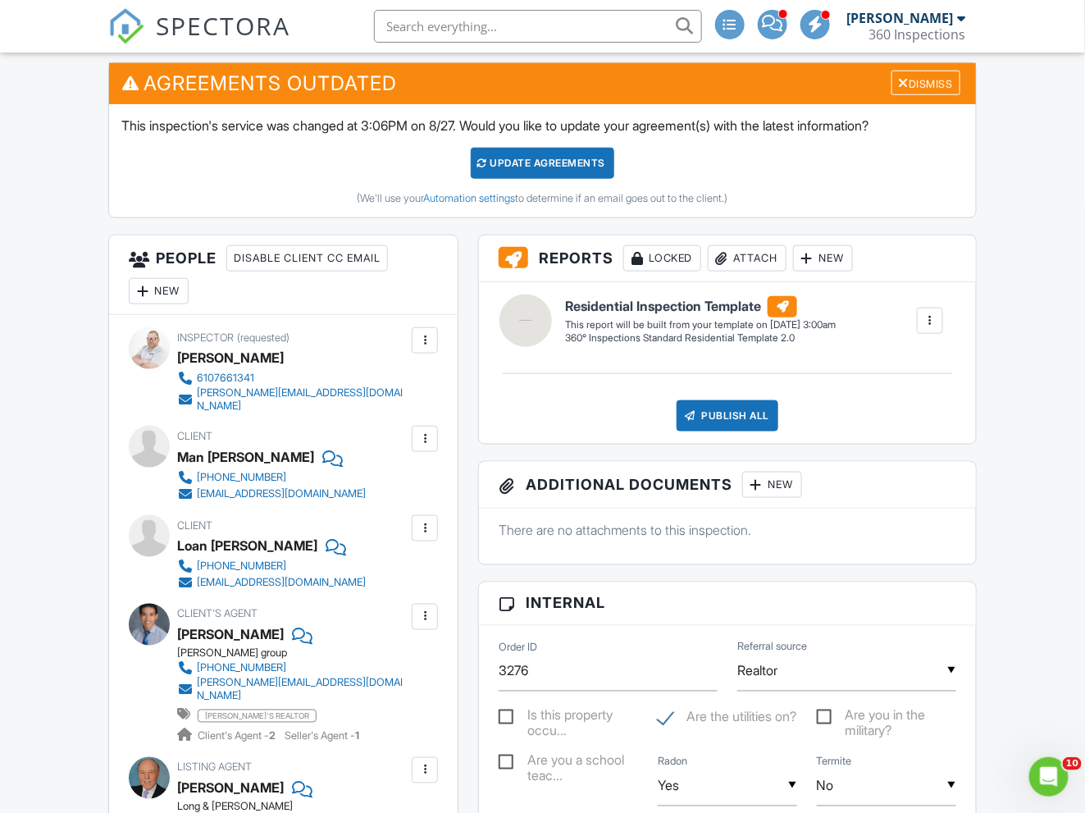
scroll to position [0, 0]
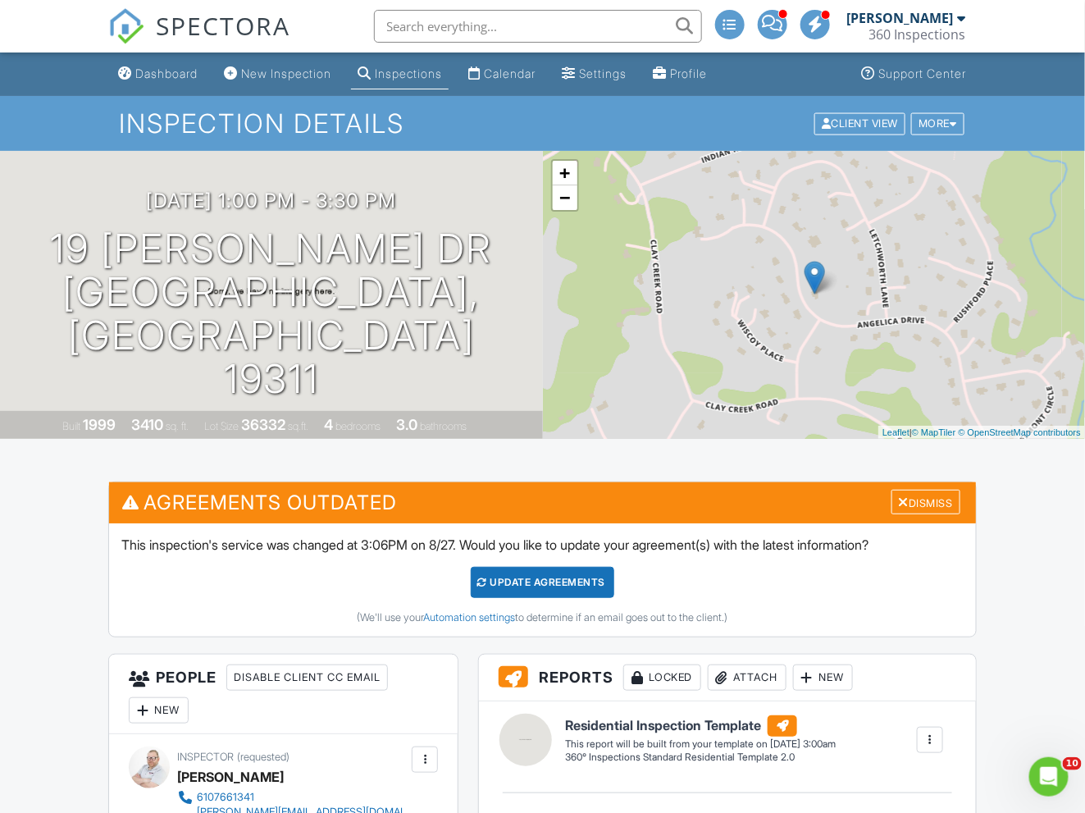
click at [581, 580] on div "Update Agreements" at bounding box center [543, 582] width 144 height 31
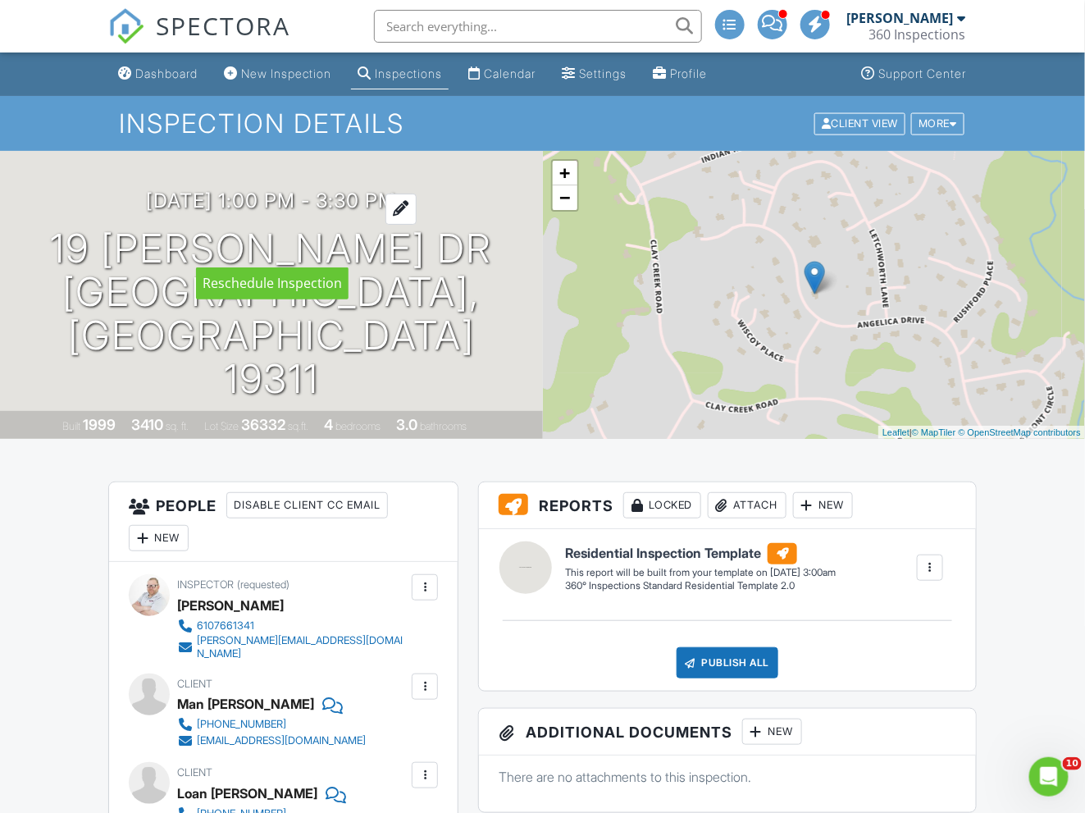
click at [376, 212] on h3 "[DATE] 1:00 pm - 3:30 pm" at bounding box center [271, 200] width 250 height 22
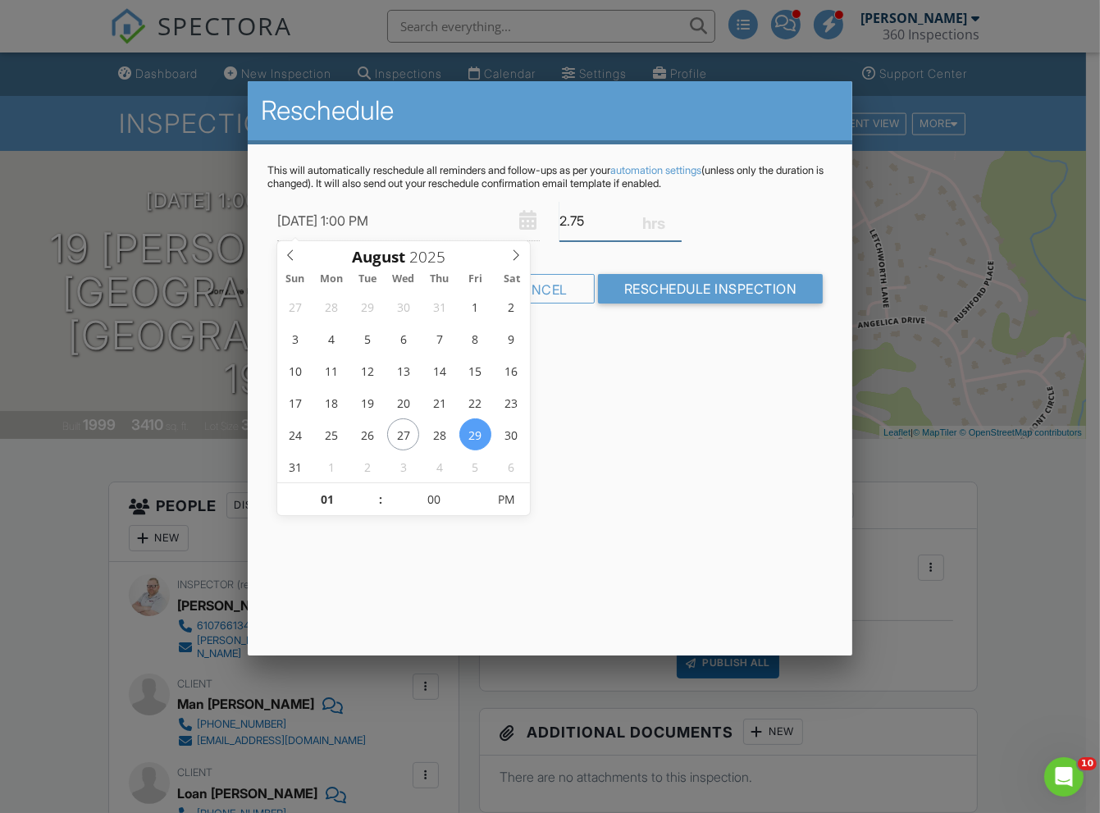
click at [674, 212] on input "2.75" at bounding box center [619, 221] width 121 height 40
type input "3"
click at [674, 212] on input "3" at bounding box center [619, 221] width 121 height 40
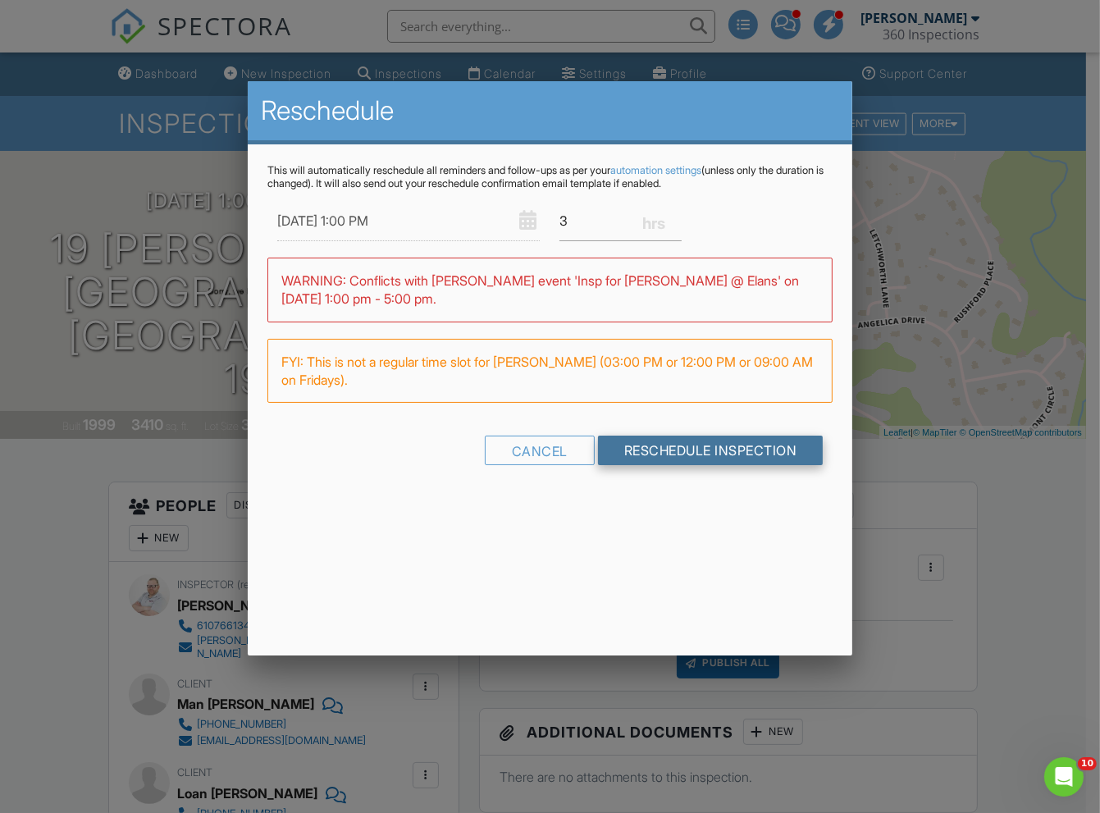
click at [687, 453] on input "Reschedule Inspection" at bounding box center [711, 451] width 226 height 30
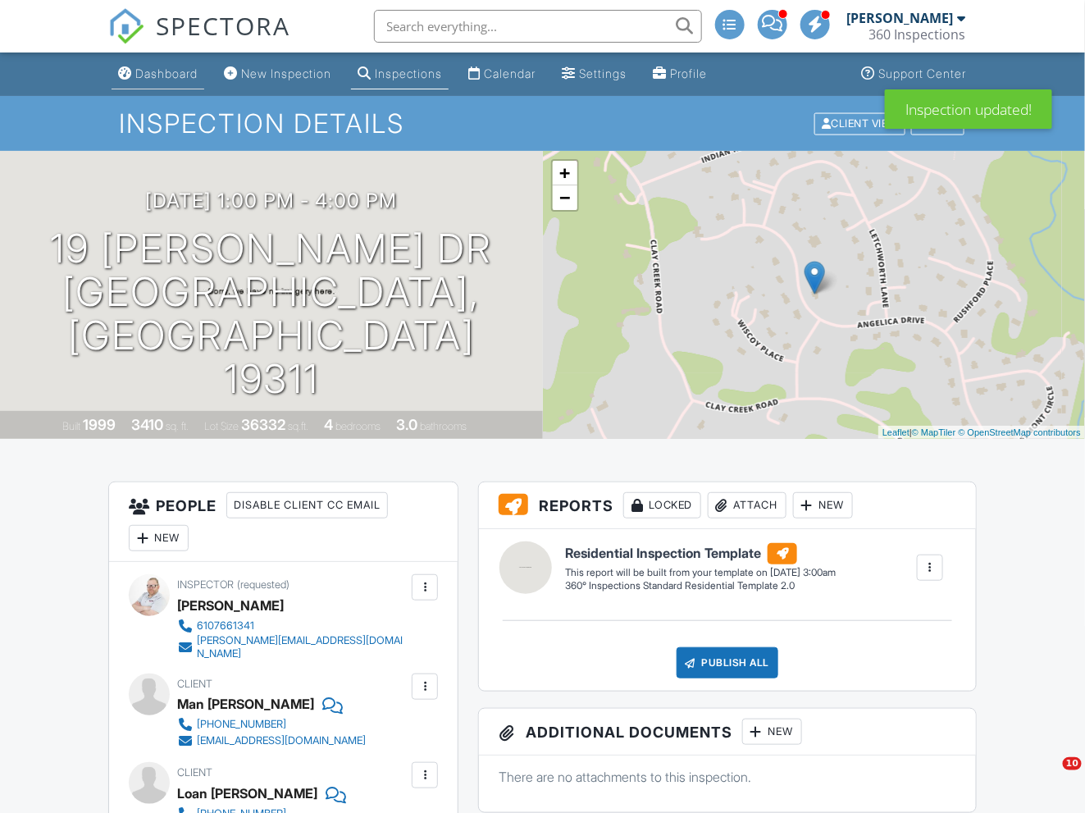
click at [172, 80] on div "Dashboard" at bounding box center [166, 73] width 62 height 14
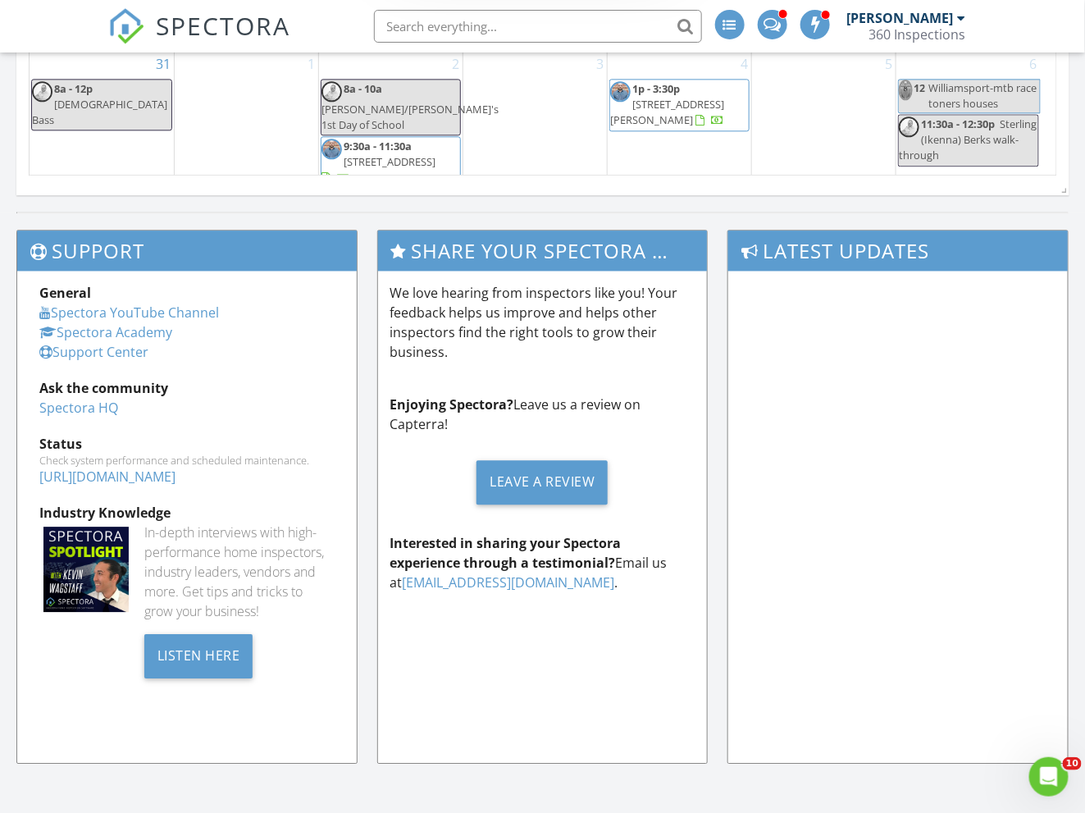
scroll to position [751, 0]
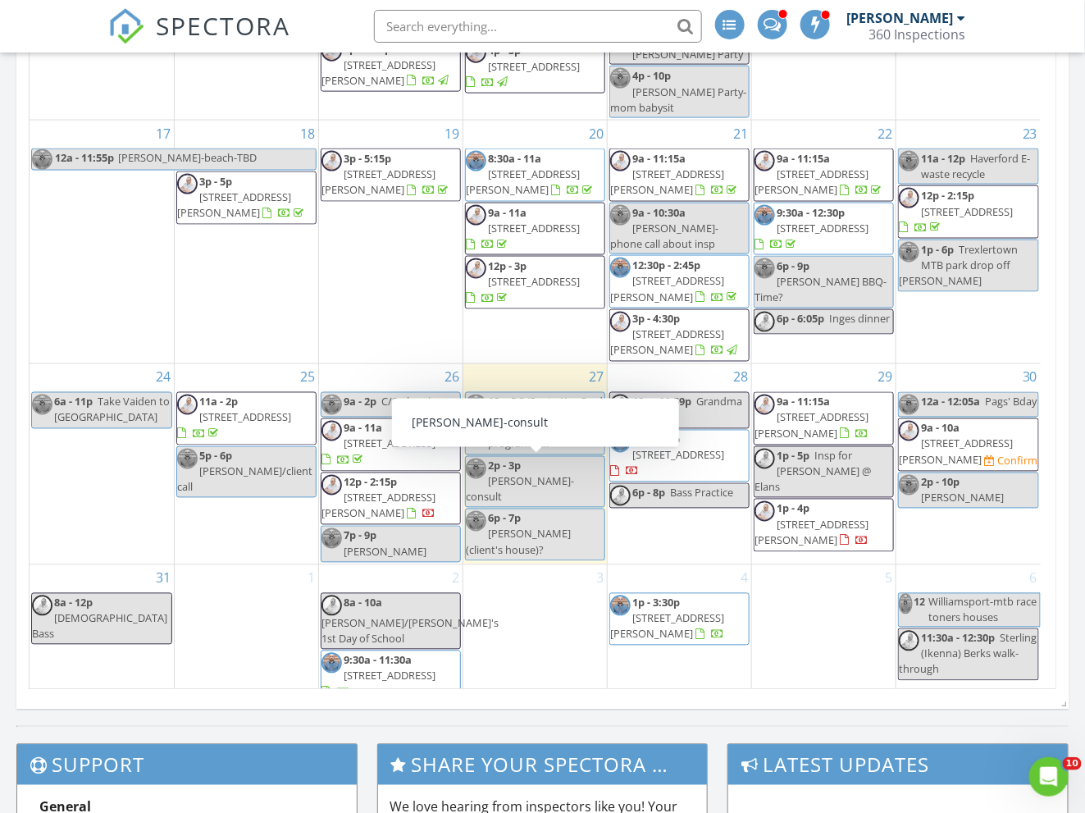
click at [393, 507] on span "12p - 2:15p 1031 Earl St, Philadelphia 19125" at bounding box center [391, 499] width 139 height 48
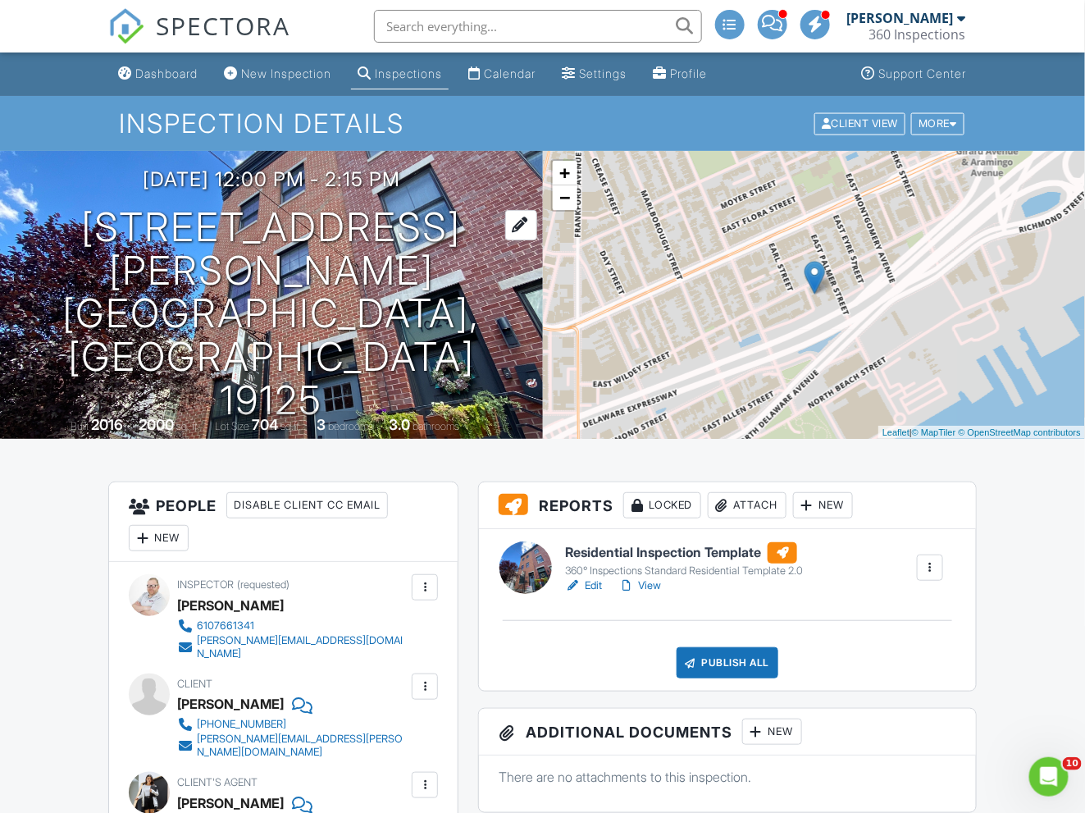
scroll to position [230, 0]
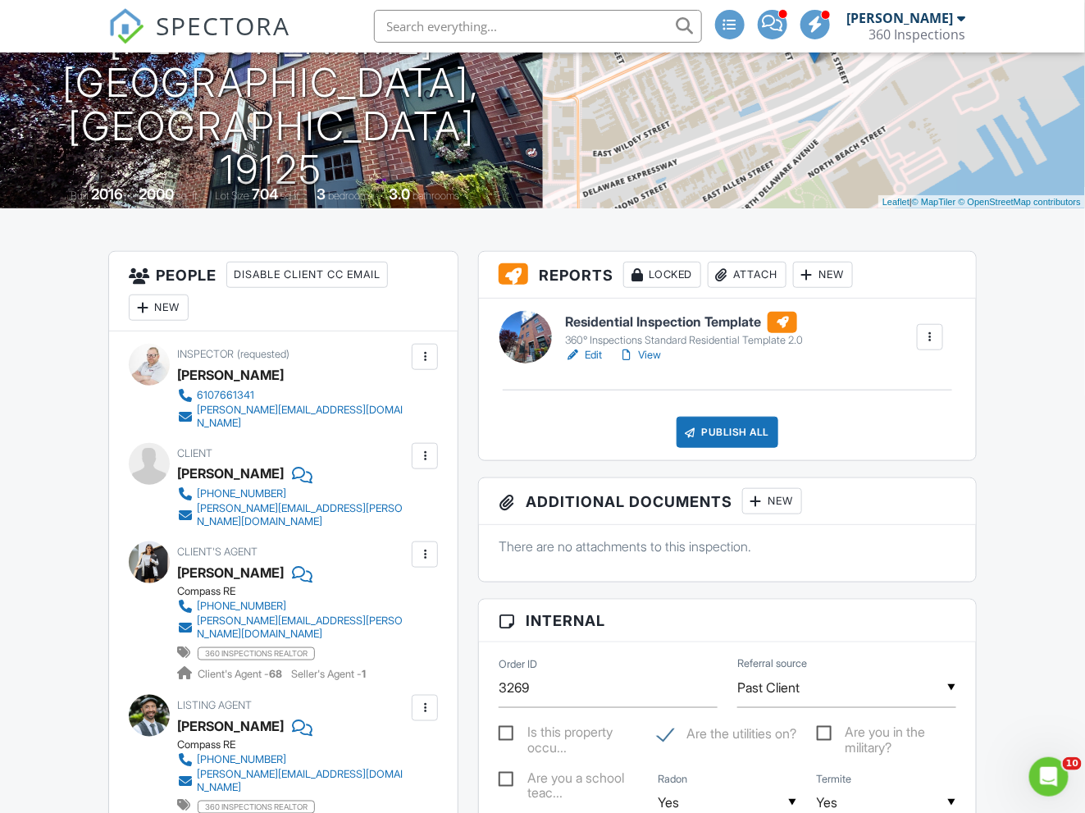
click at [658, 324] on h6 "Residential Inspection Template" at bounding box center [684, 322] width 238 height 21
